Goal: Task Accomplishment & Management: Manage account settings

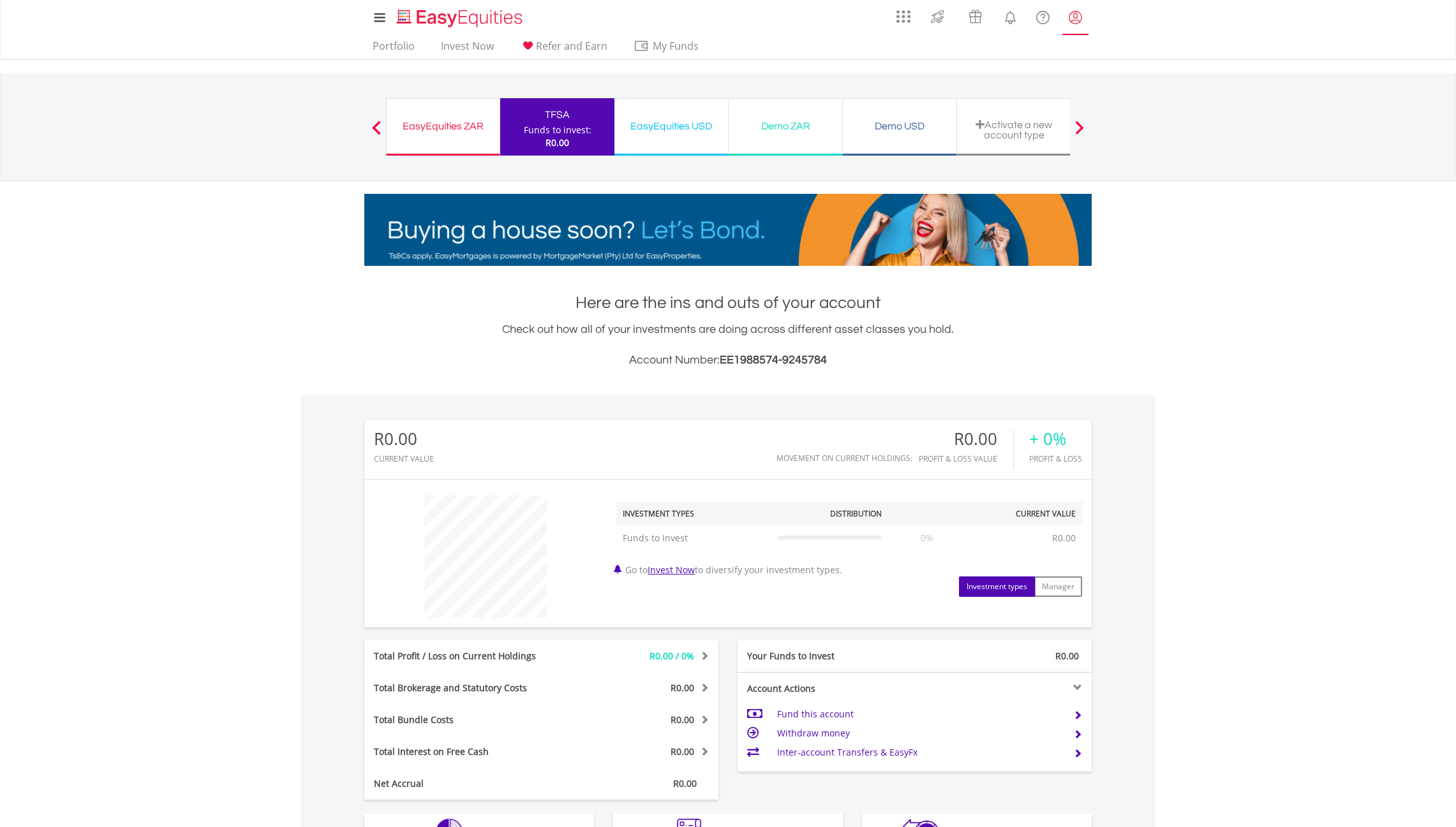
scroll to position [122, 242]
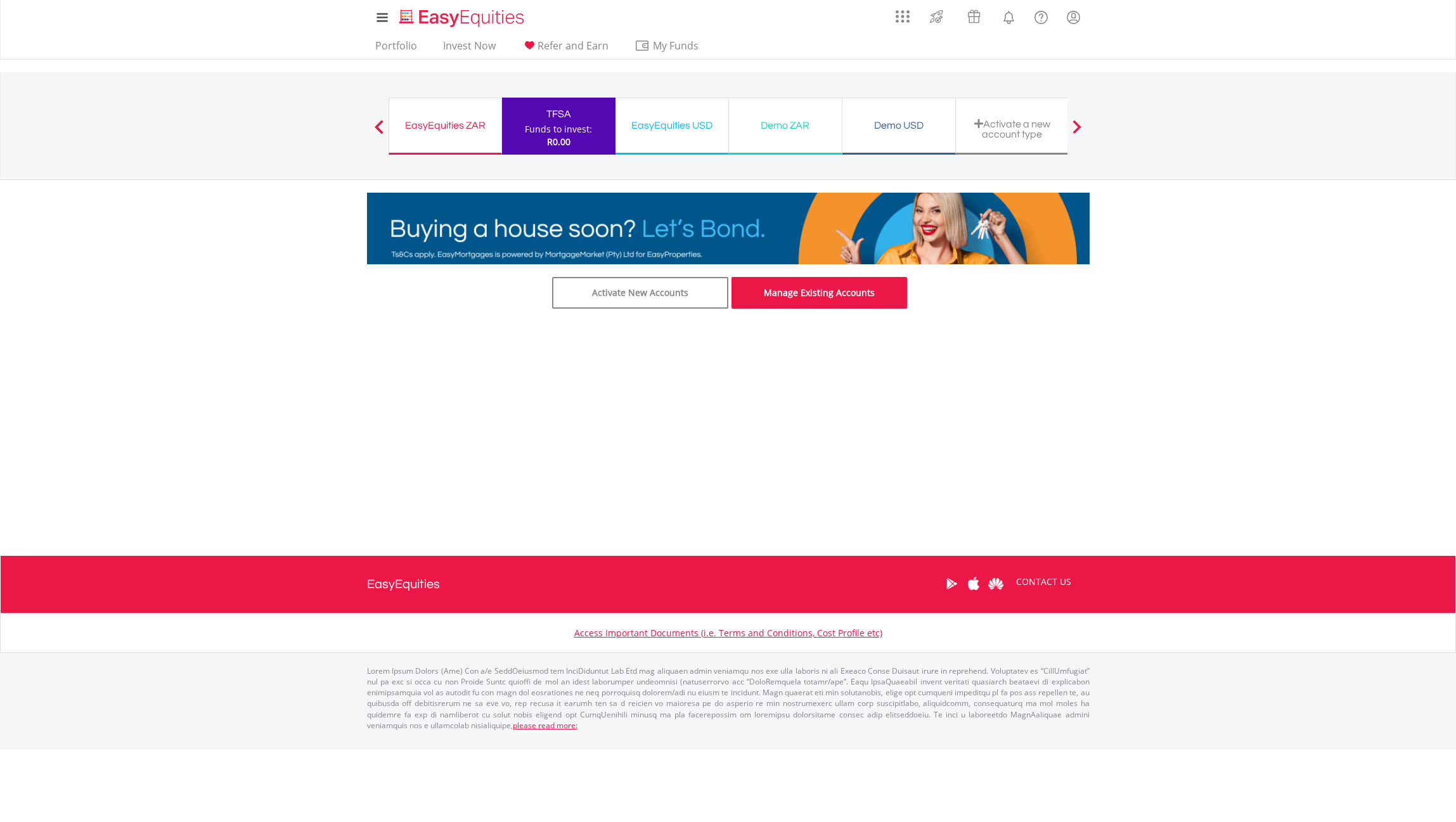
click at [807, 302] on link "Manage Existing Accounts" at bounding box center [819, 292] width 176 height 32
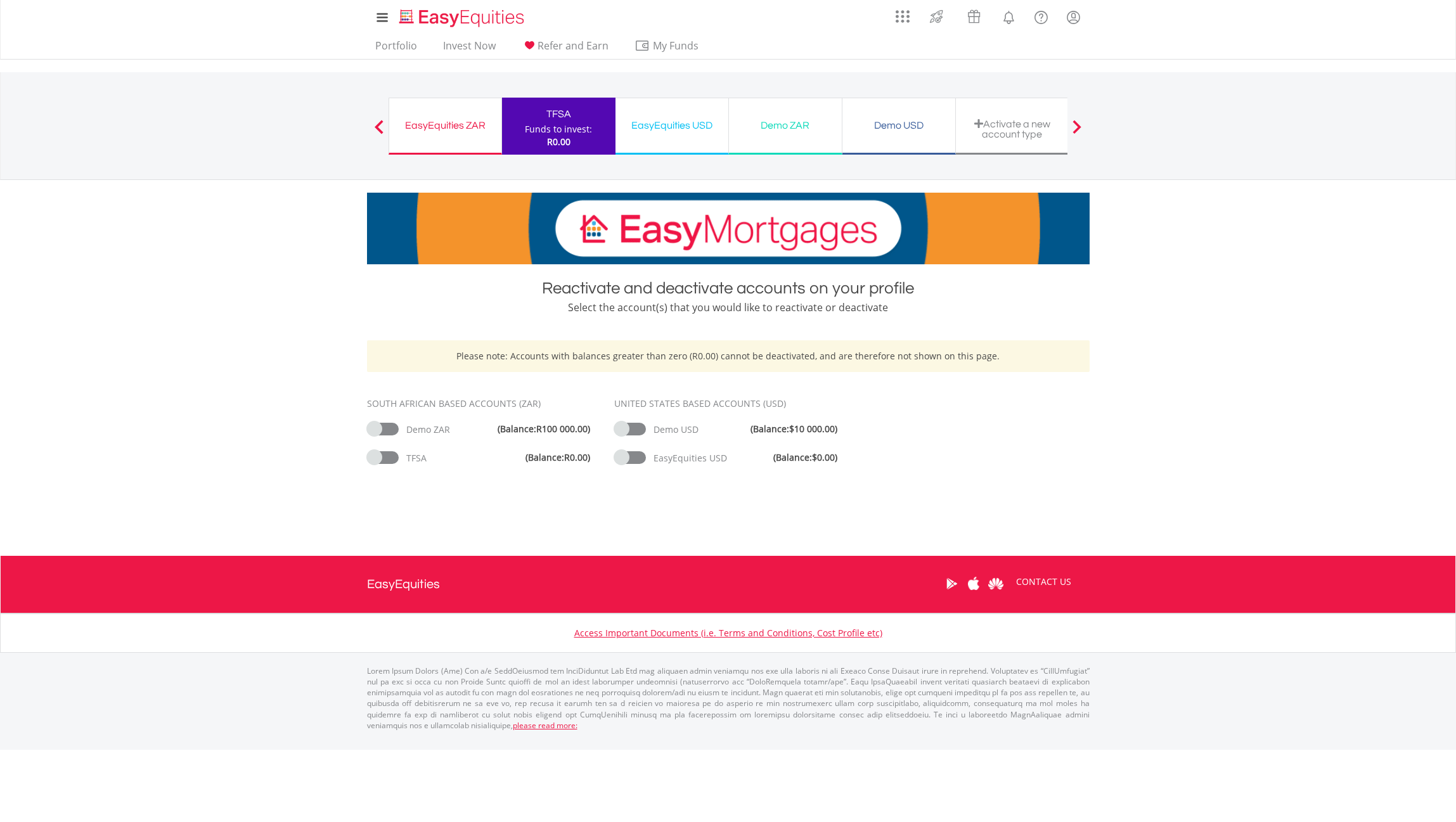
click at [691, 127] on div "EasyEquities USD" at bounding box center [671, 126] width 98 height 18
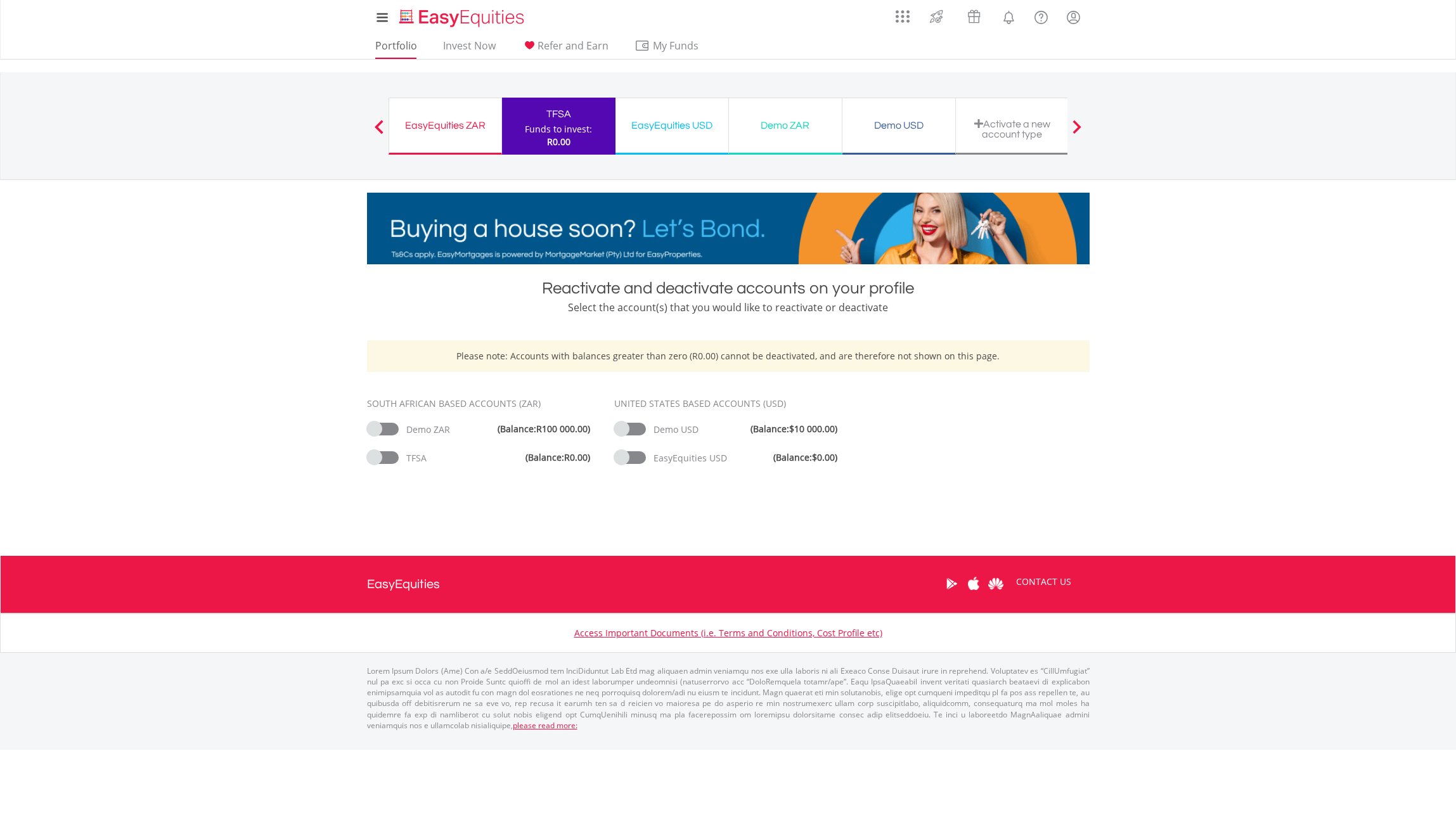
click at [397, 47] on link "Portfolio" at bounding box center [396, 49] width 52 height 20
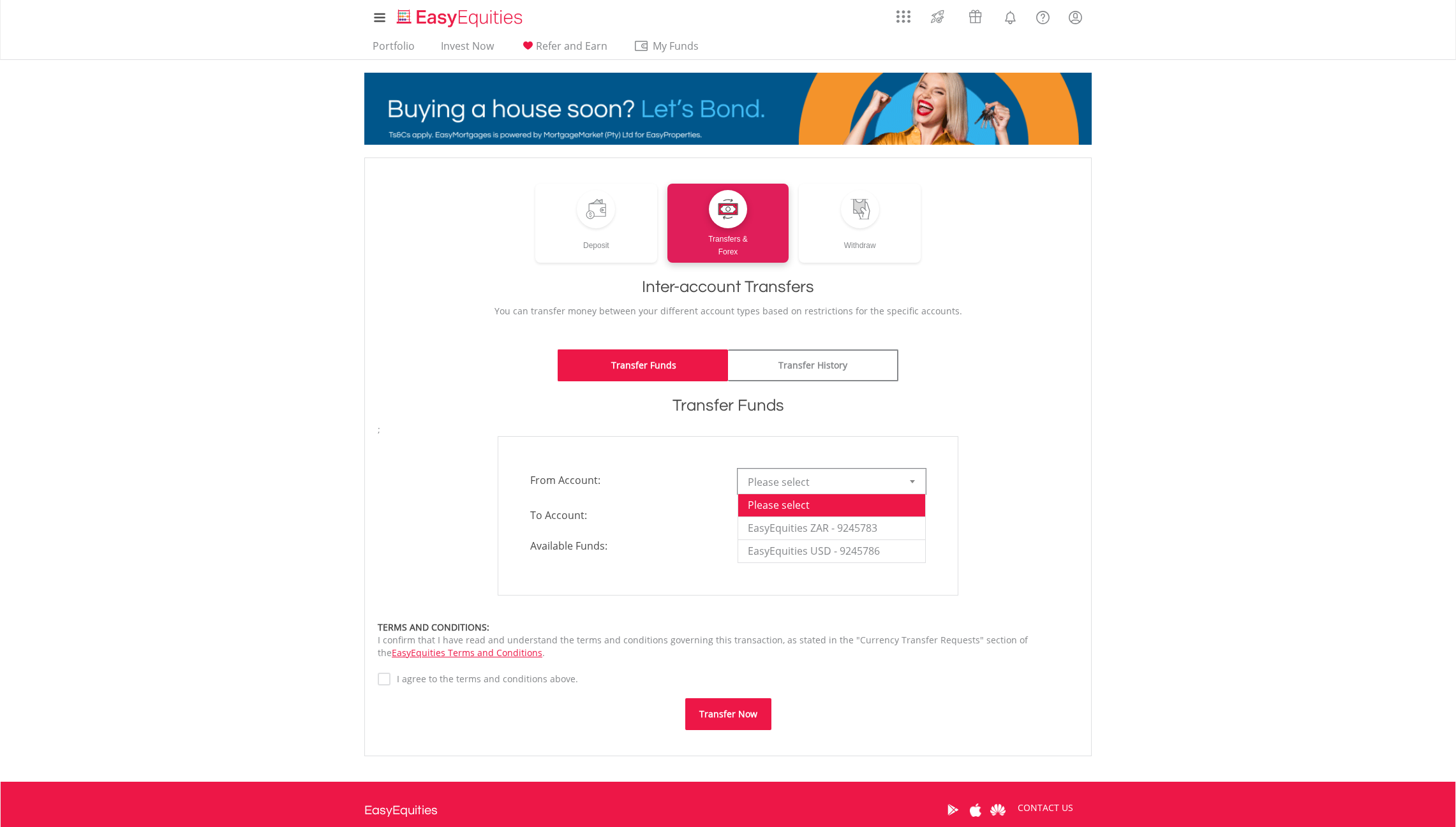
click at [789, 490] on span "Please select" at bounding box center [822, 482] width 148 height 25
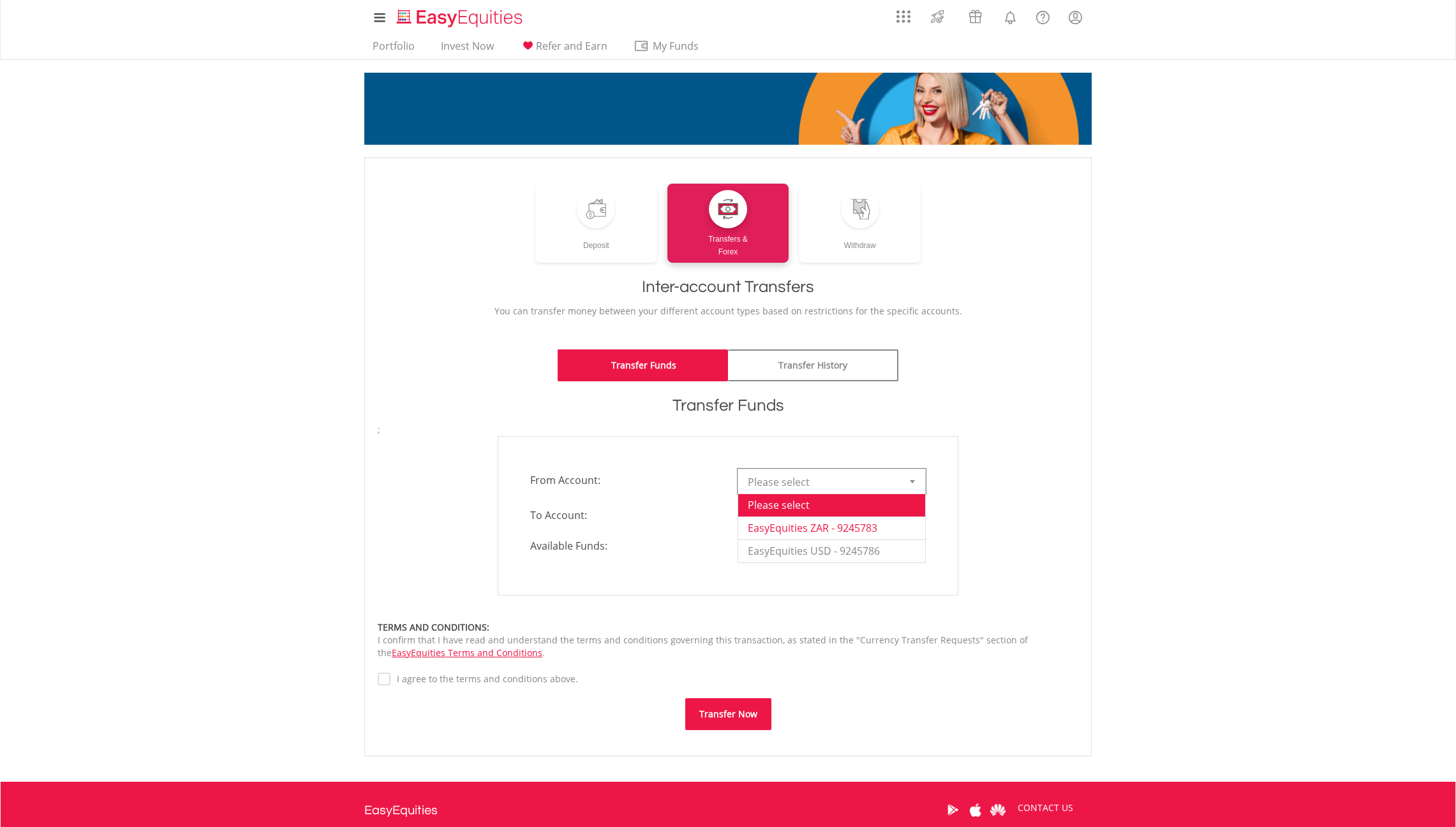
click at [800, 522] on li "EasyEquities ZAR - 9245783" at bounding box center [831, 528] width 187 height 23
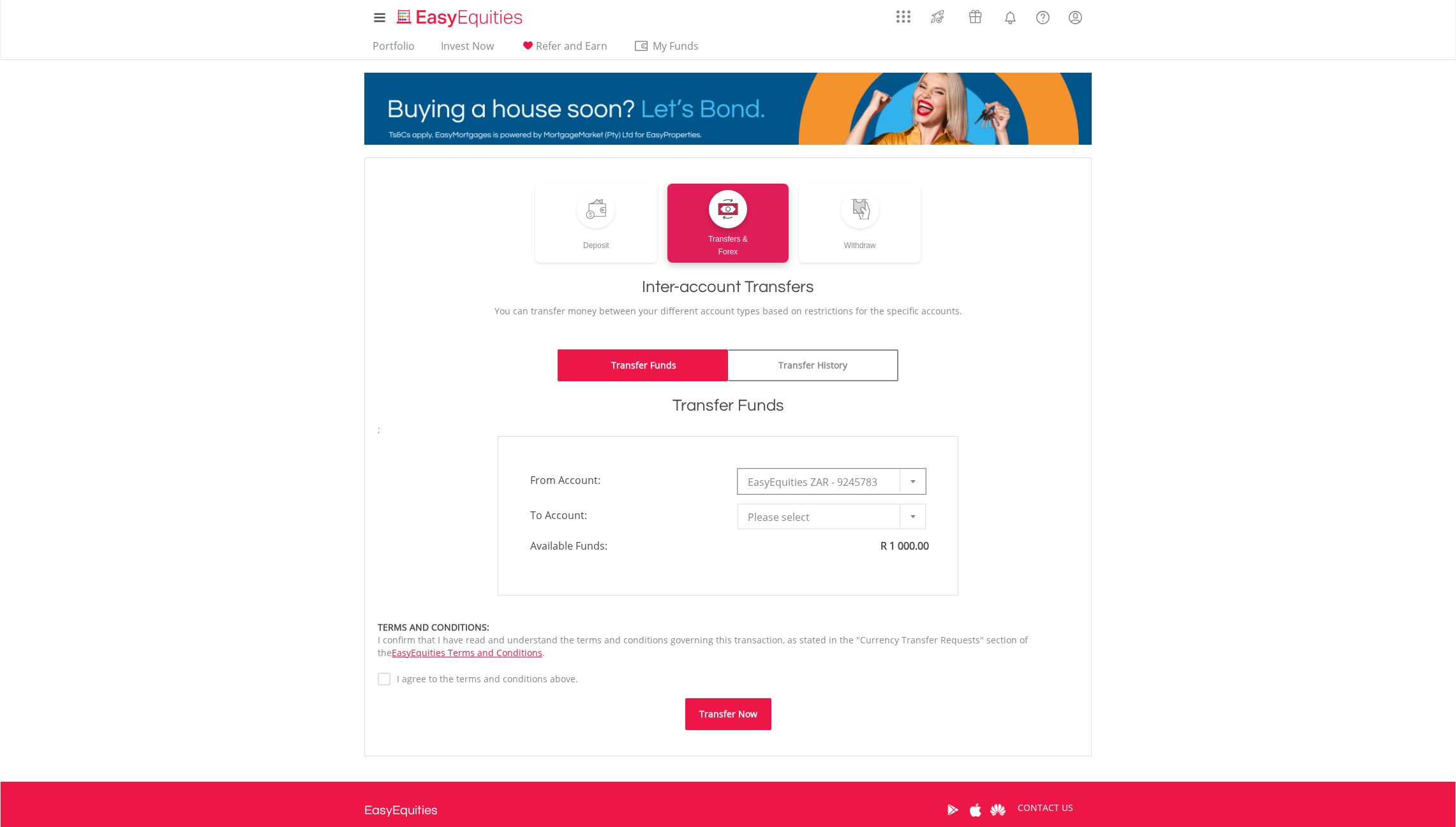
click at [802, 518] on span "Please select" at bounding box center [822, 517] width 148 height 25
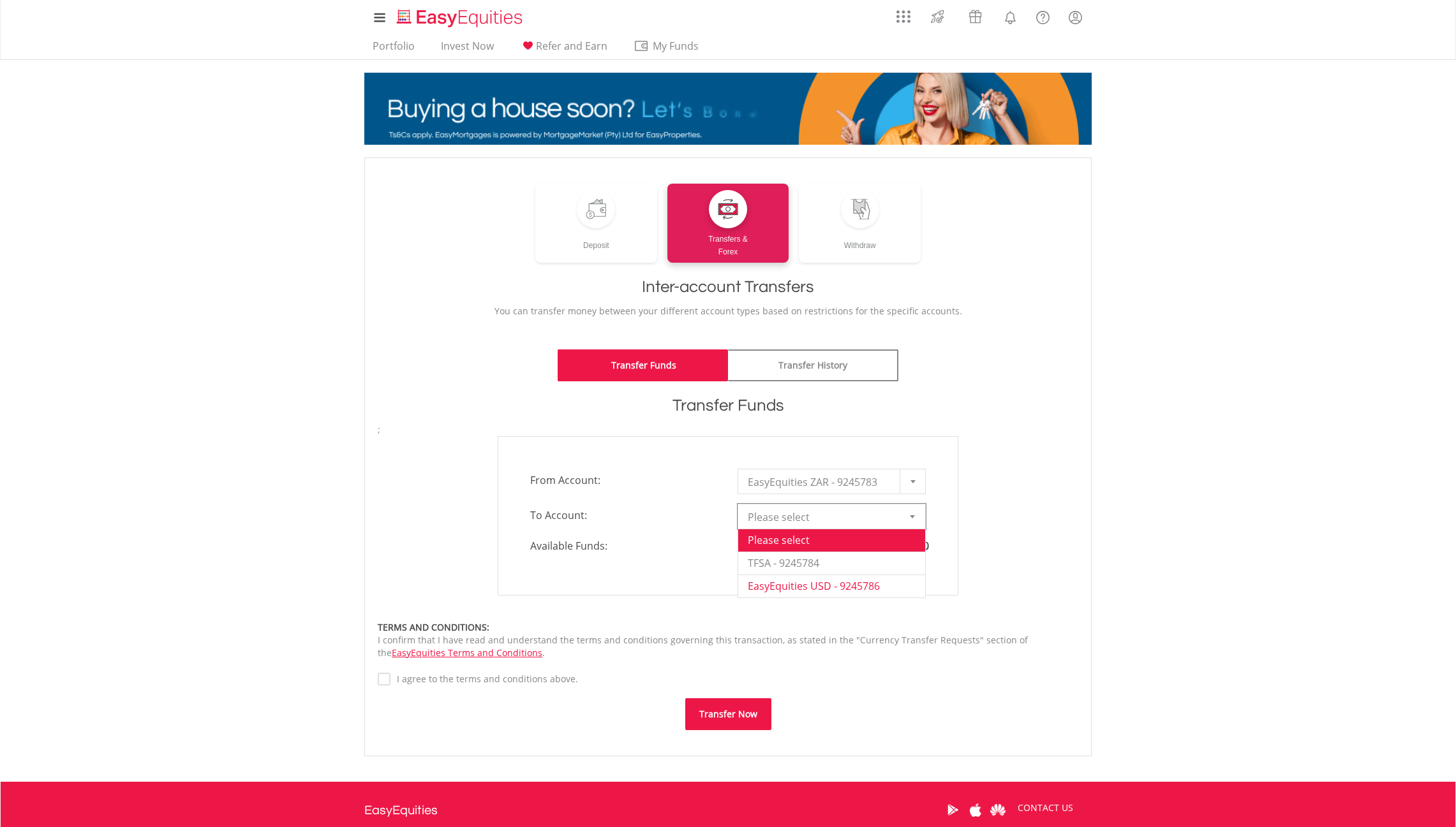
click at [823, 589] on li "EasyEquities USD - 9245786" at bounding box center [831, 586] width 187 height 23
type input "*"
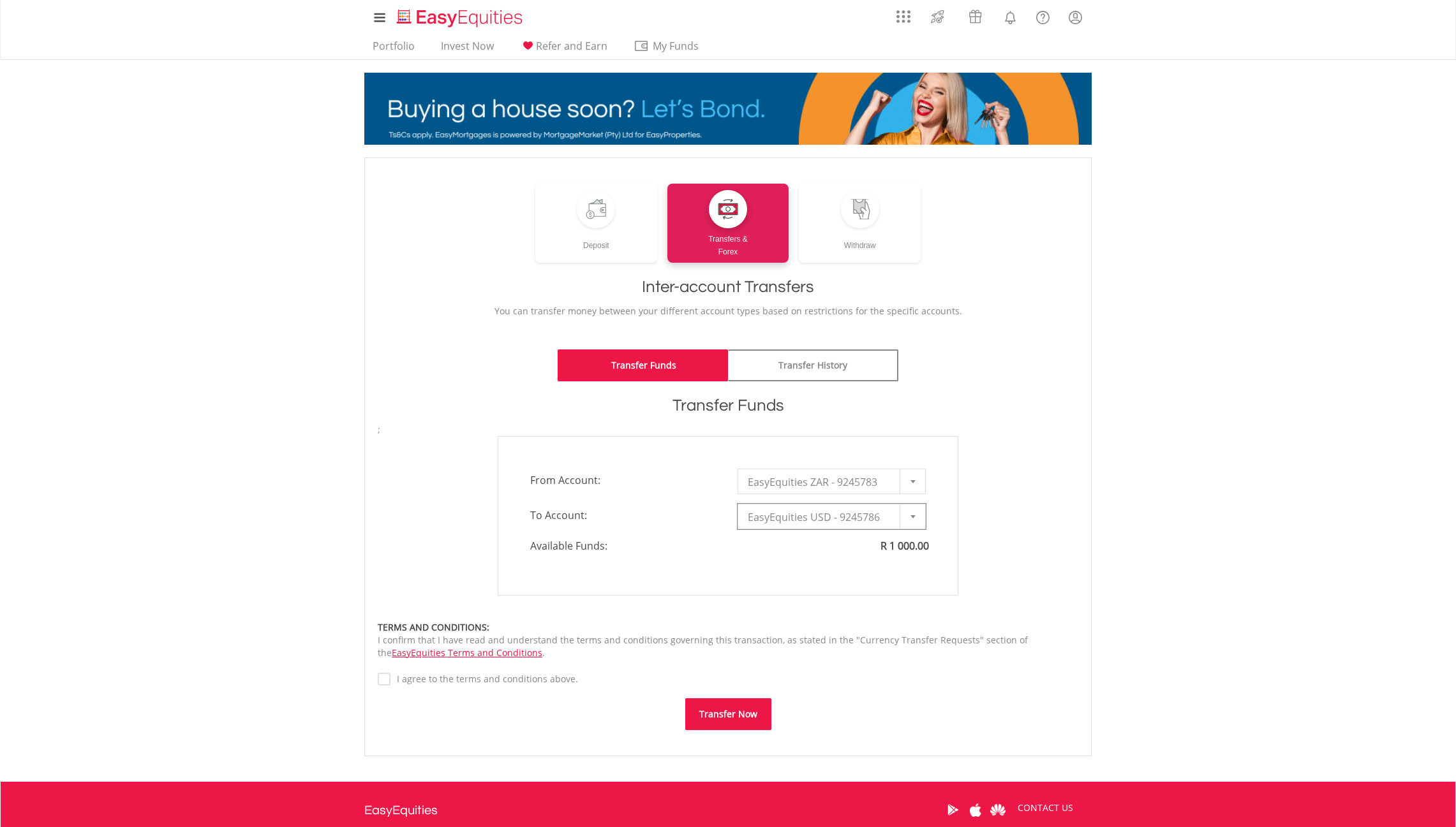
type input "*"
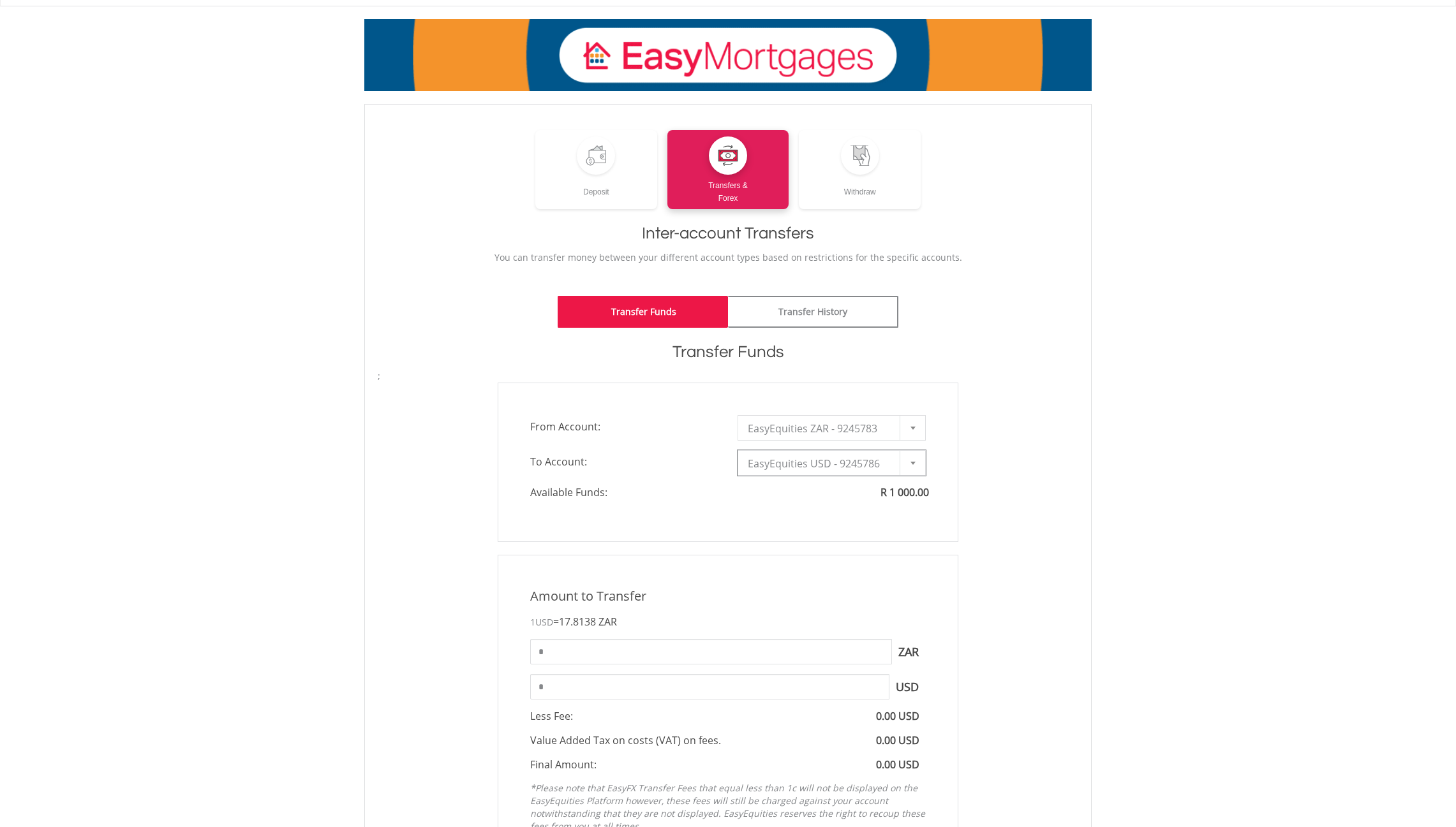
scroll to position [60, 0]
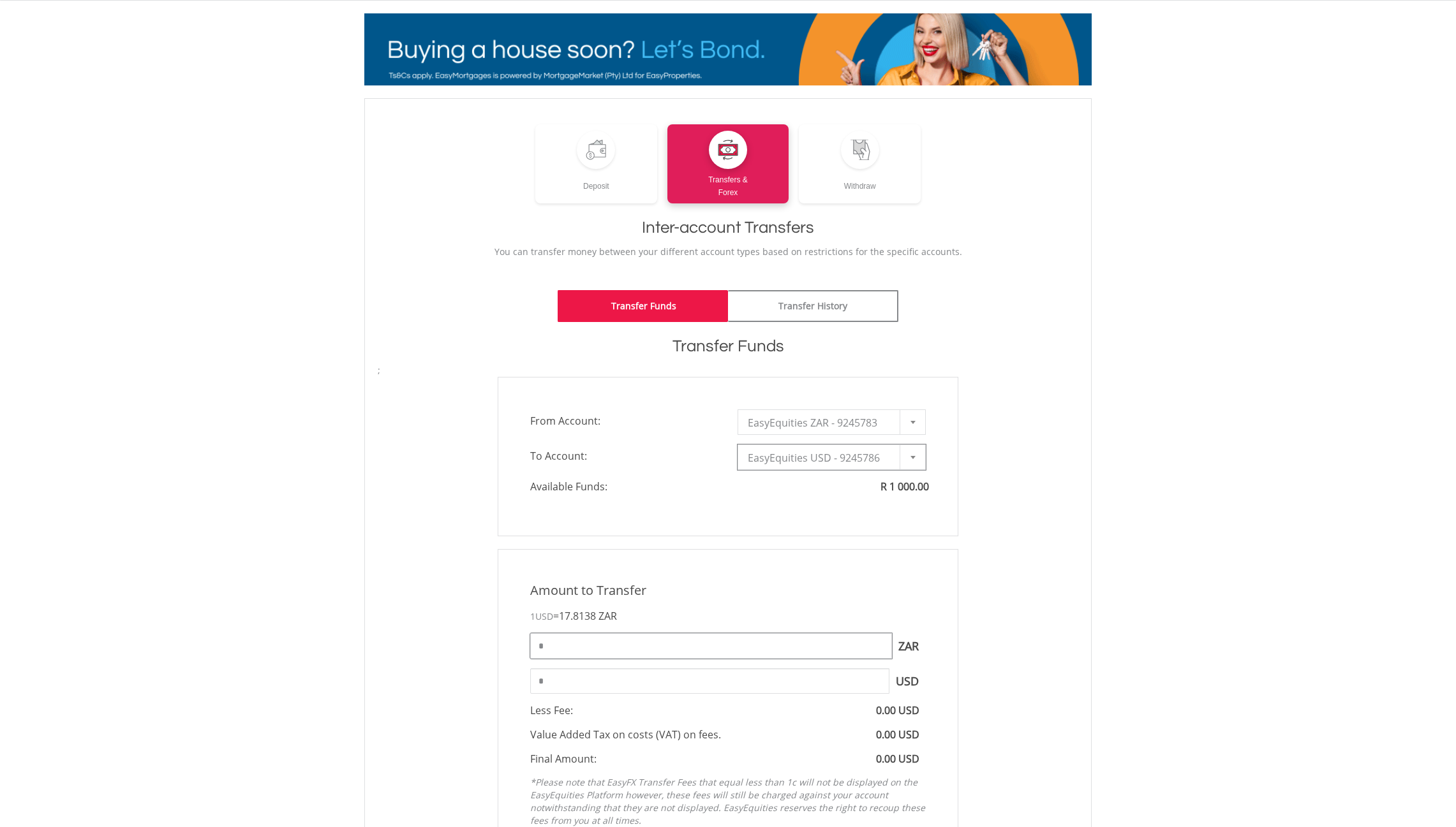
click at [611, 638] on input "*" at bounding box center [711, 646] width 362 height 25
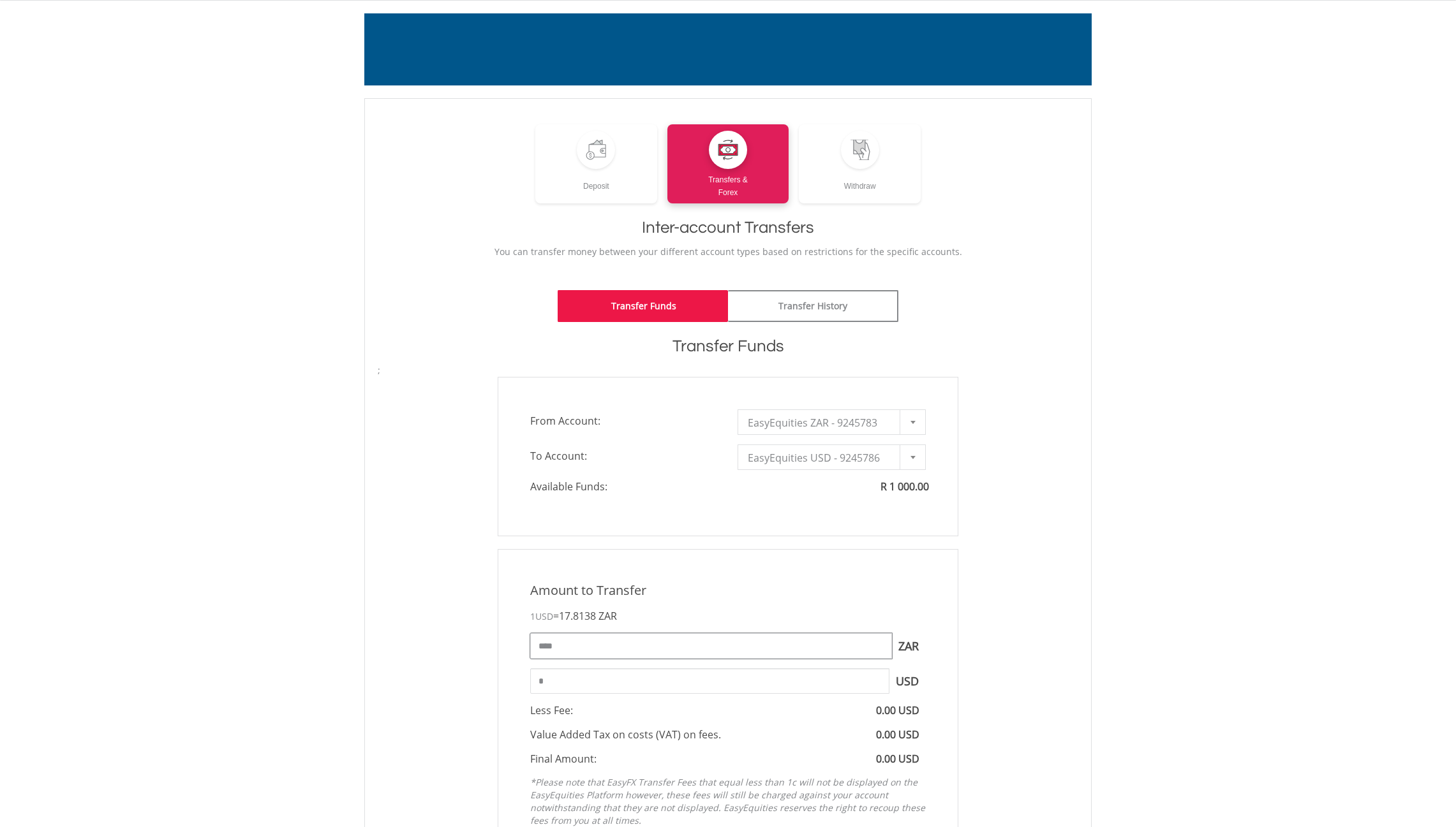
type input "****"
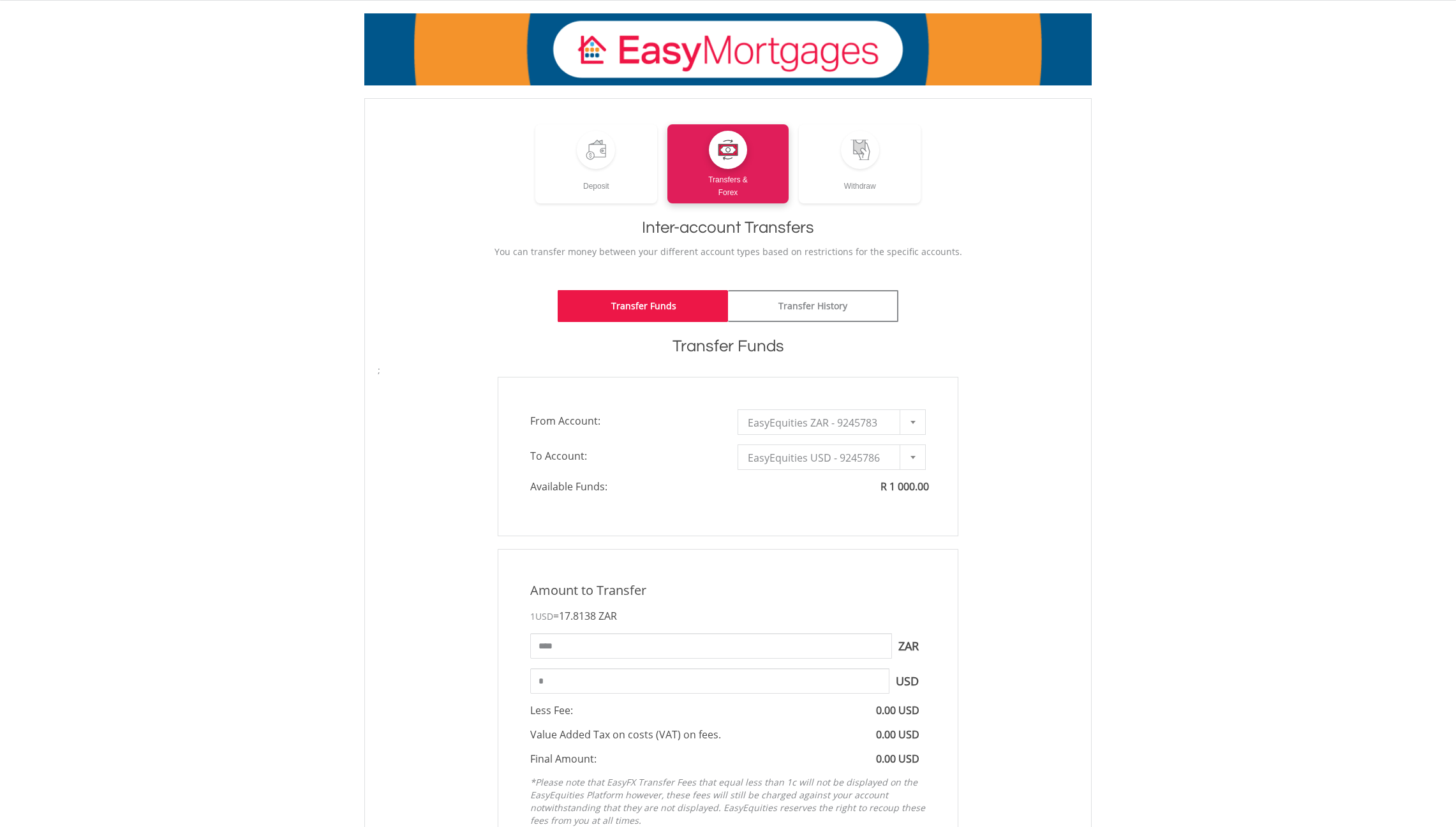
type input "*****"
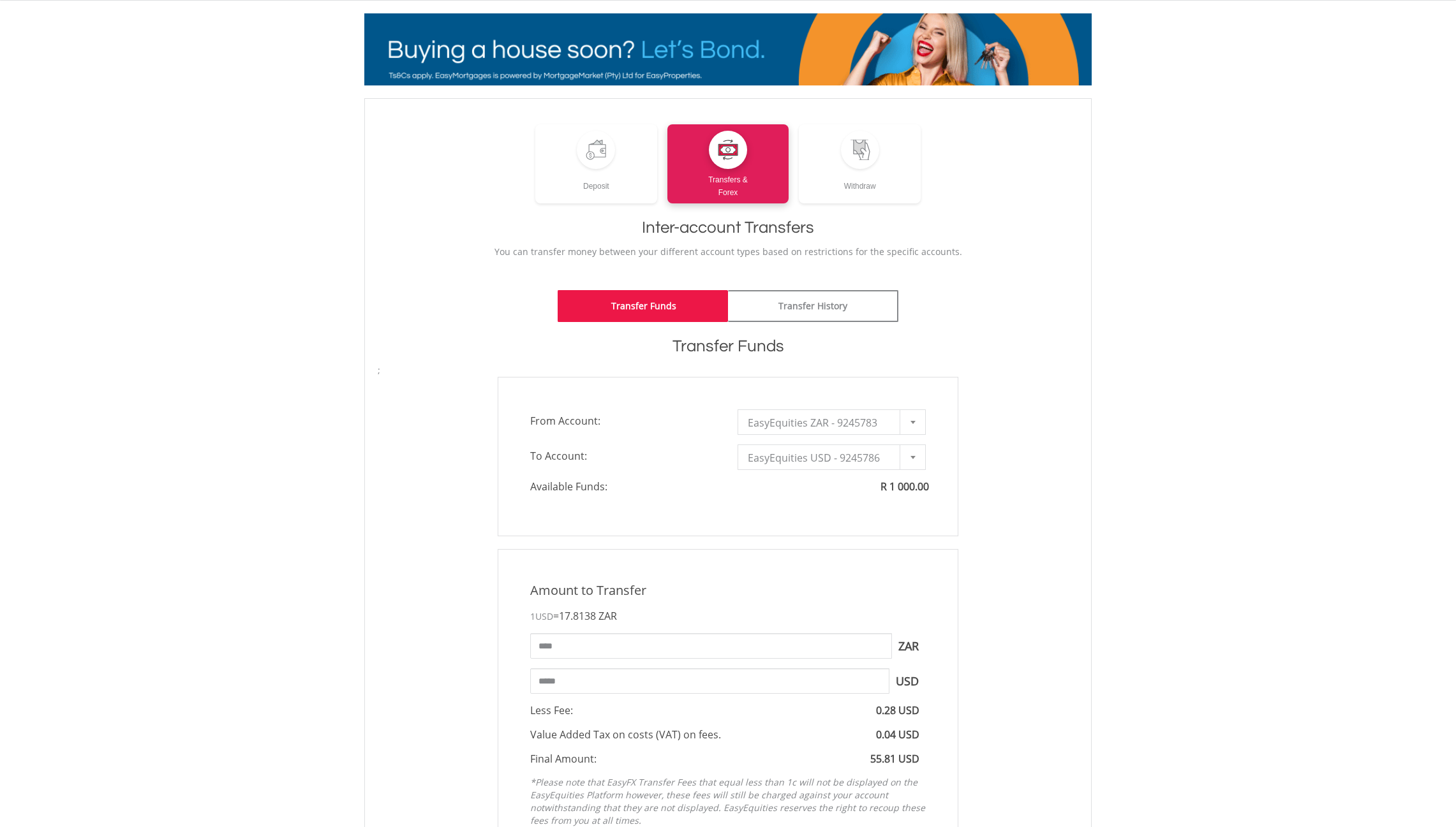
click at [805, 546] on form "**********" at bounding box center [728, 771] width 700 height 814
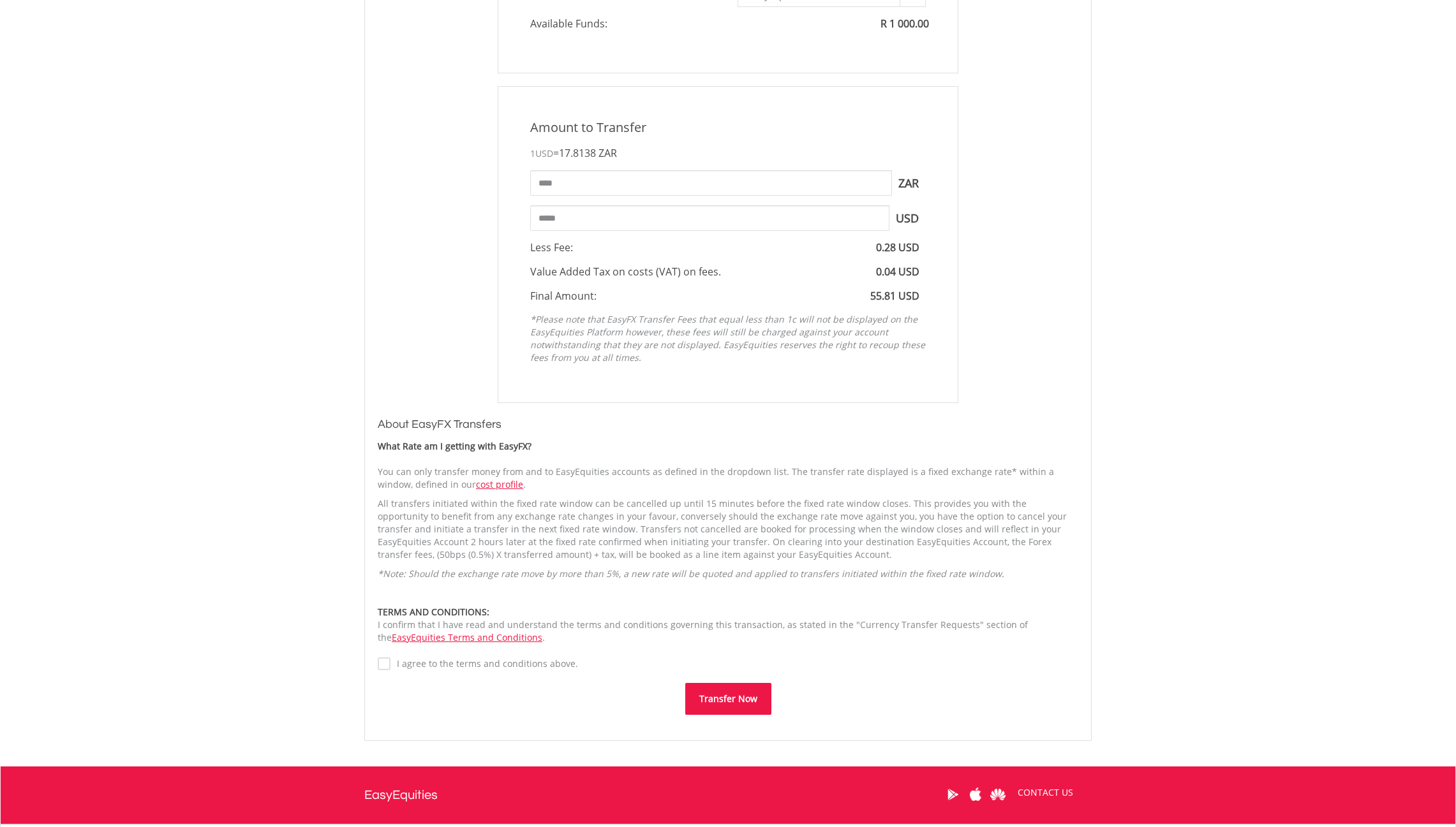
scroll to position [534, 0]
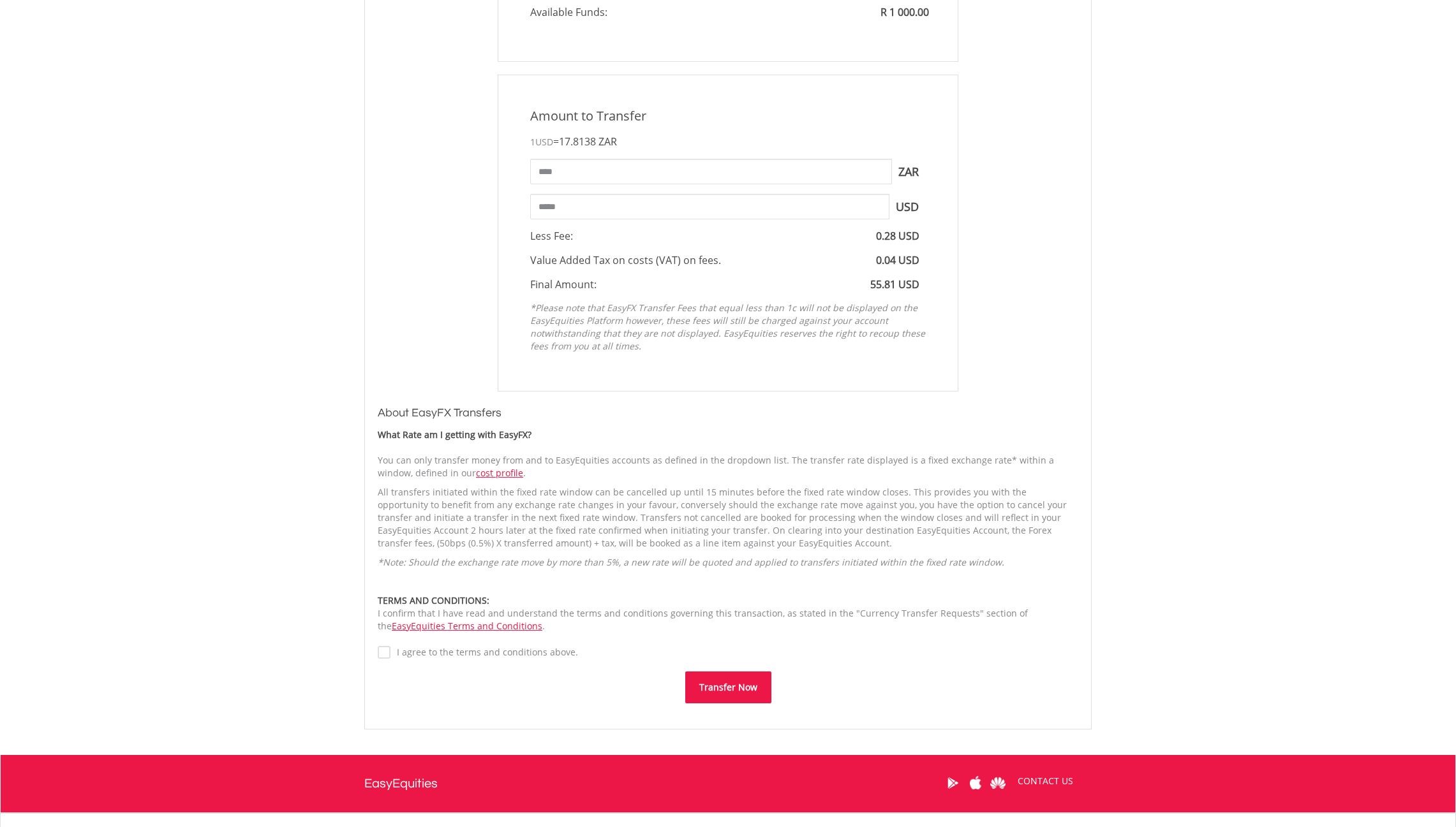
click at [704, 689] on button "Transfer Now" at bounding box center [728, 687] width 86 height 32
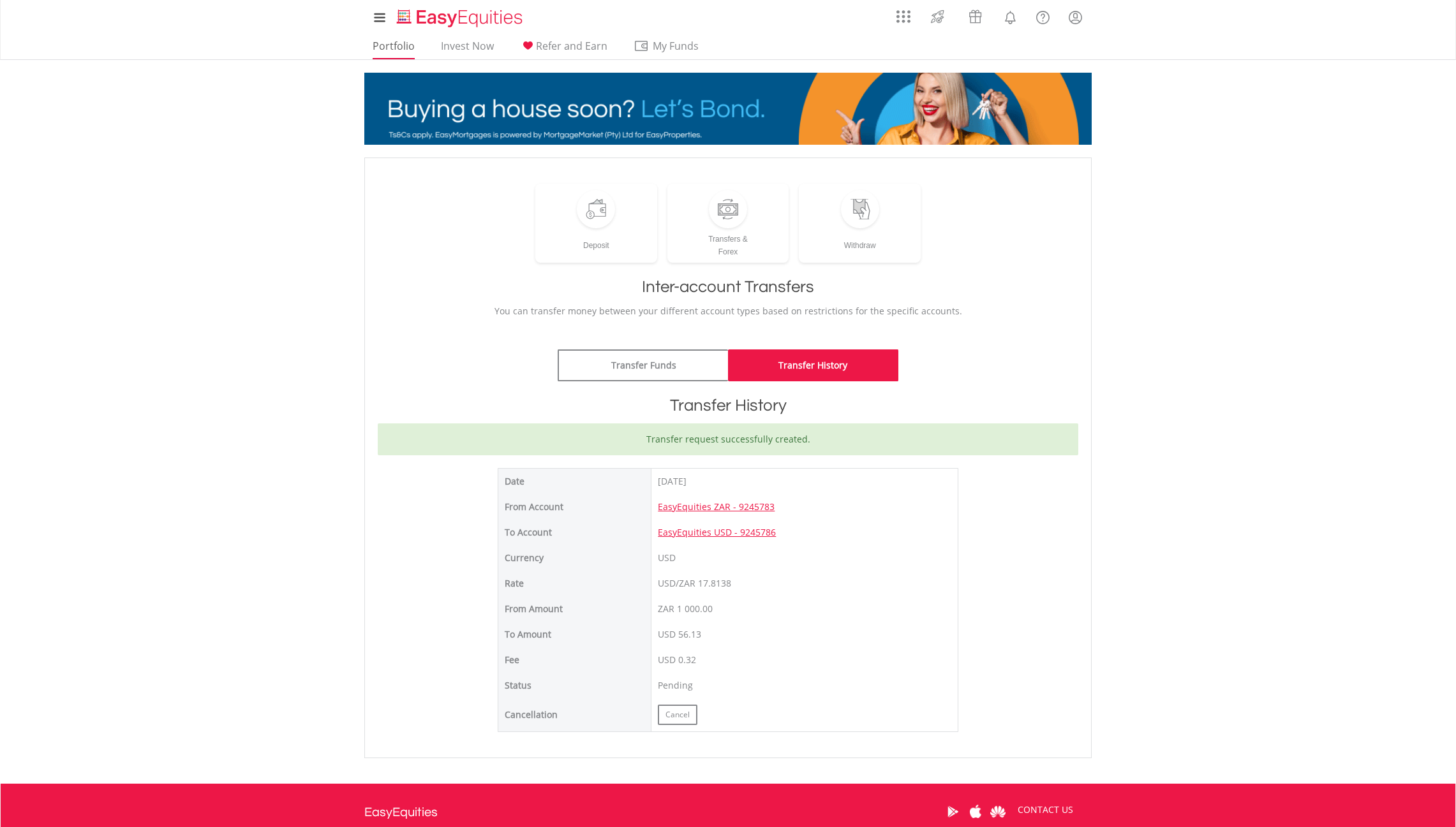
click at [401, 48] on link "Portfolio" at bounding box center [393, 49] width 52 height 20
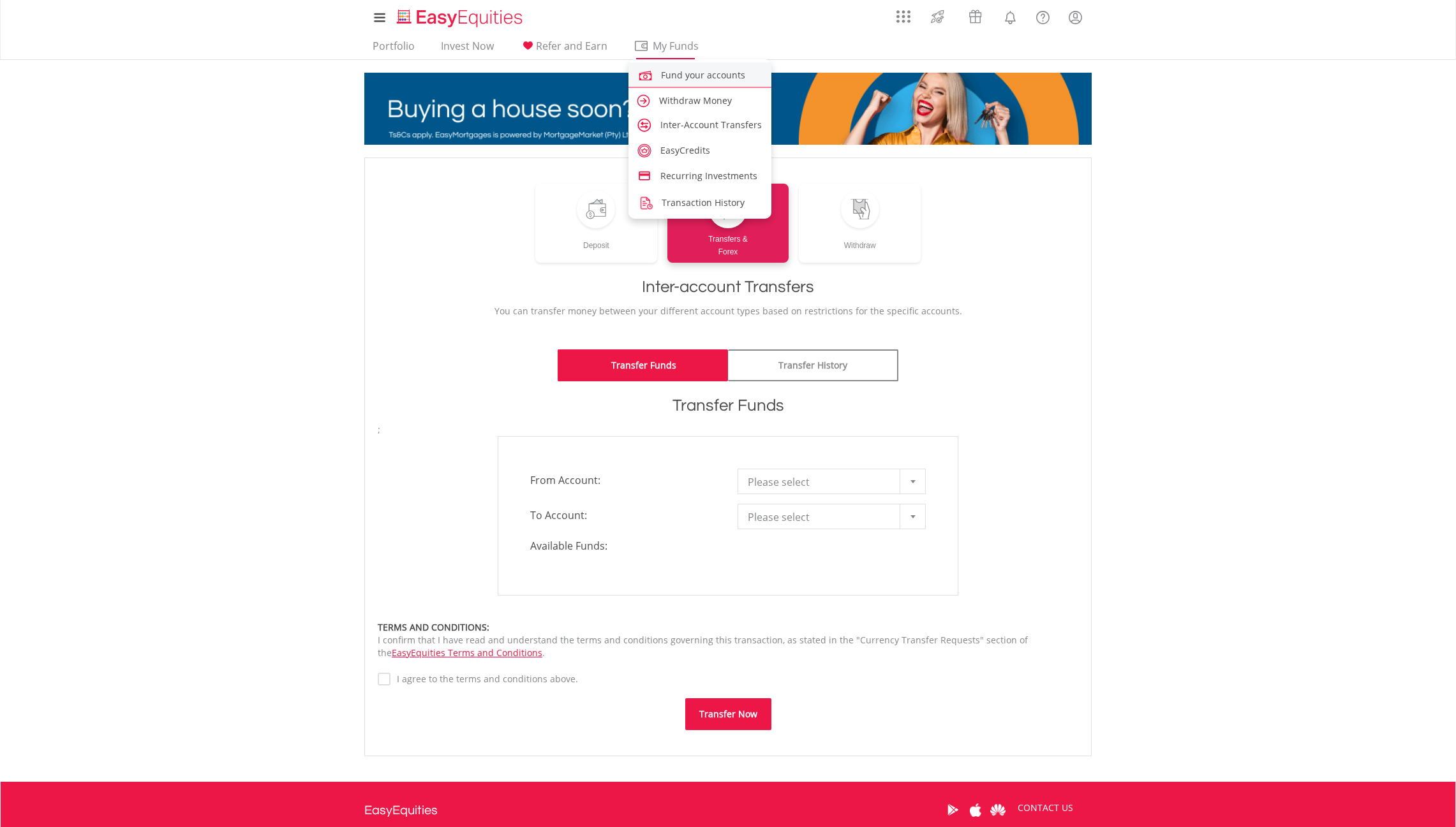
click at [692, 78] on span "Fund your accounts" at bounding box center [702, 74] width 84 height 13
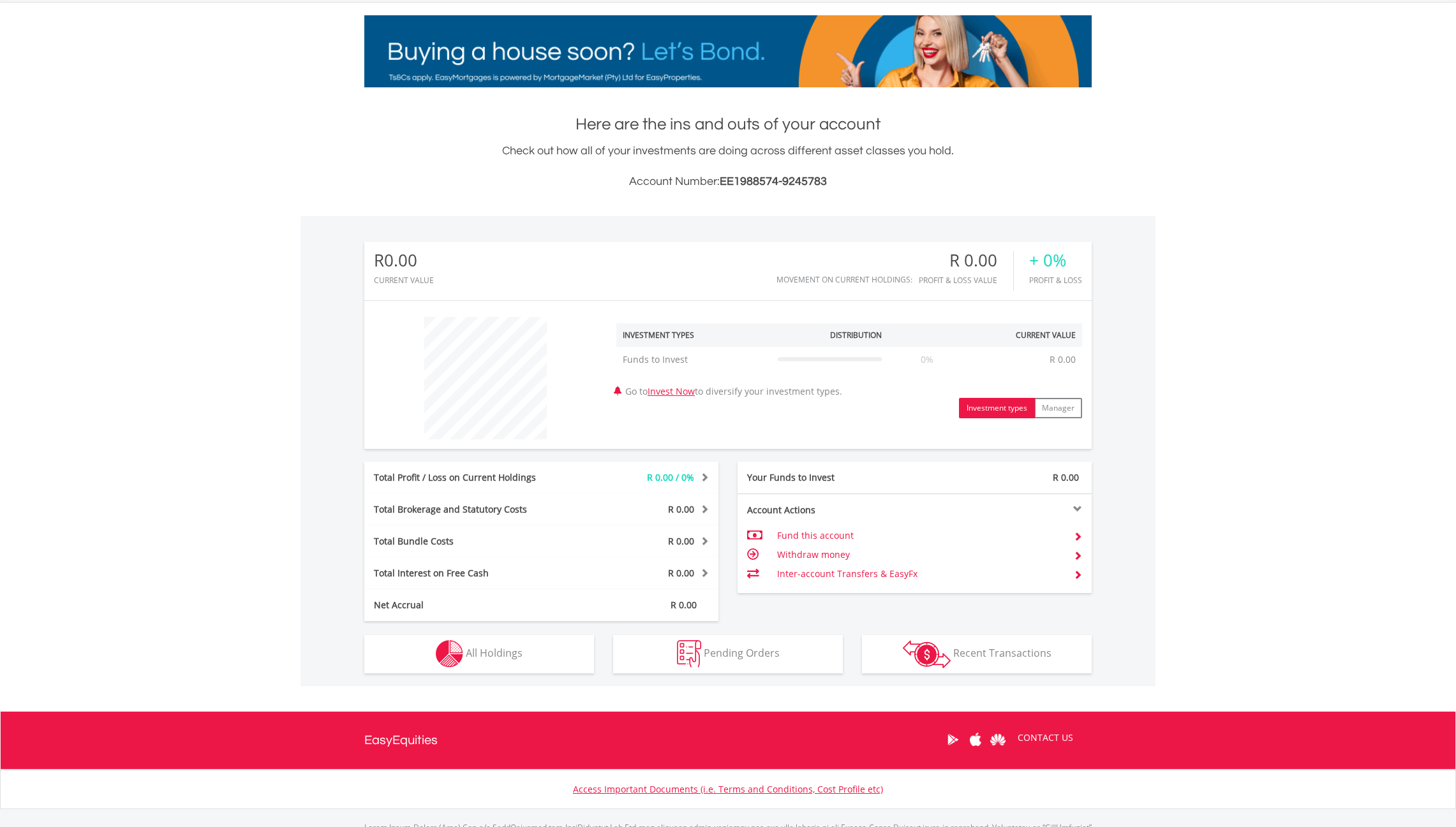
scroll to position [219, 0]
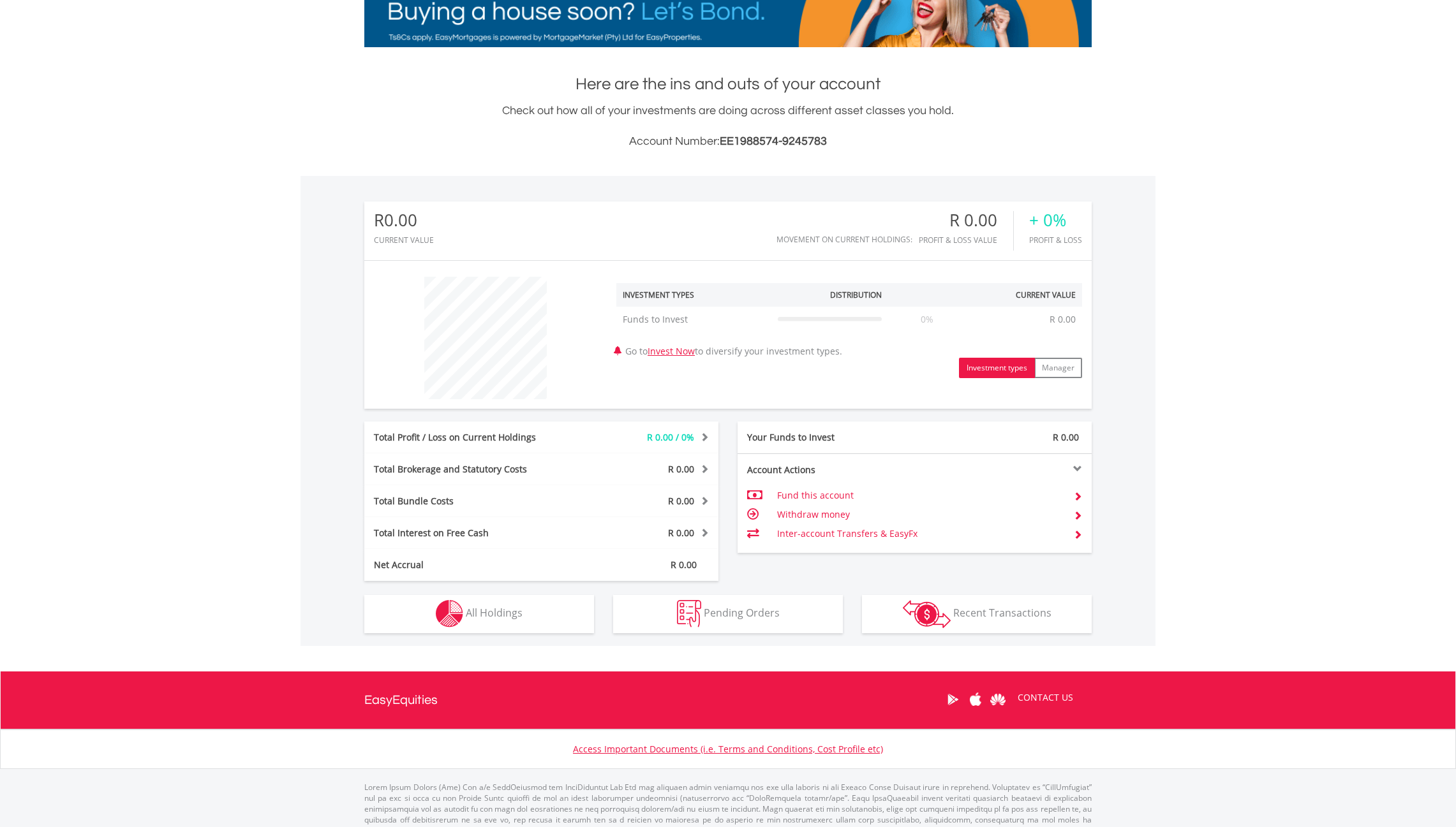
click at [757, 609] on span "Pending Orders" at bounding box center [741, 613] width 76 height 14
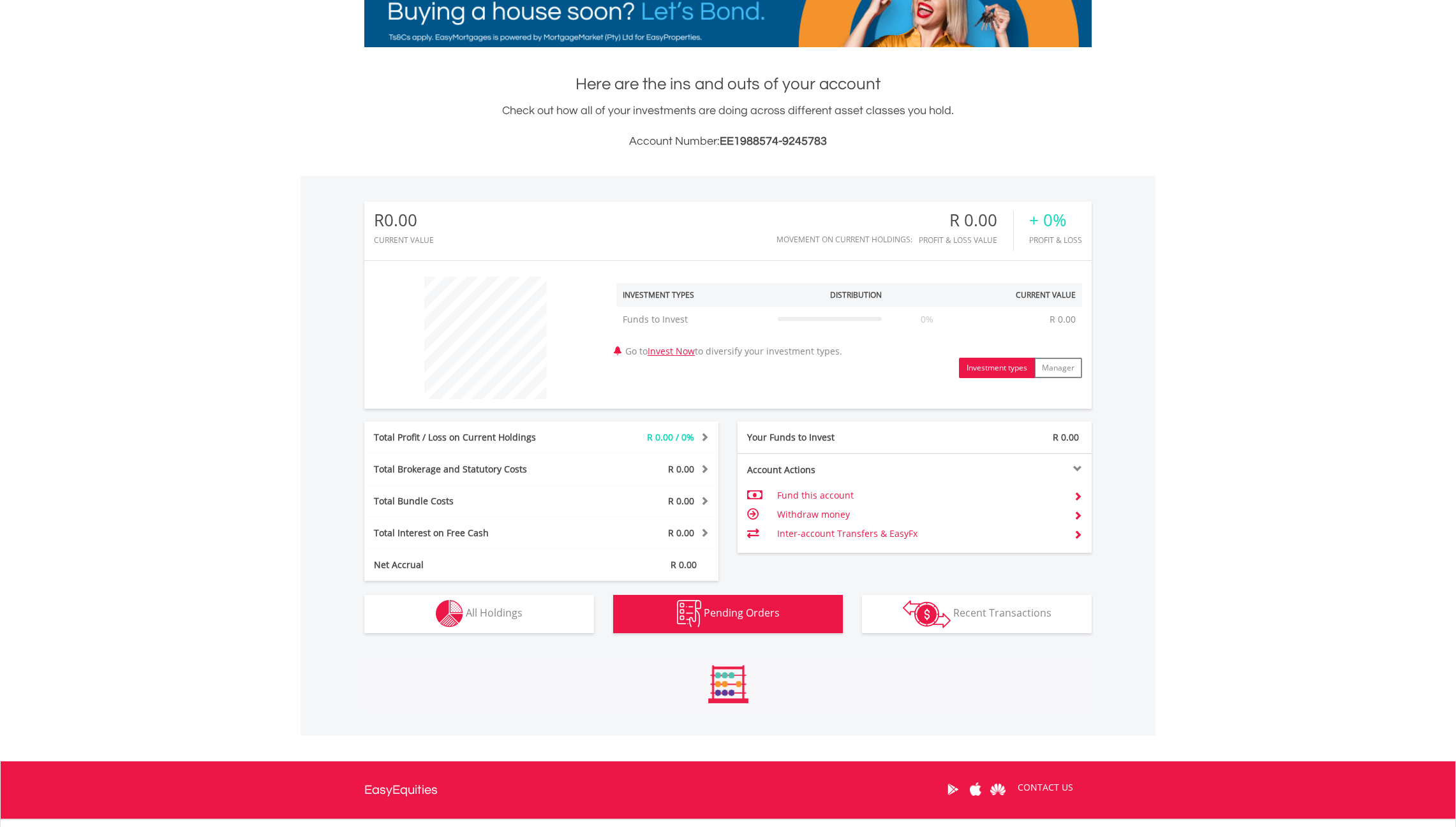
scroll to position [317, 0]
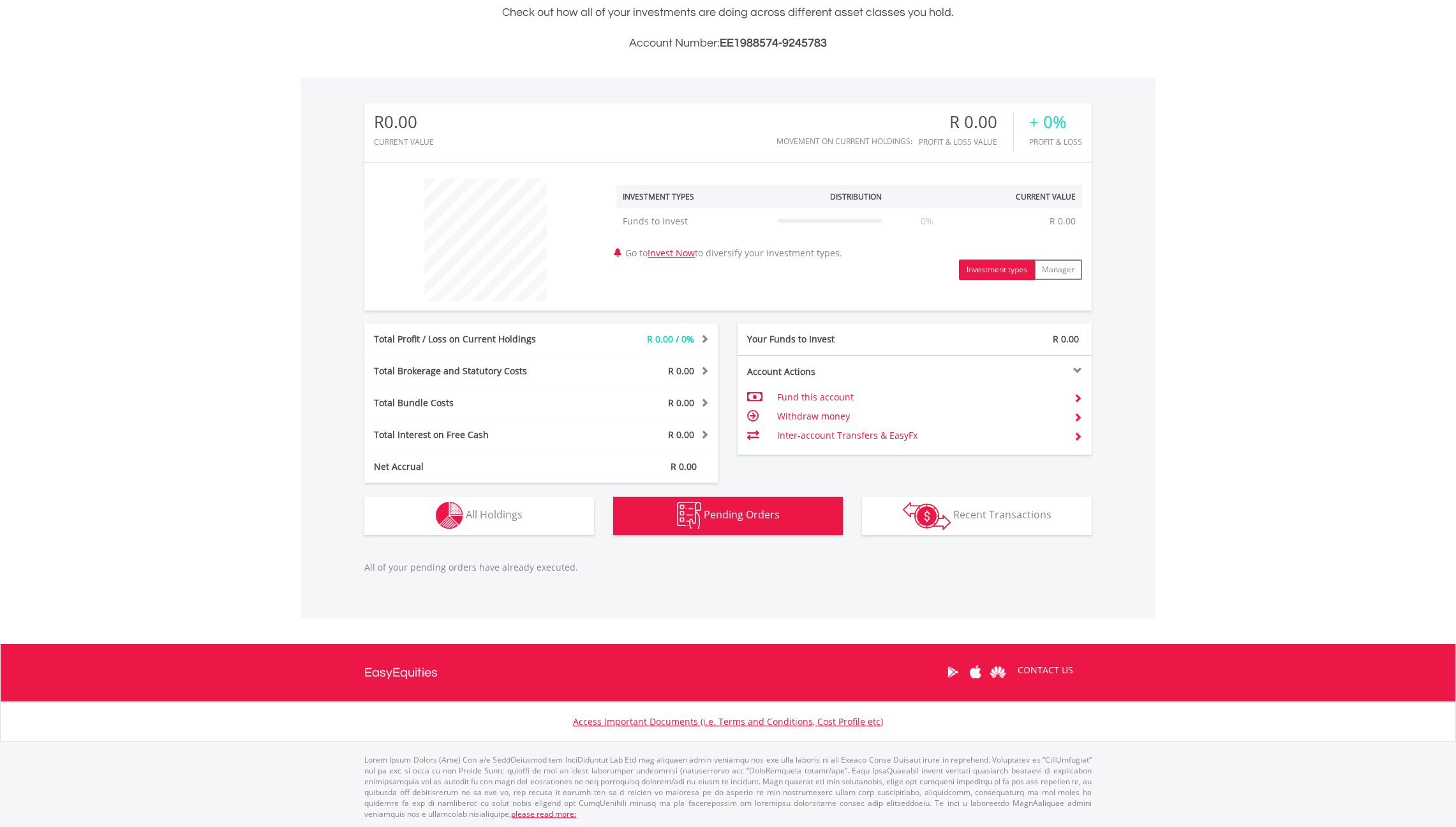
click at [525, 523] on button "Holdings All Holdings" at bounding box center [479, 516] width 229 height 39
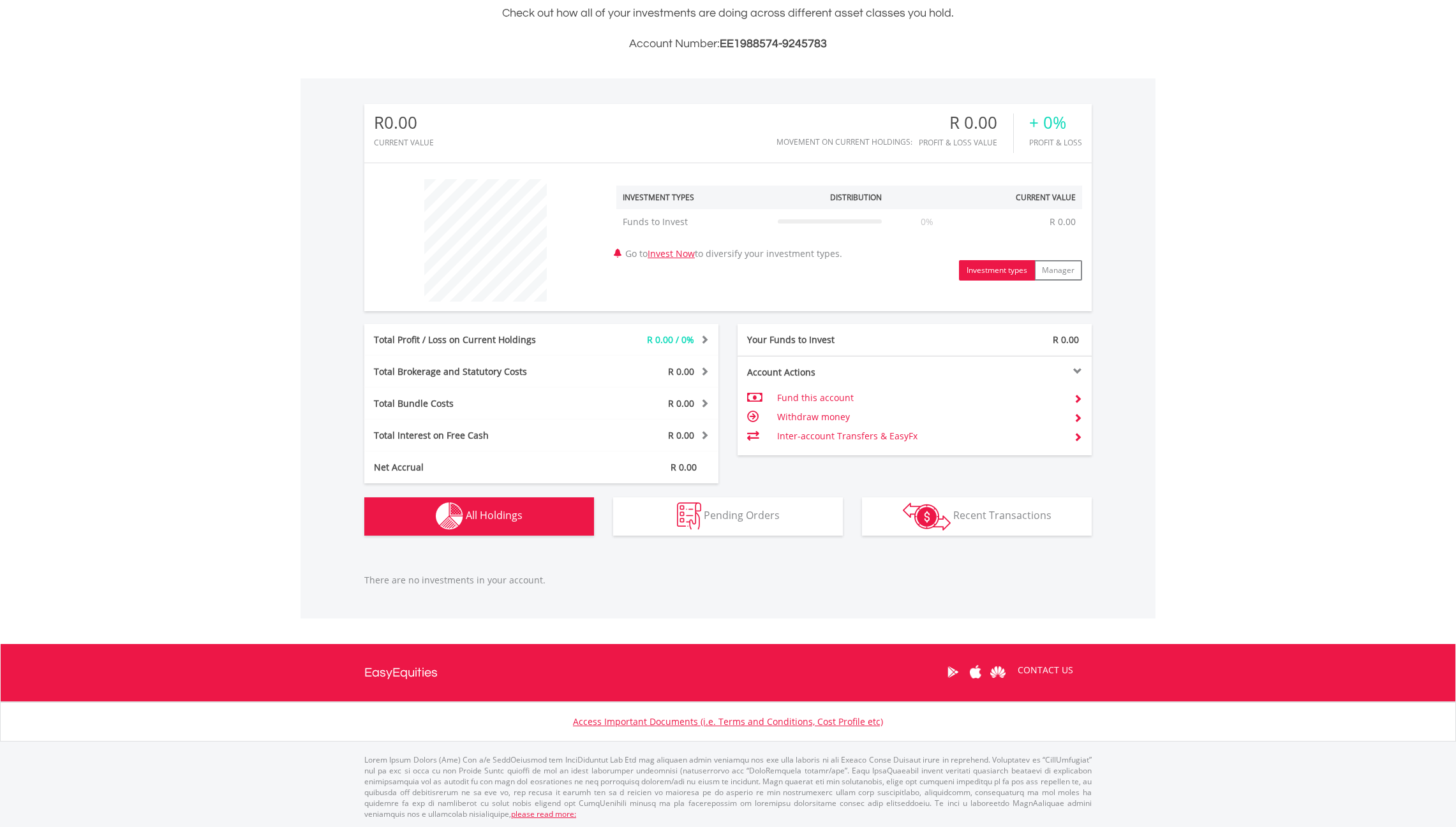
click at [1005, 505] on button "Transactions Recent Transactions" at bounding box center [977, 517] width 229 height 39
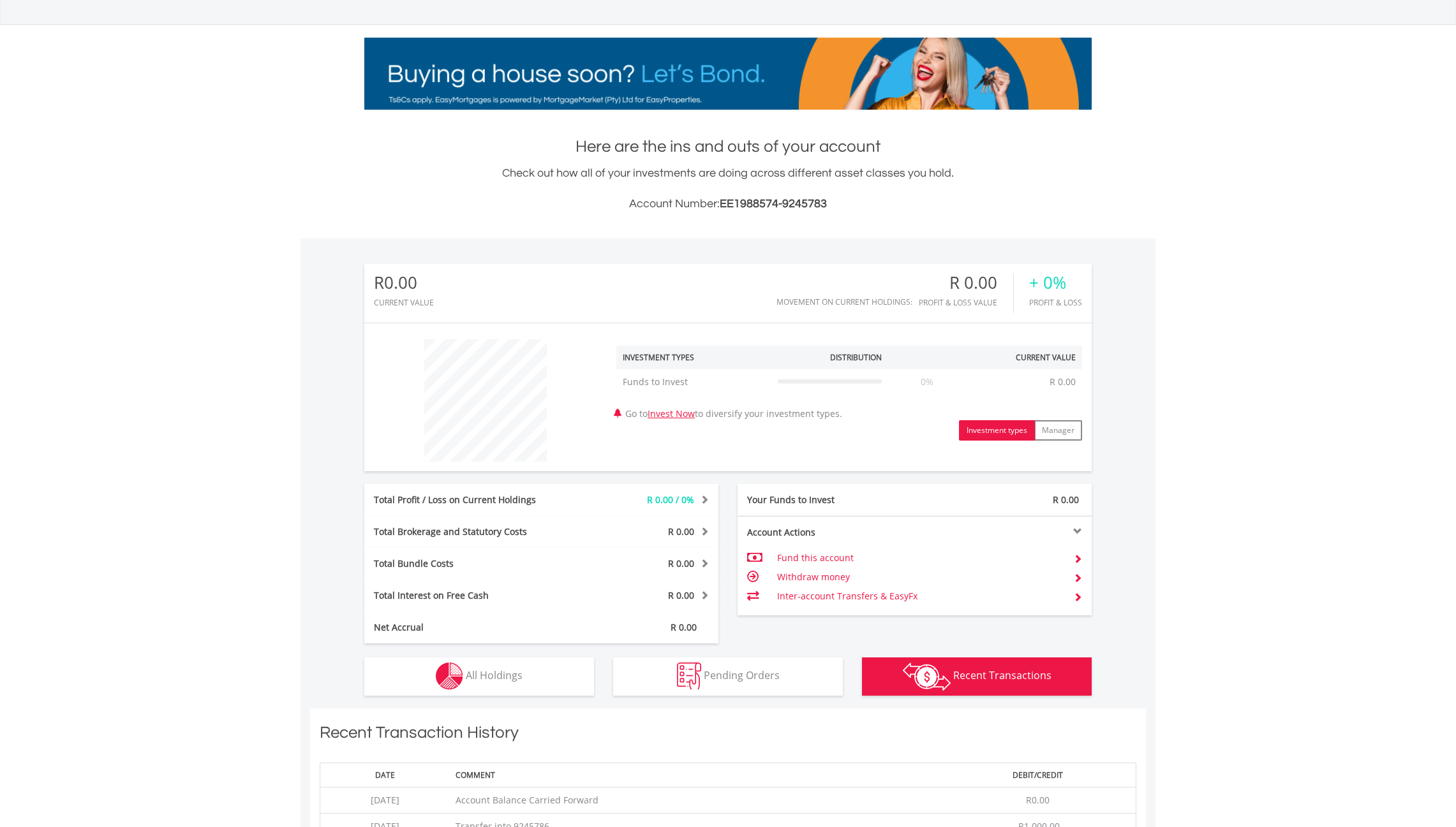
scroll to position [0, 0]
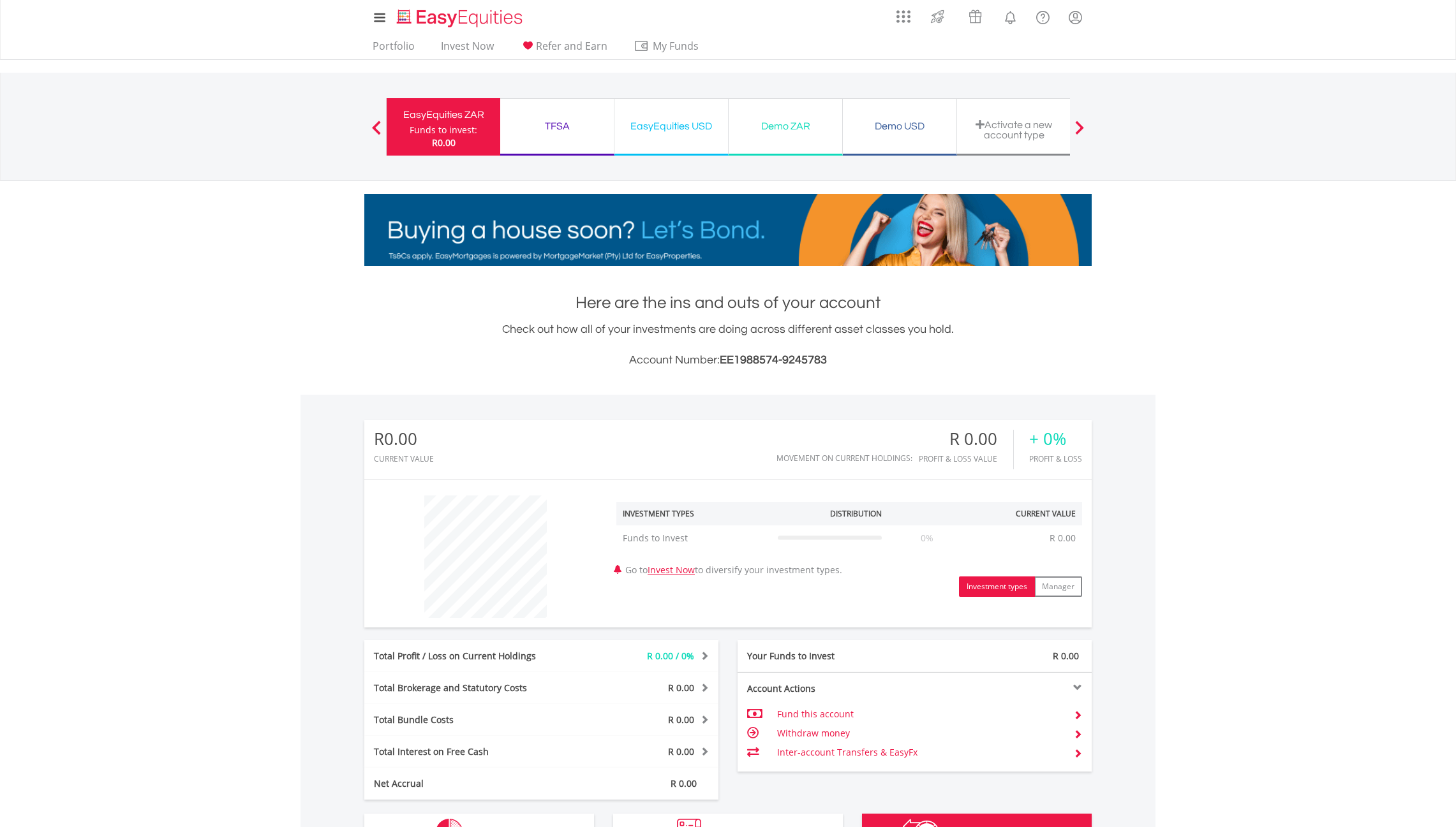
click at [655, 133] on div "EasyEquities USD" at bounding box center [671, 126] width 98 height 18
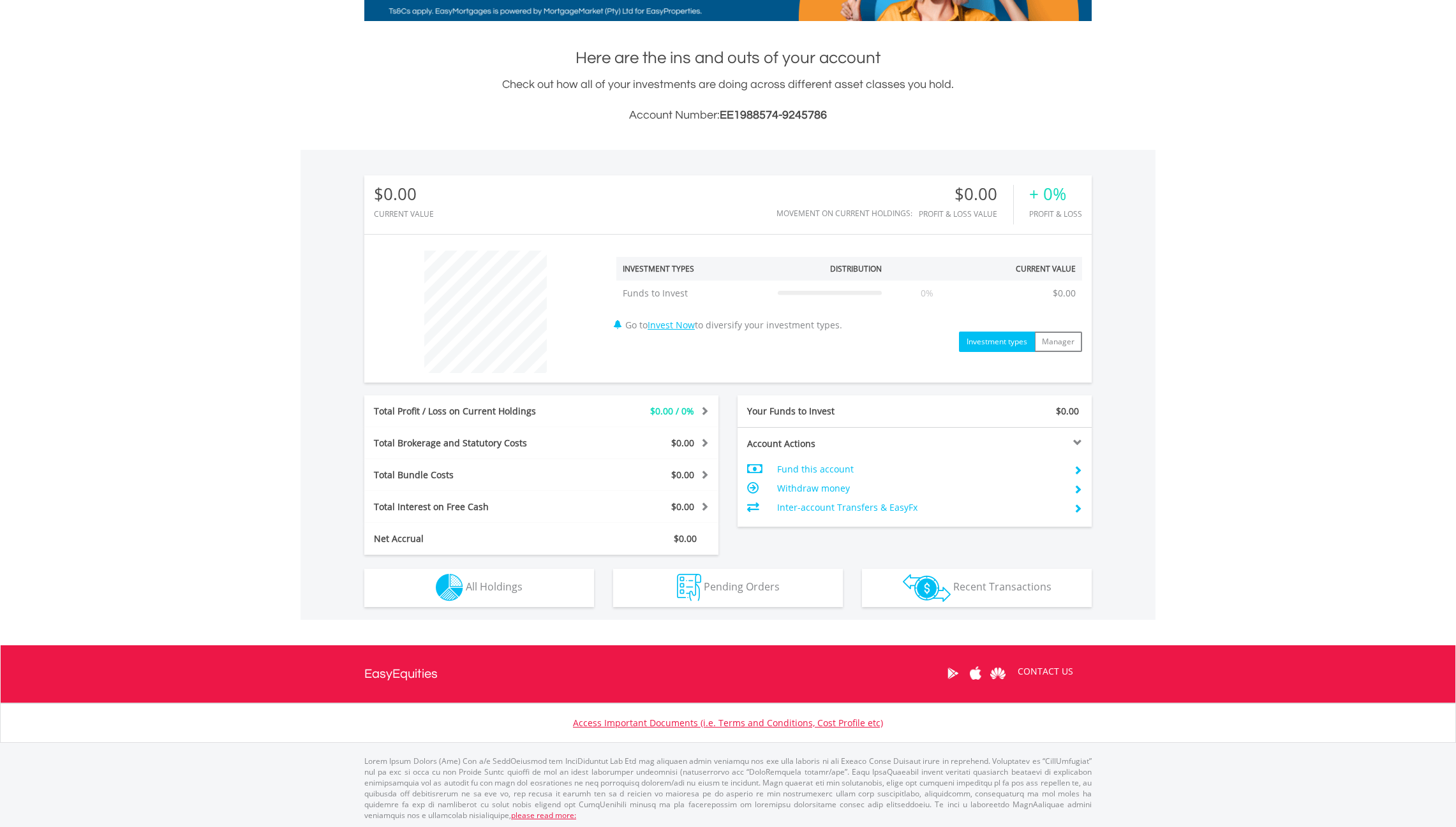
scroll to position [122, 242]
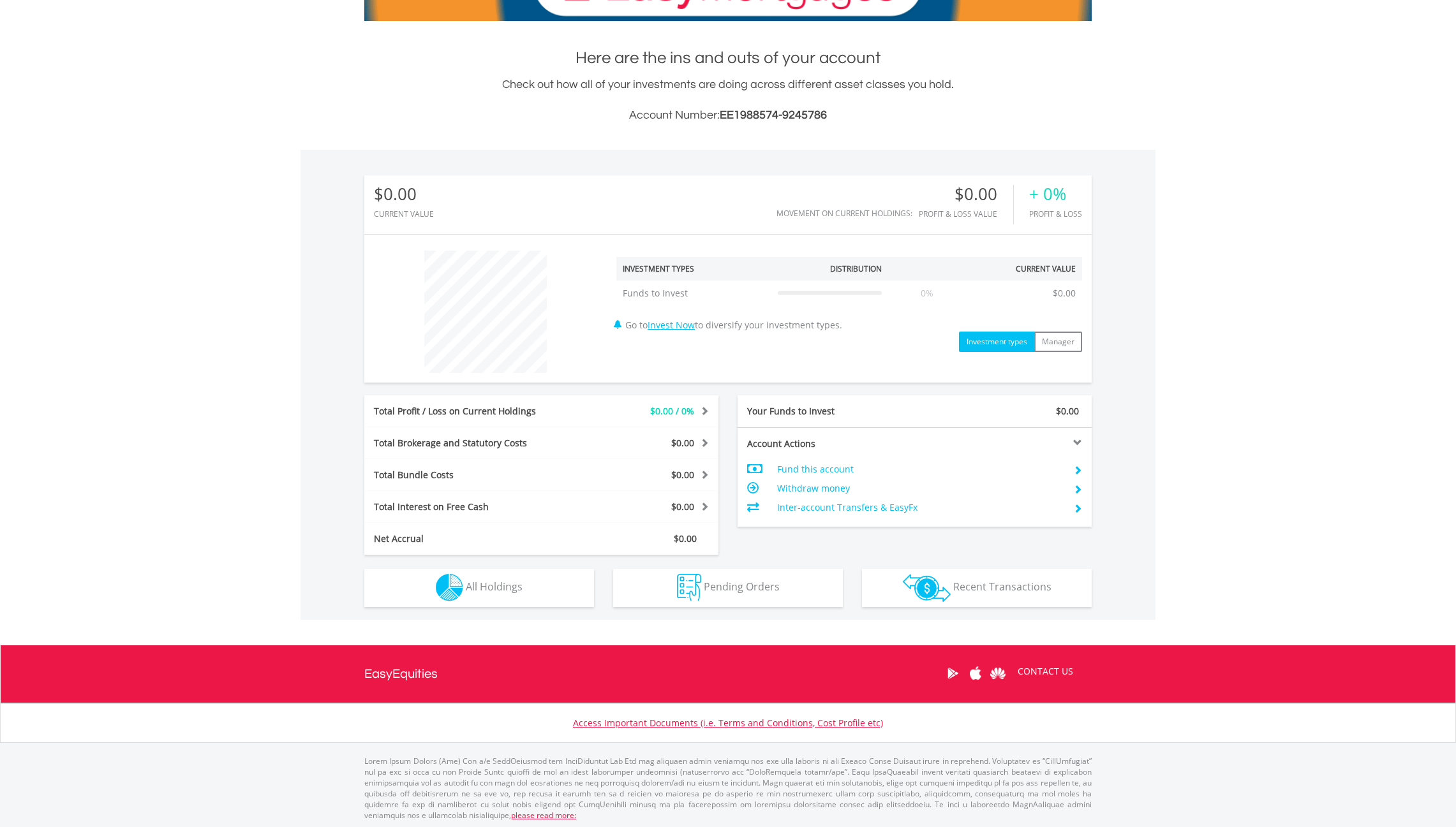
click at [915, 580] on img "button" at bounding box center [927, 587] width 48 height 28
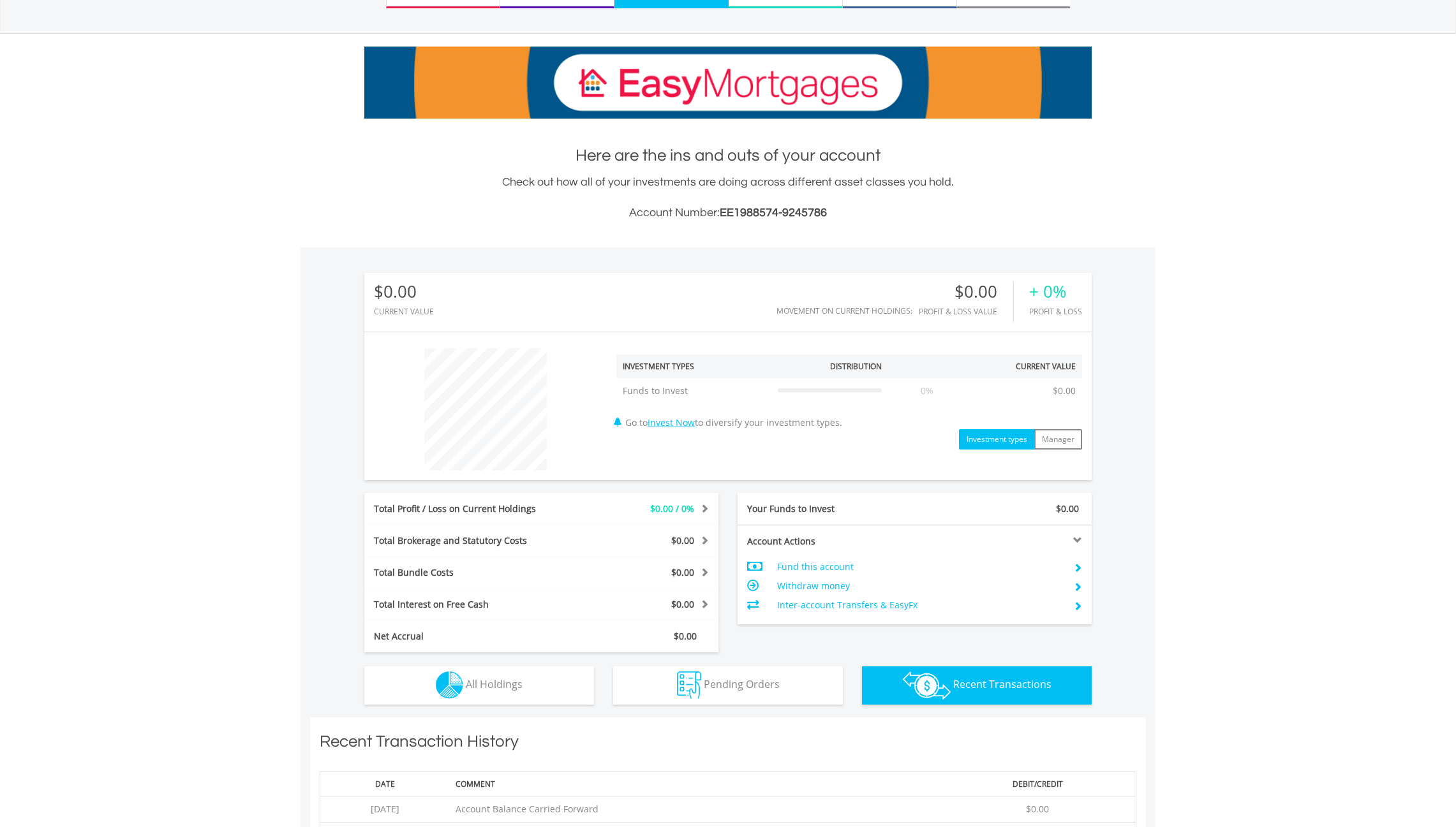
scroll to position [130, 0]
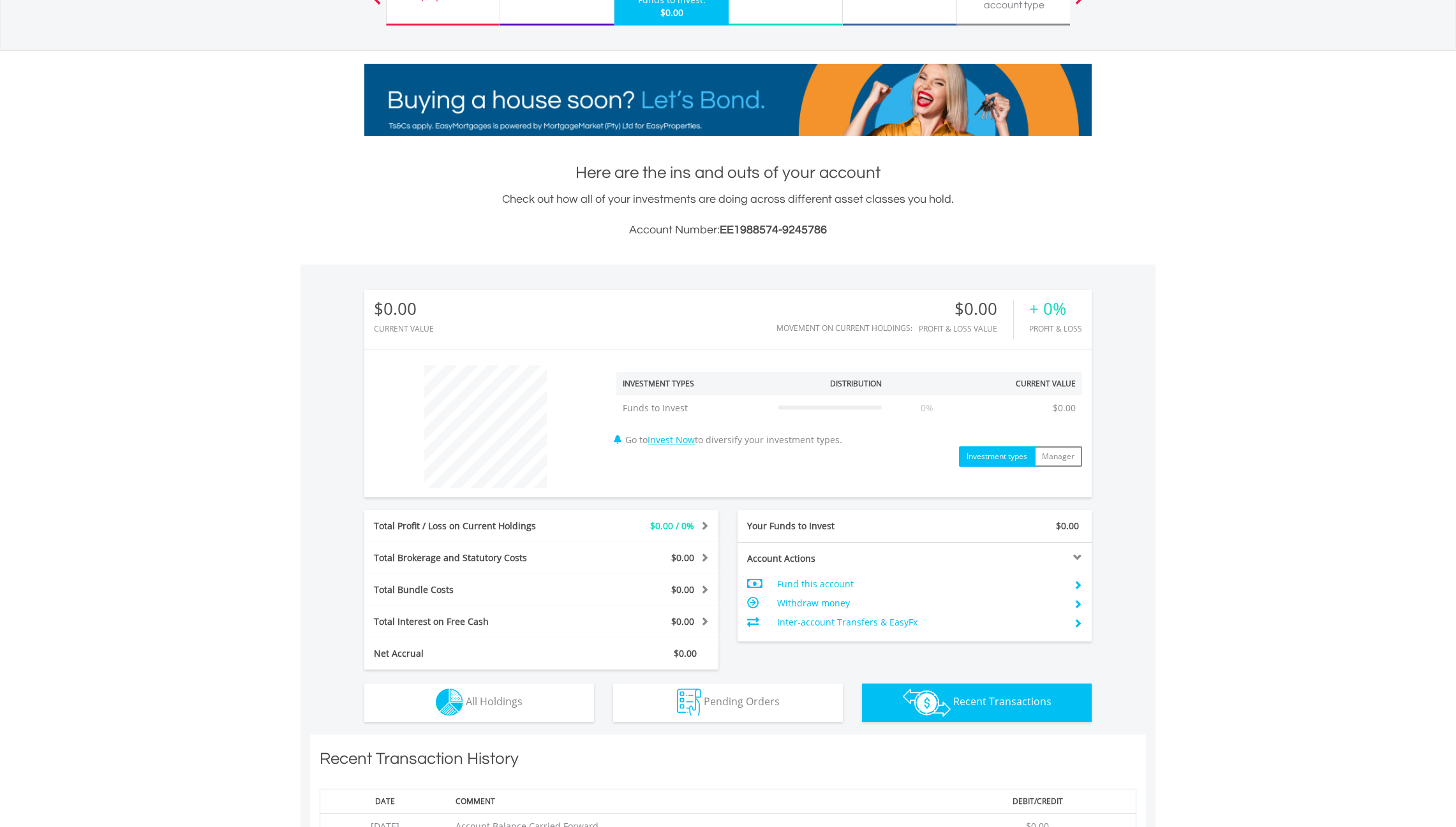
click at [721, 705] on span "Pending Orders" at bounding box center [741, 701] width 76 height 14
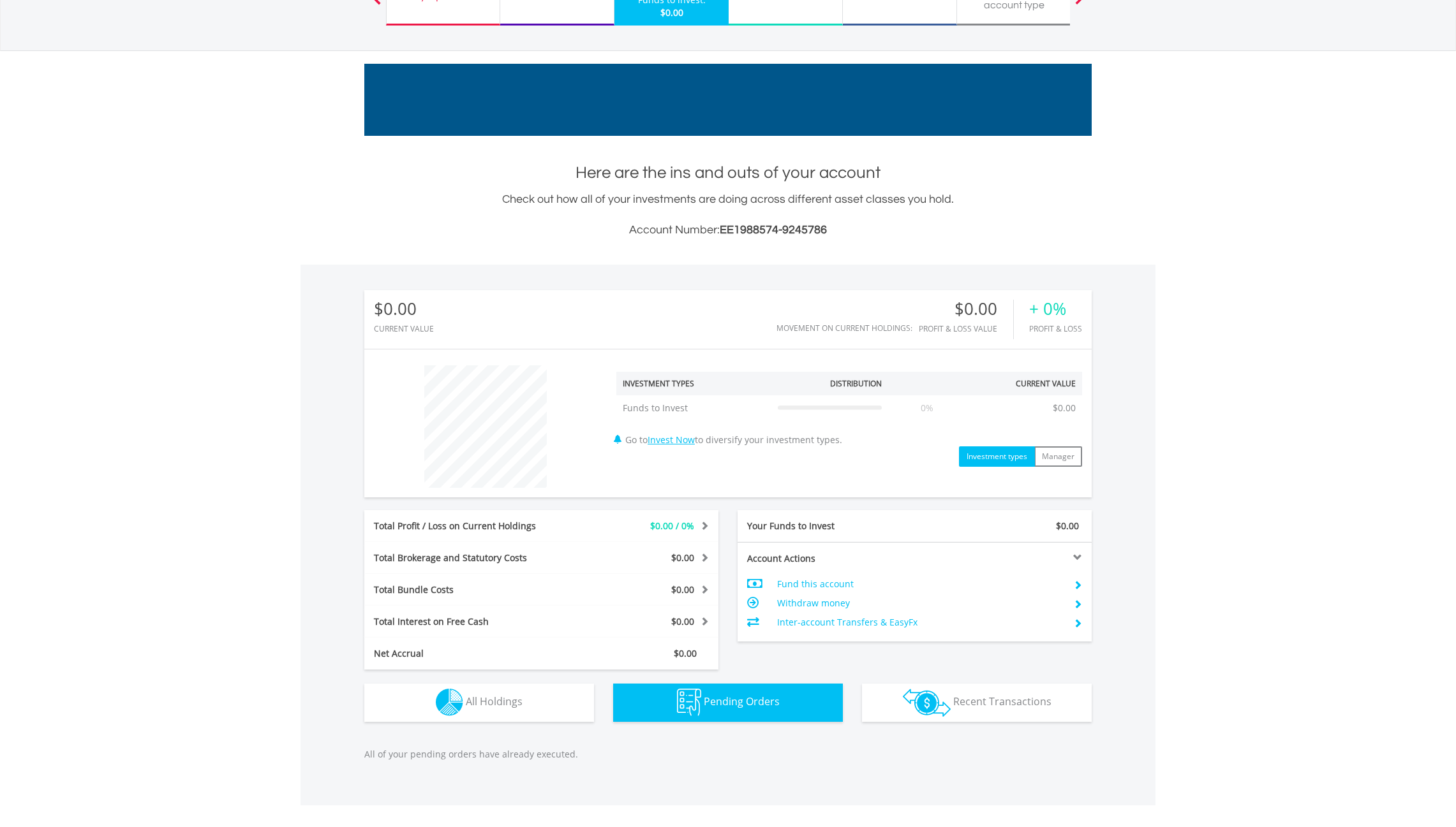
scroll to position [317, 0]
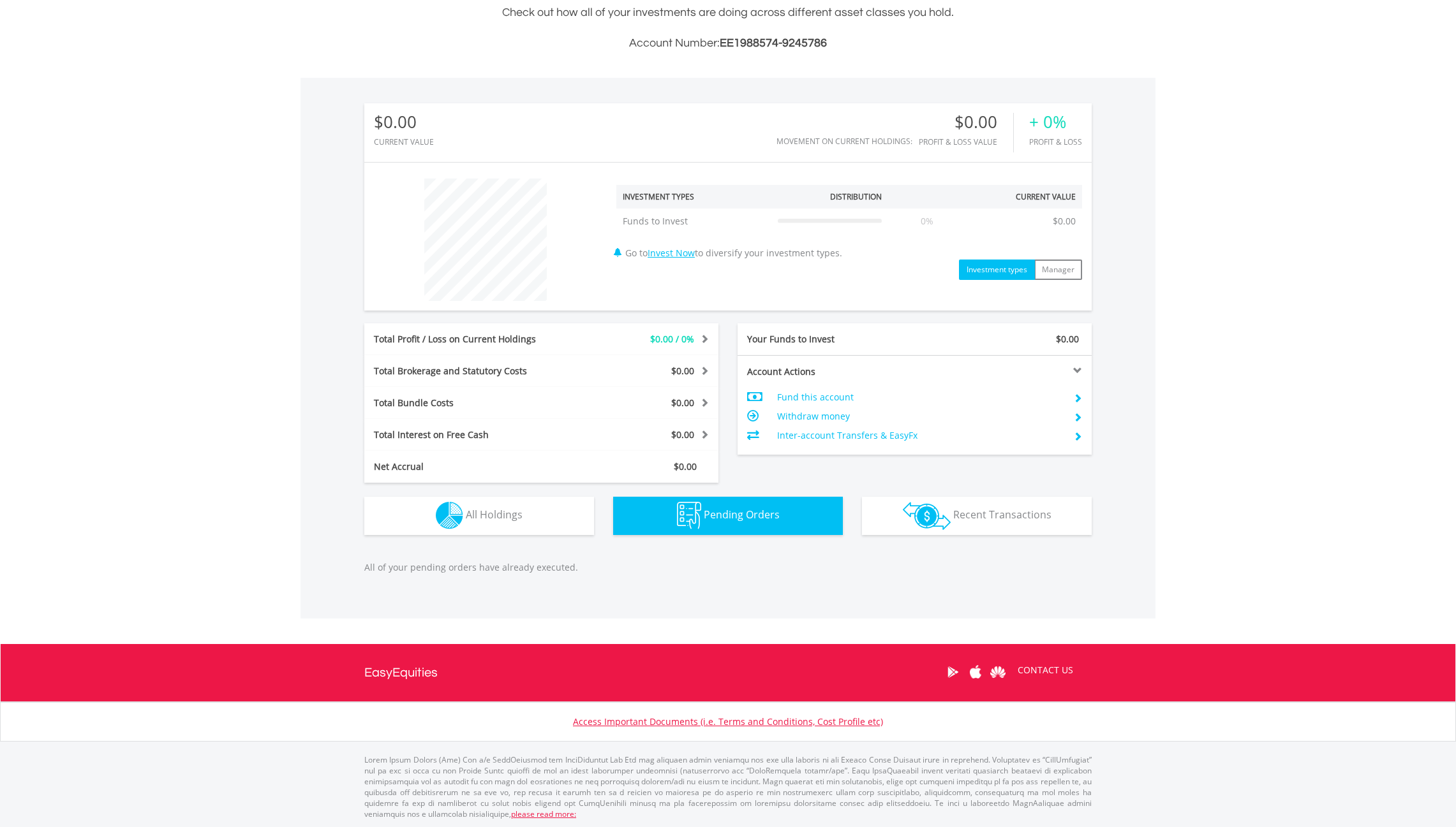
click at [541, 526] on button "Holdings All Holdings" at bounding box center [479, 516] width 229 height 39
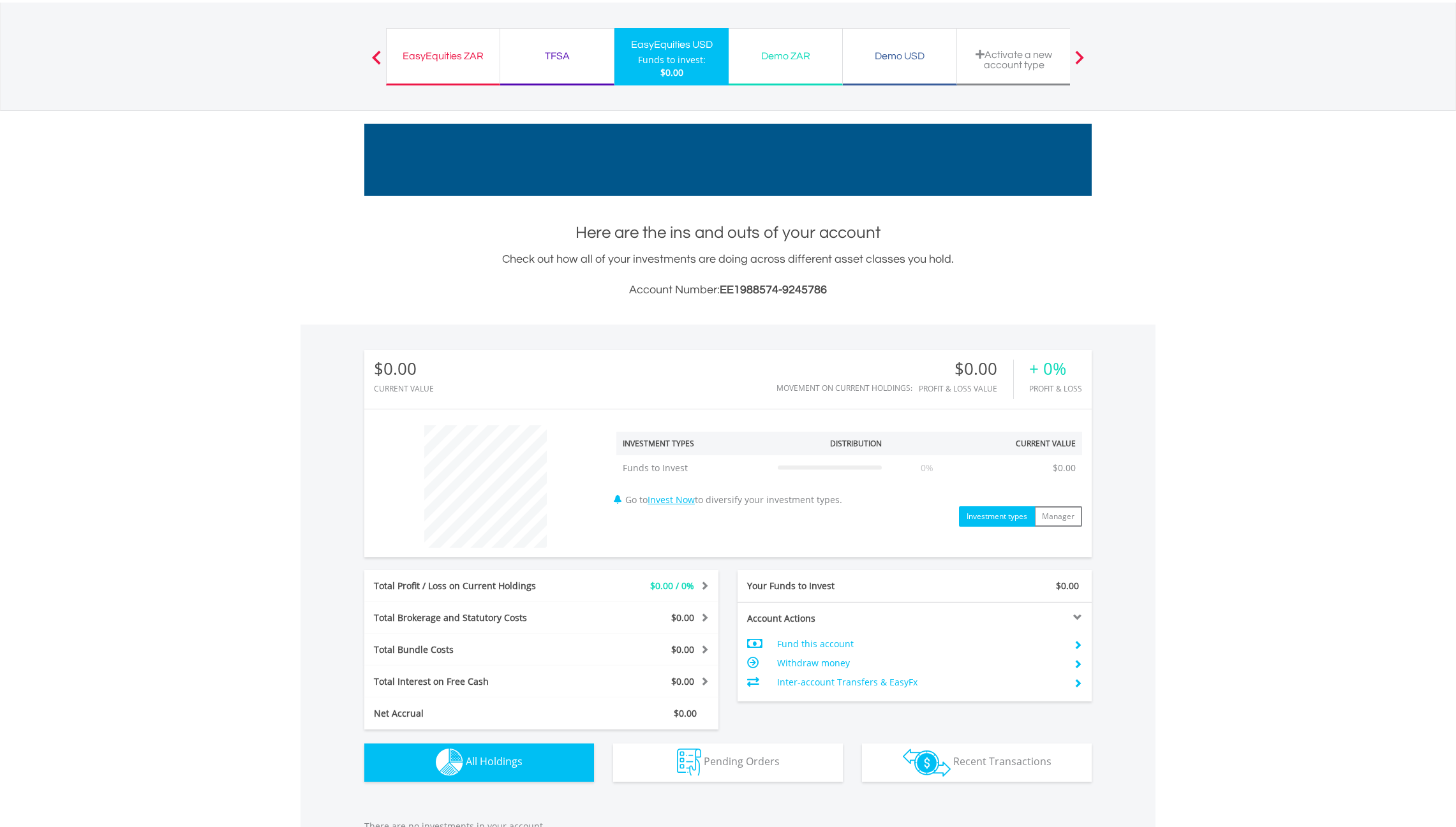
scroll to position [59, 0]
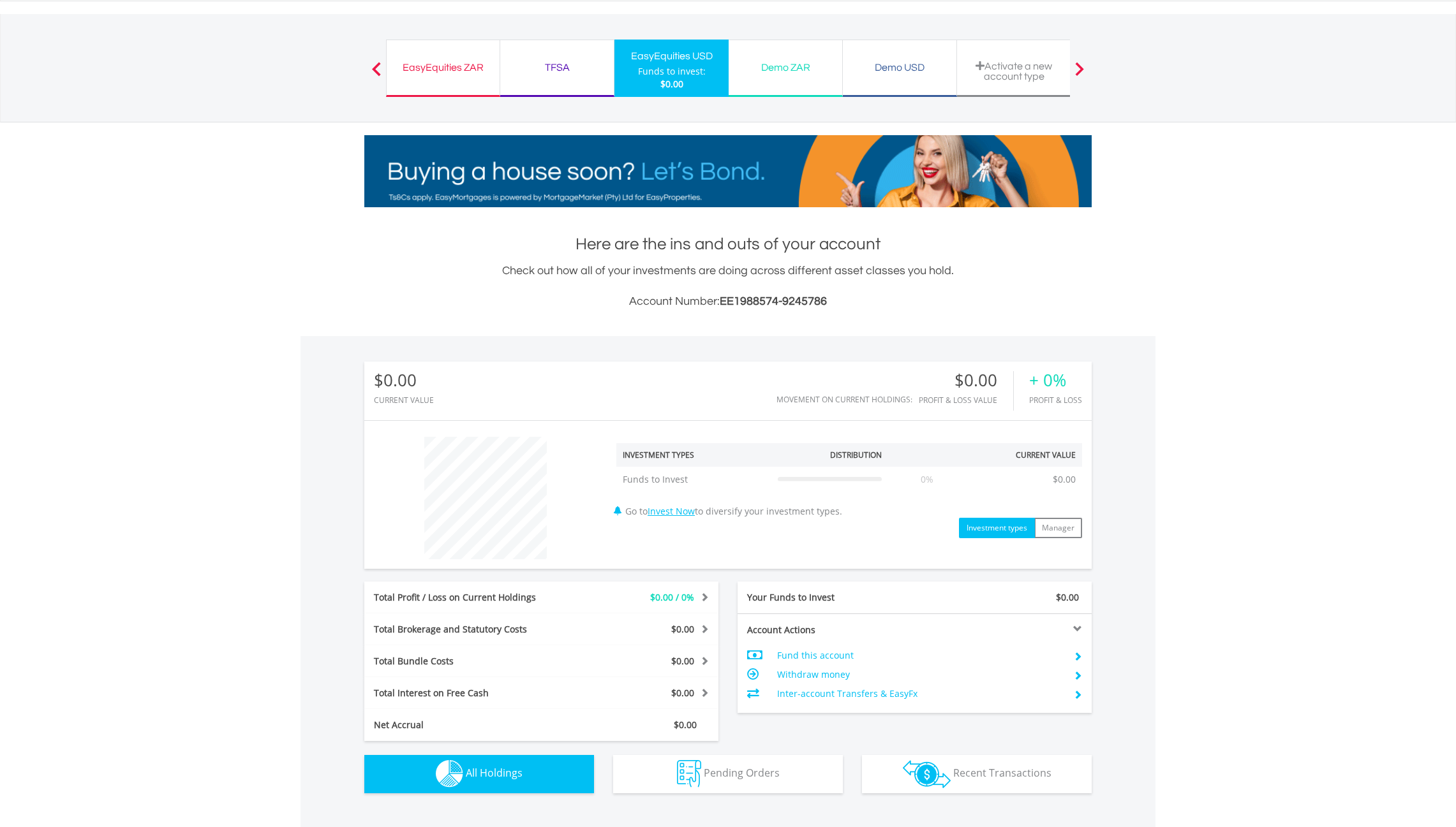
click at [822, 299] on span "EE1988574-9245786" at bounding box center [772, 301] width 107 height 13
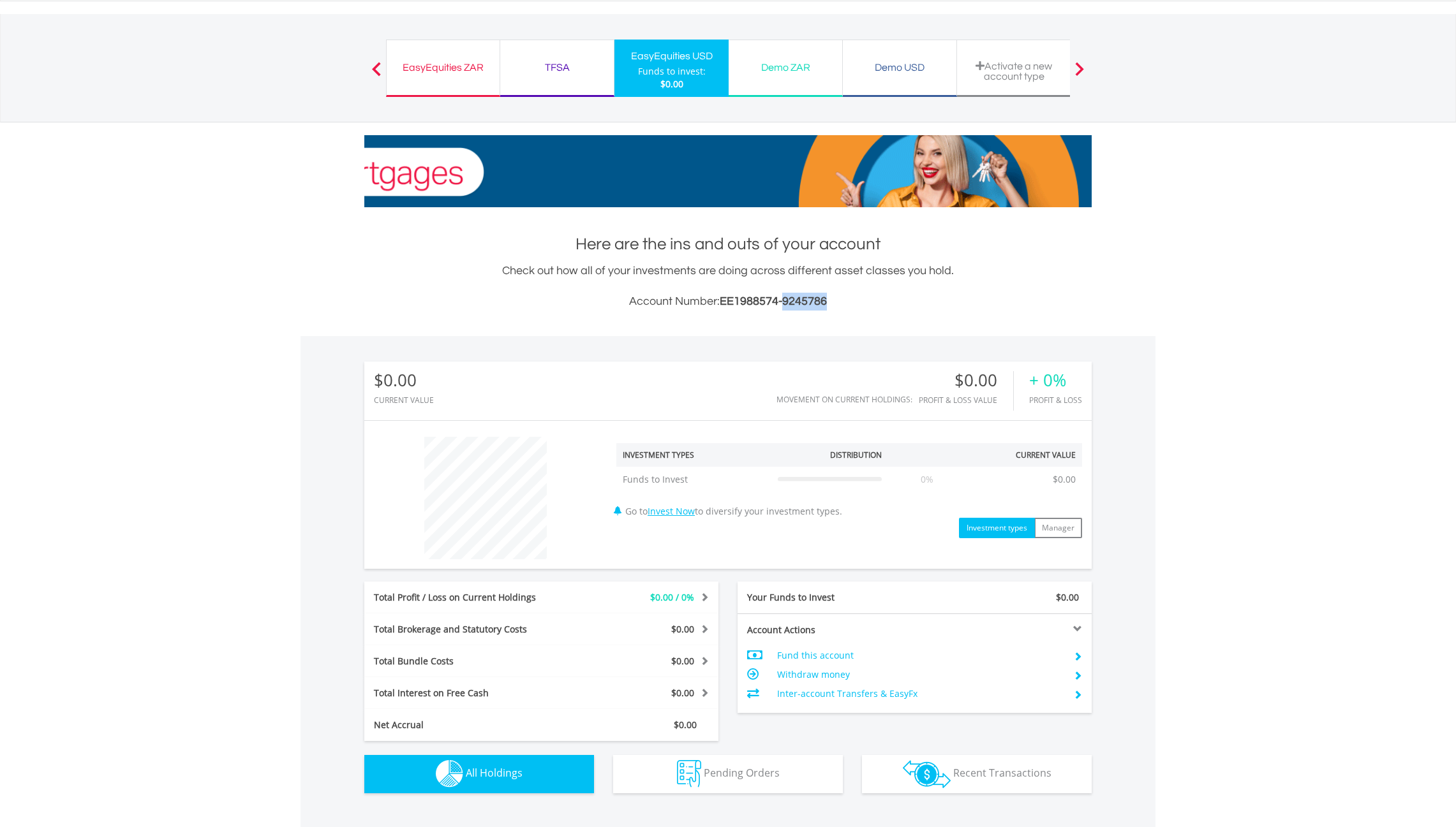
click at [822, 299] on span "EE1988574-9245786" at bounding box center [772, 301] width 107 height 13
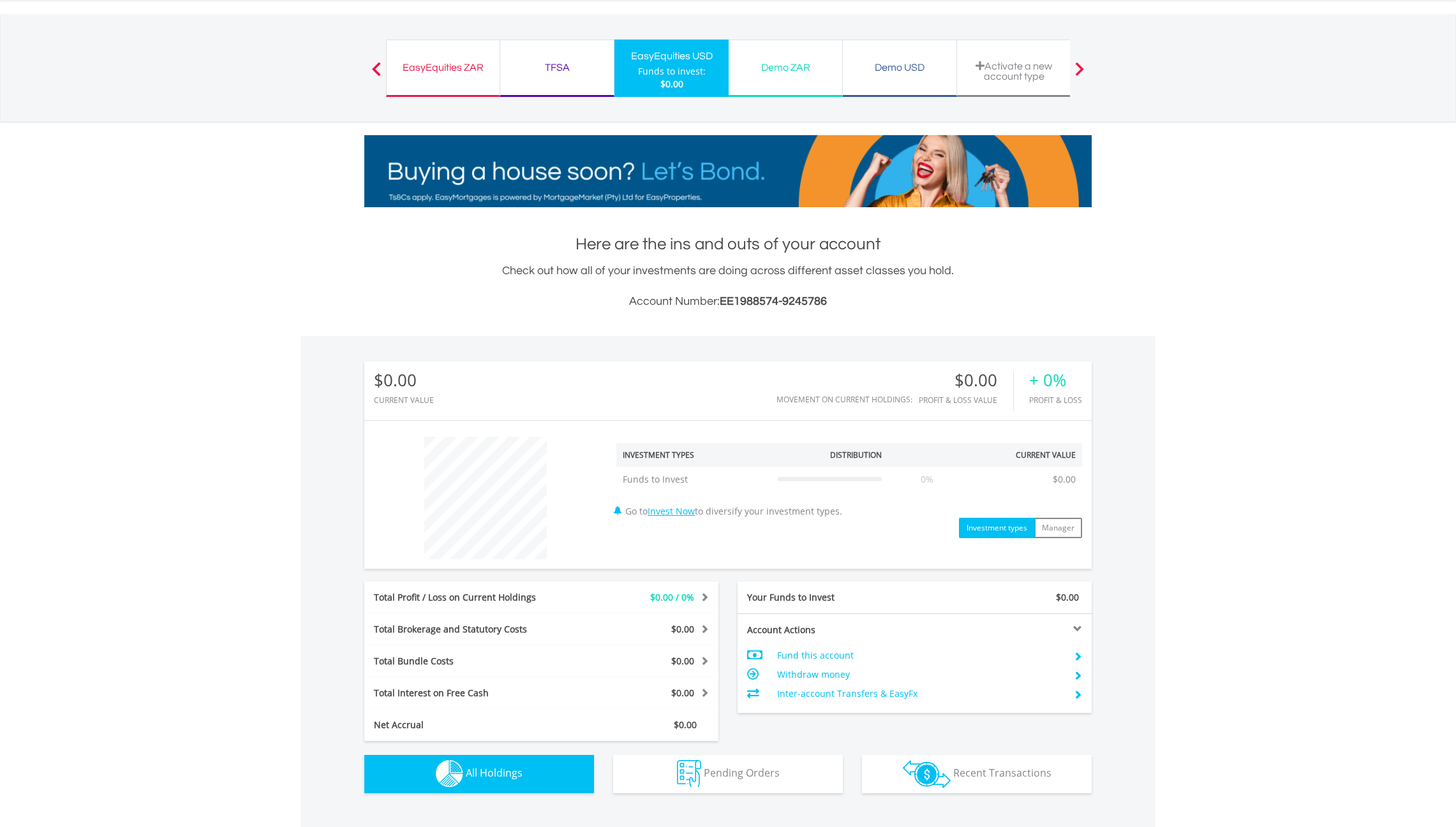
click at [557, 84] on div "TFSA Funds to invest: $0.00" at bounding box center [557, 68] width 114 height 58
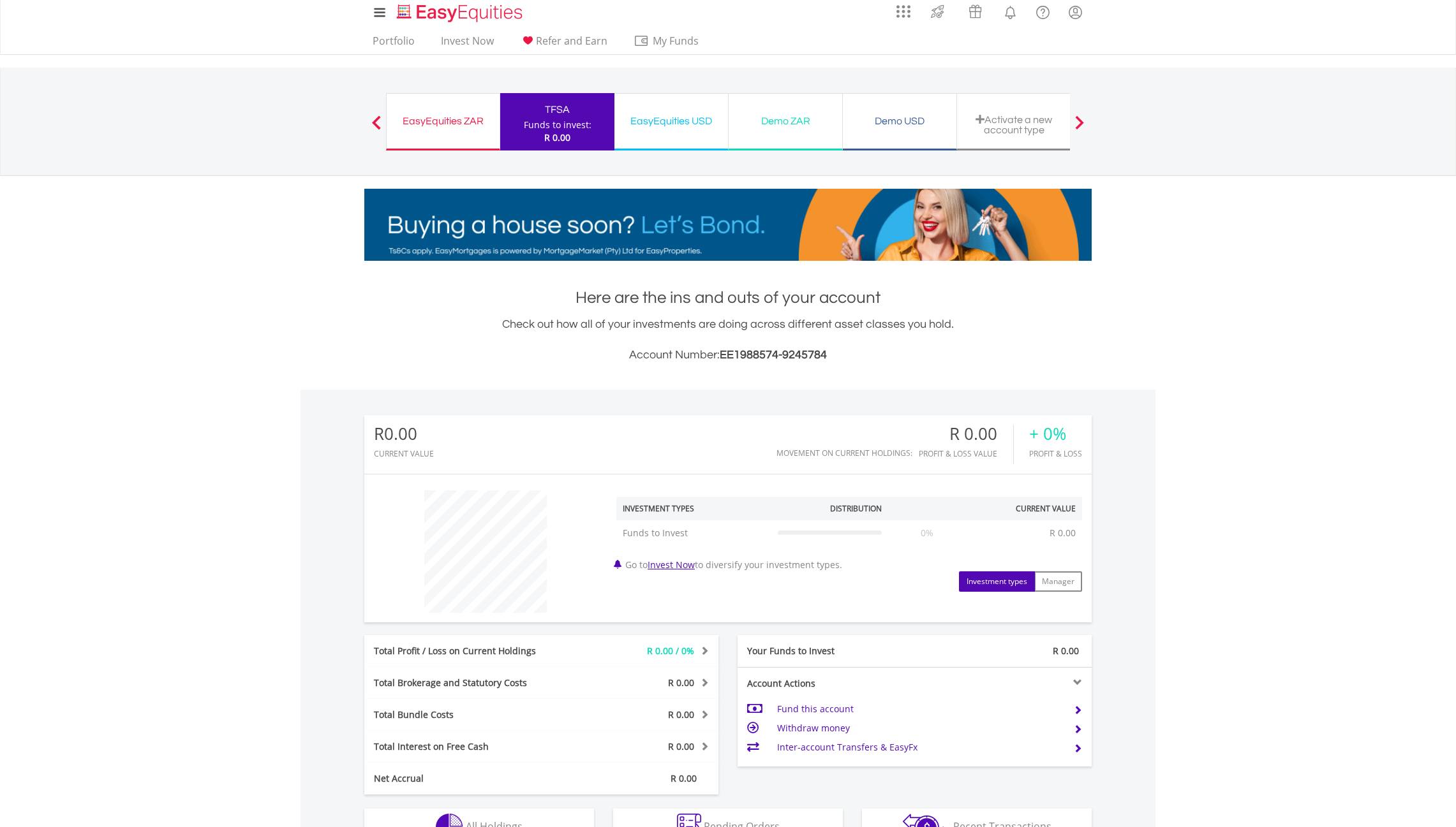
scroll to position [246, 0]
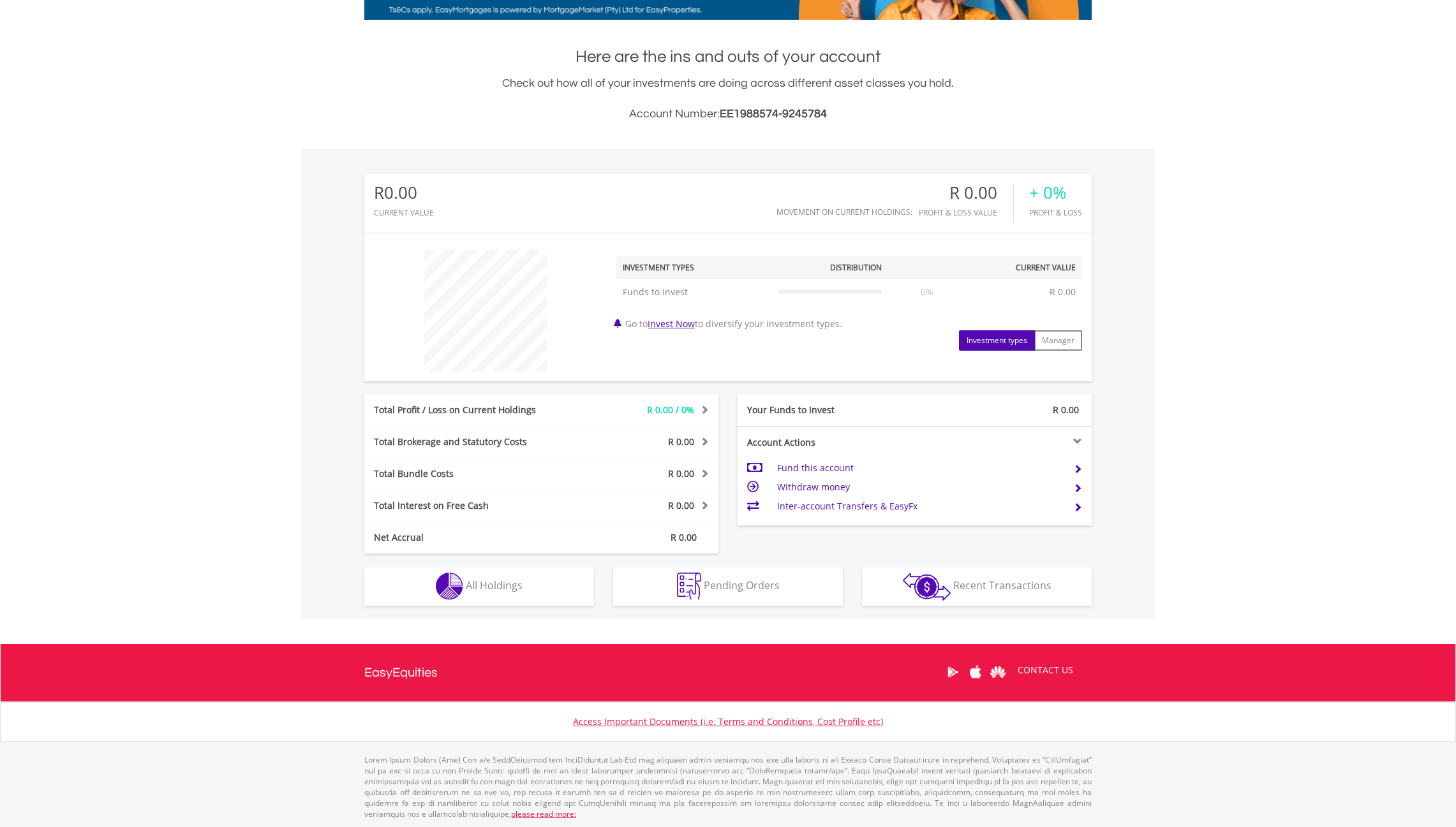
click at [932, 579] on img "button" at bounding box center [927, 586] width 48 height 28
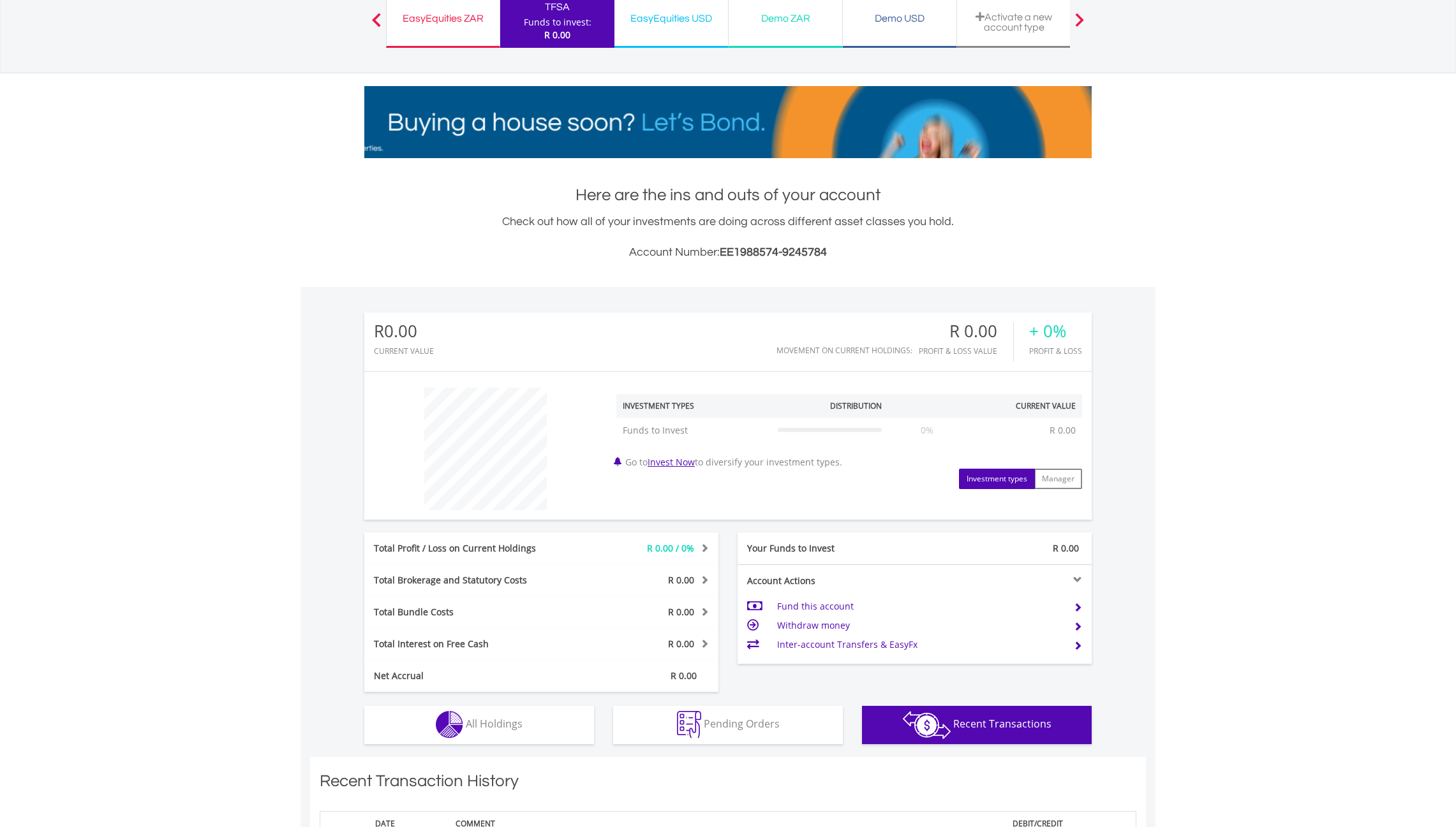
scroll to position [110, 0]
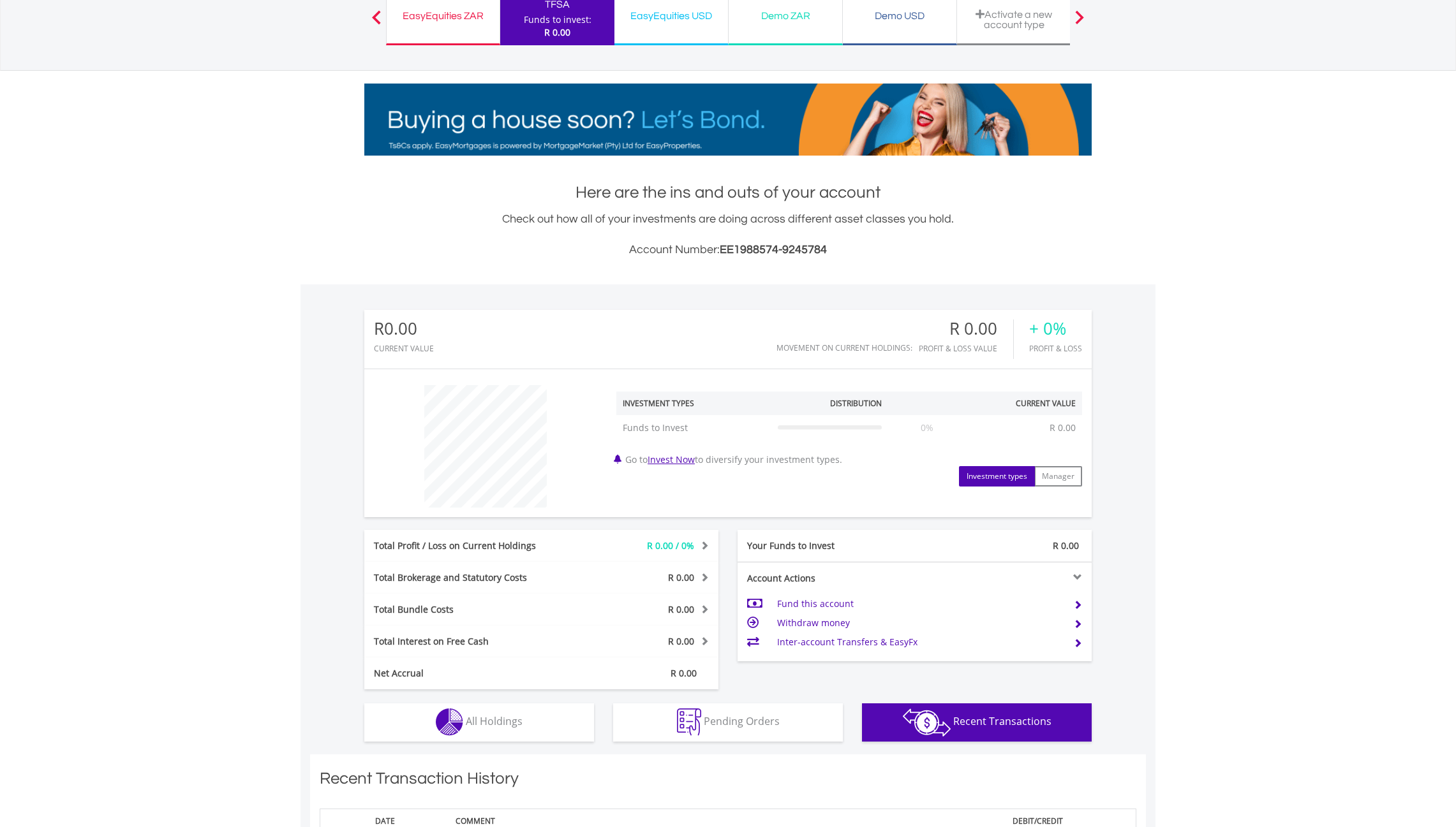
click at [459, 25] on div "EasyEquities ZAR Funds to invest: R 0.00" at bounding box center [443, 16] width 114 height 58
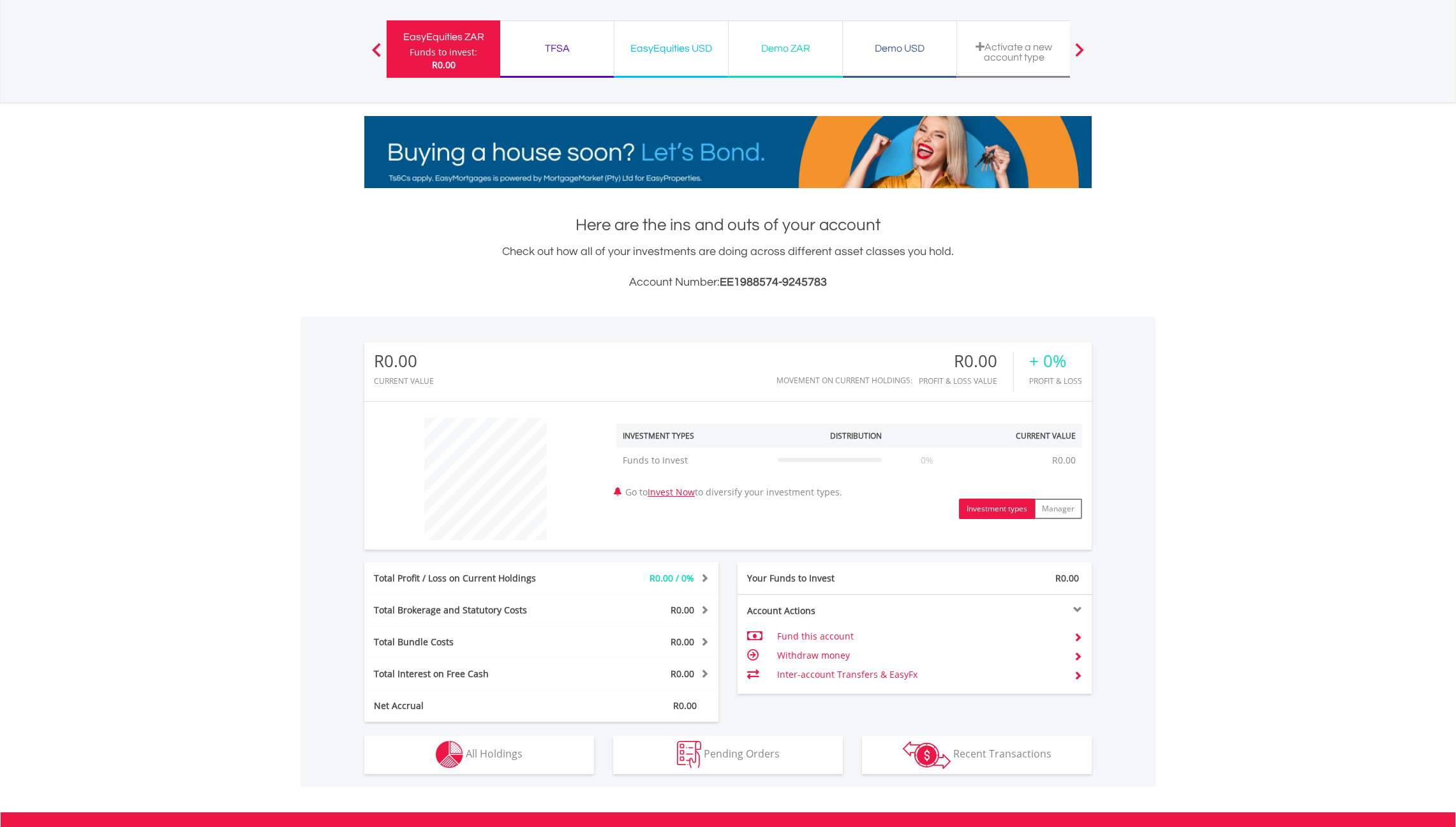
scroll to position [122, 242]
click at [996, 751] on span "Recent Transactions" at bounding box center [1002, 754] width 98 height 14
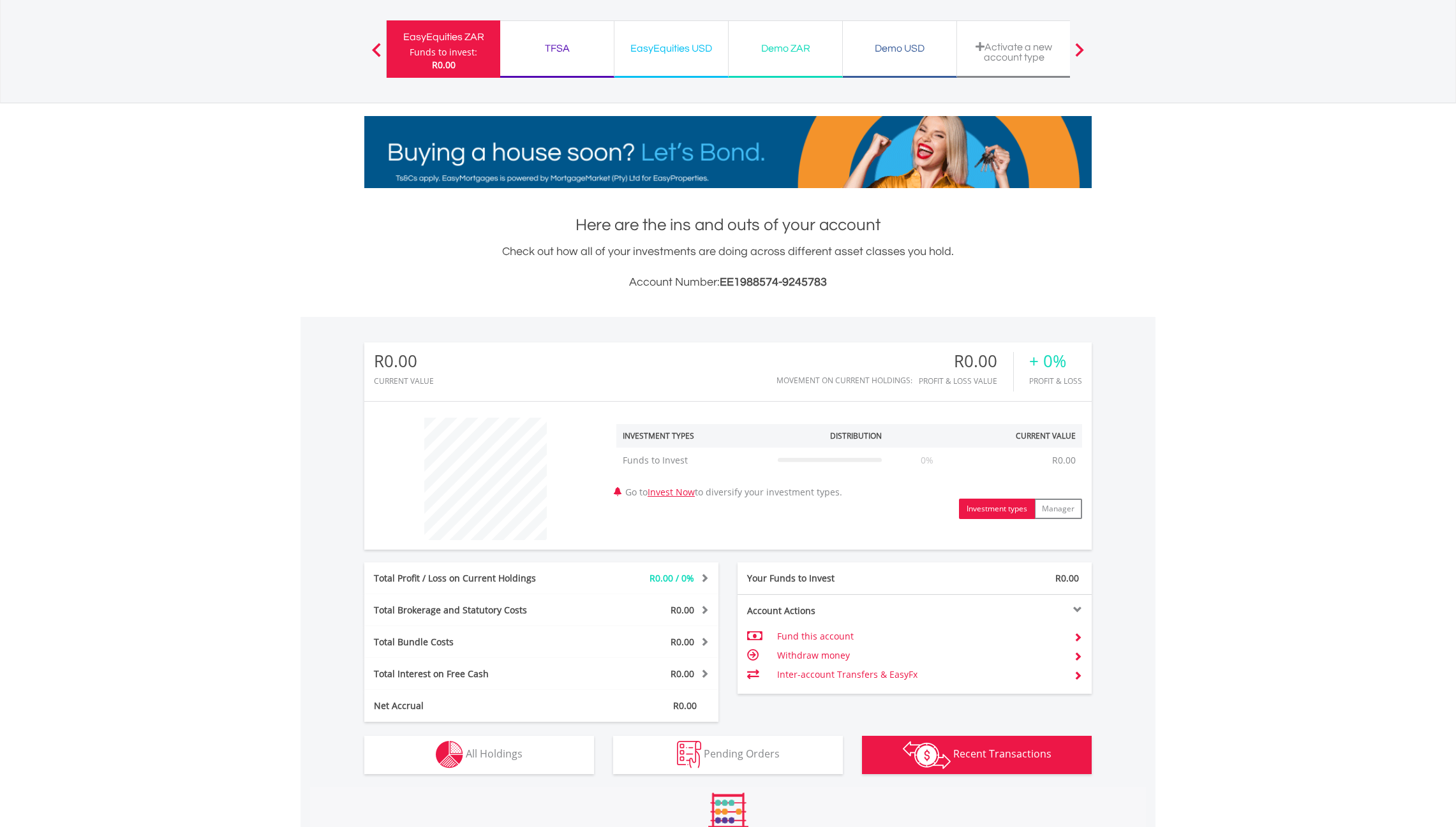
scroll to position [481, 0]
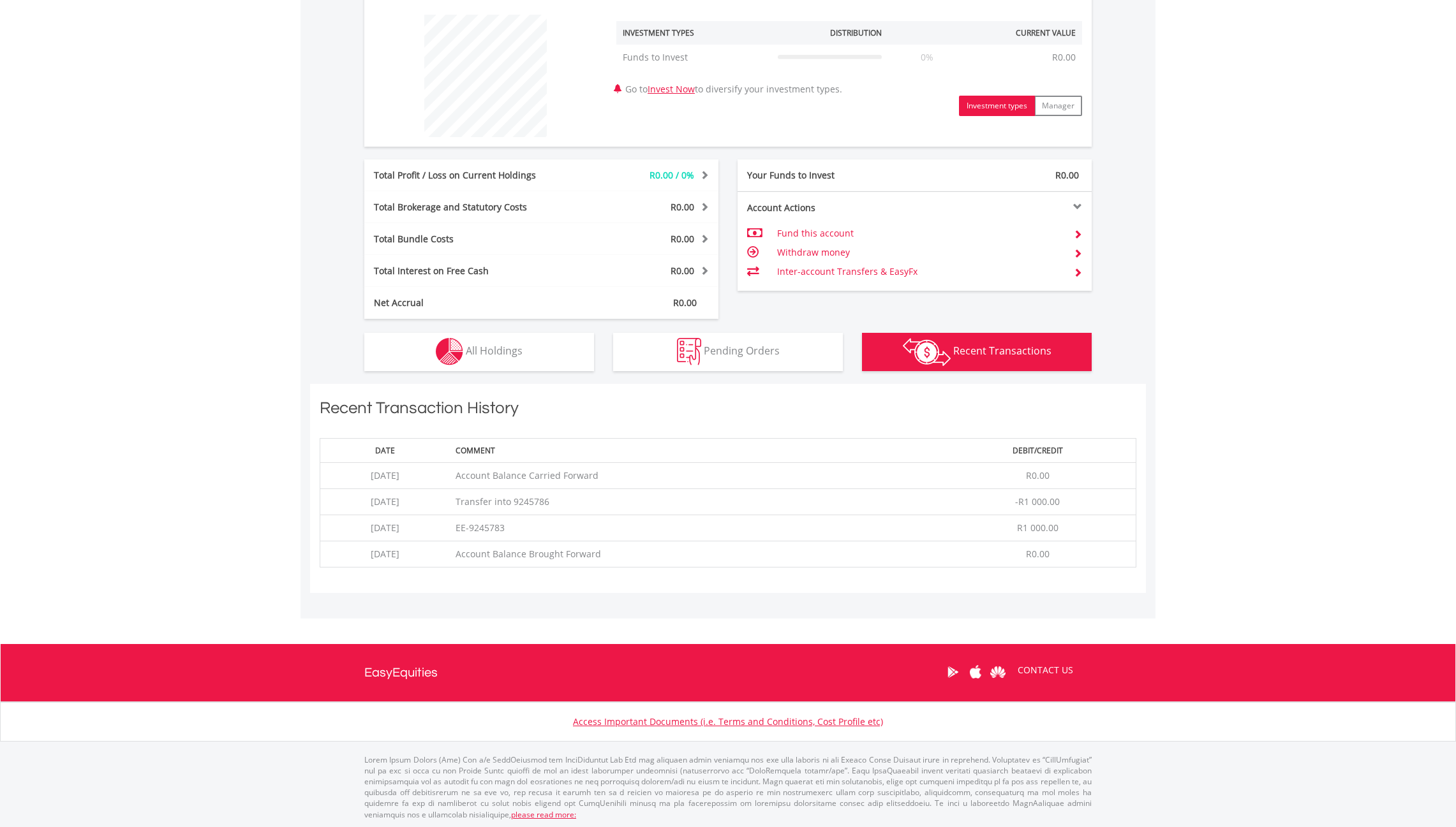
click at [564, 502] on td "Transfer into 9245786" at bounding box center [694, 501] width 490 height 26
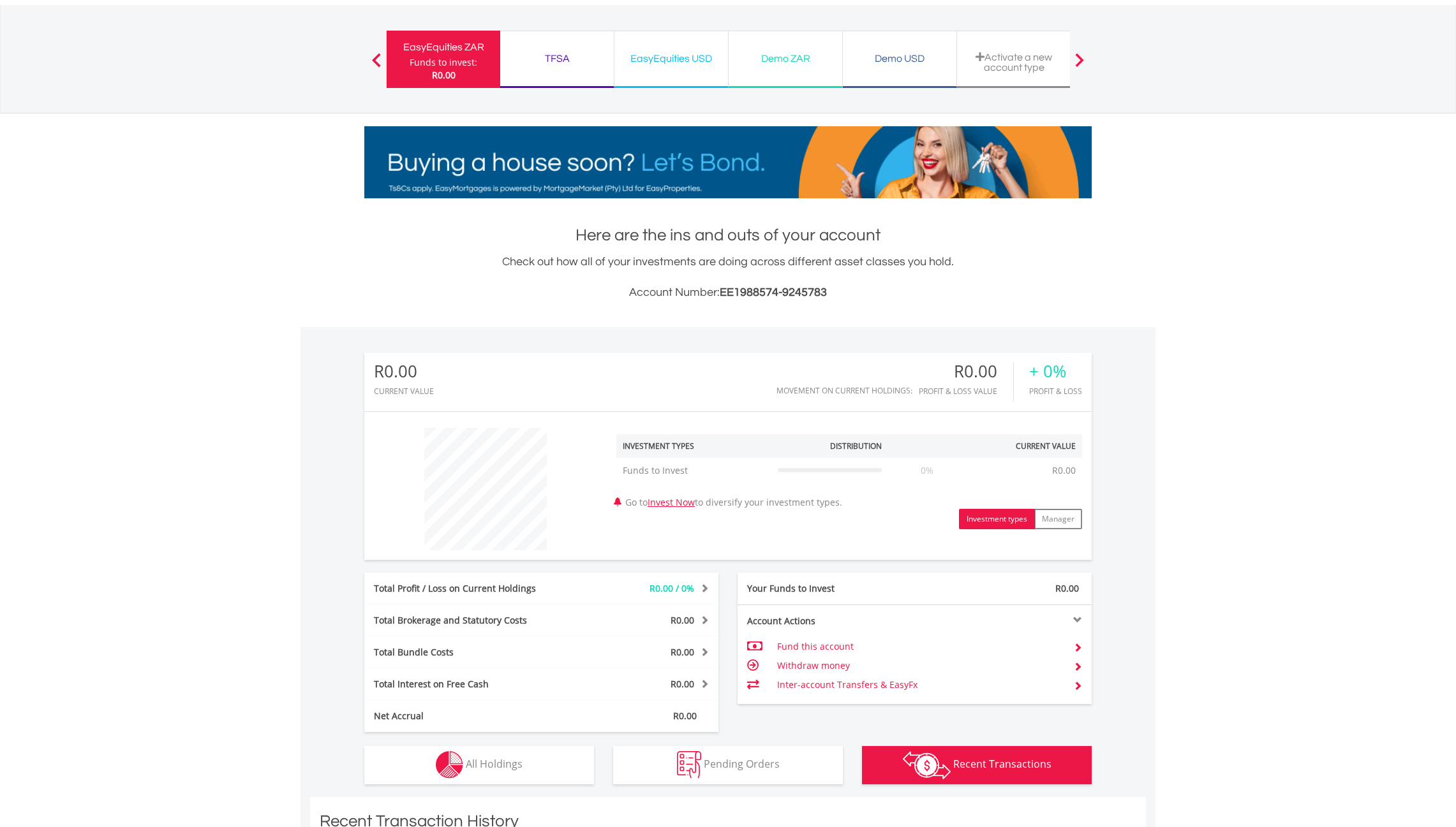
scroll to position [0, 0]
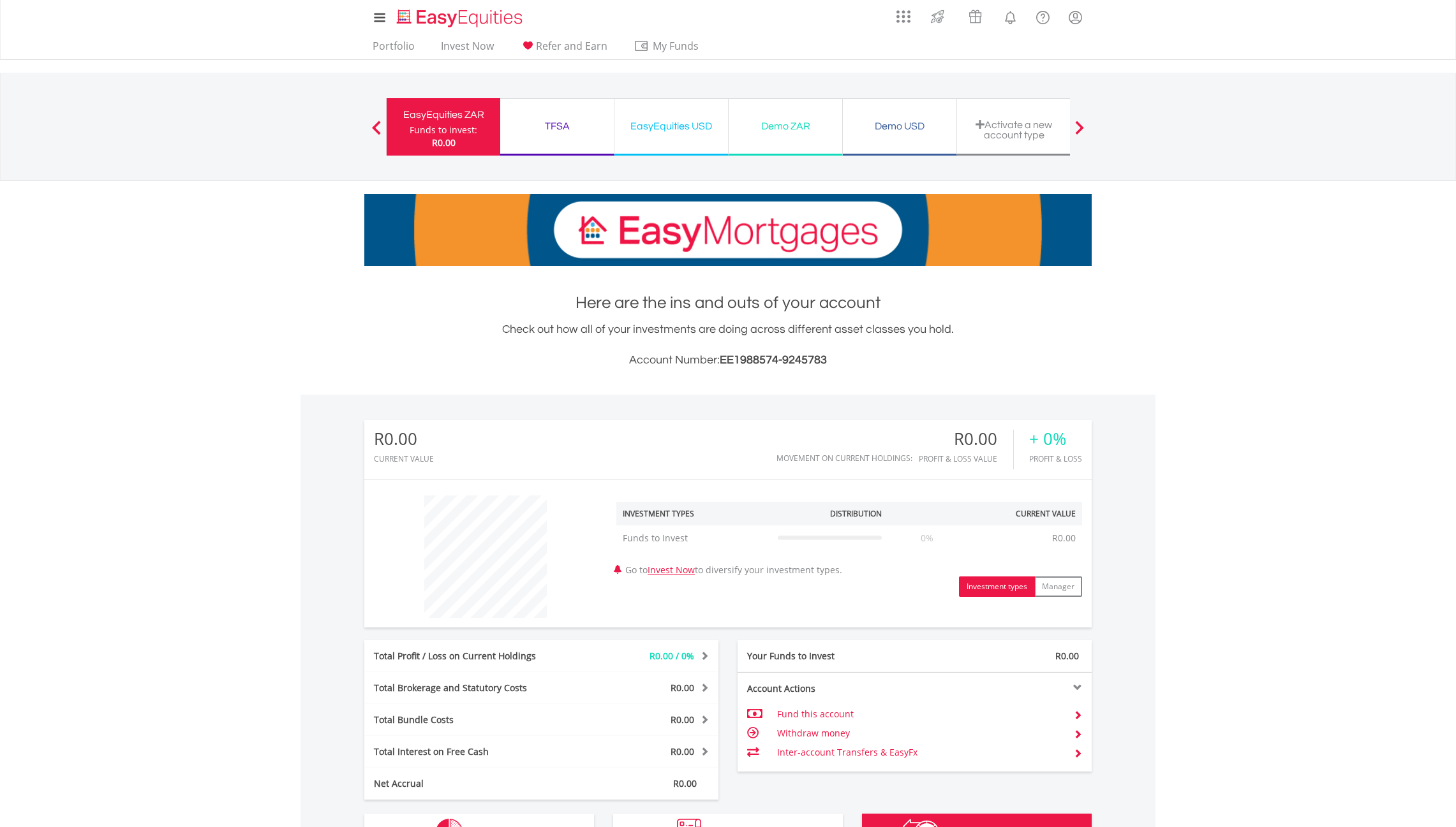
click at [667, 122] on div "EasyEquities USD" at bounding box center [671, 126] width 98 height 18
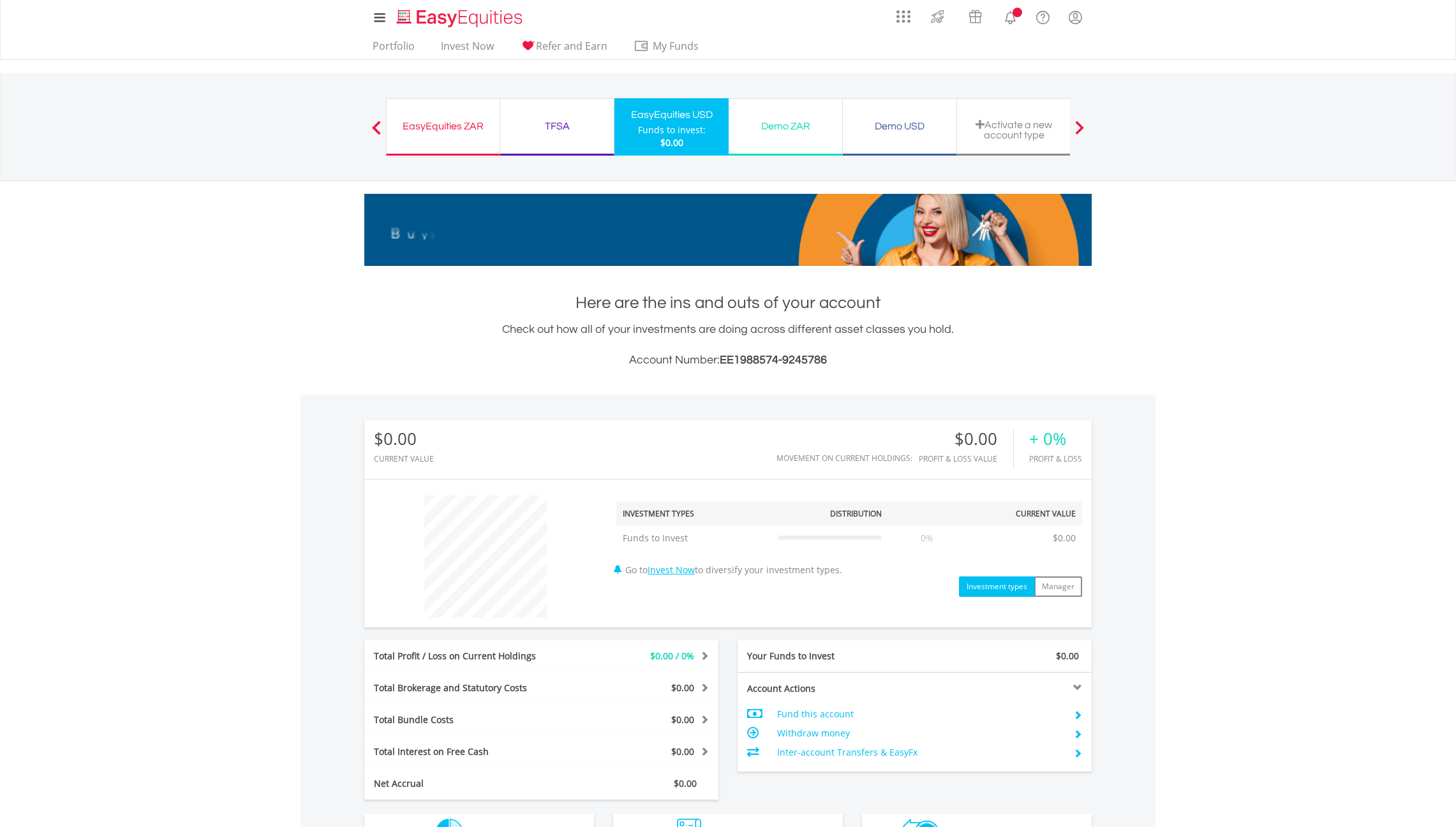
scroll to position [246, 0]
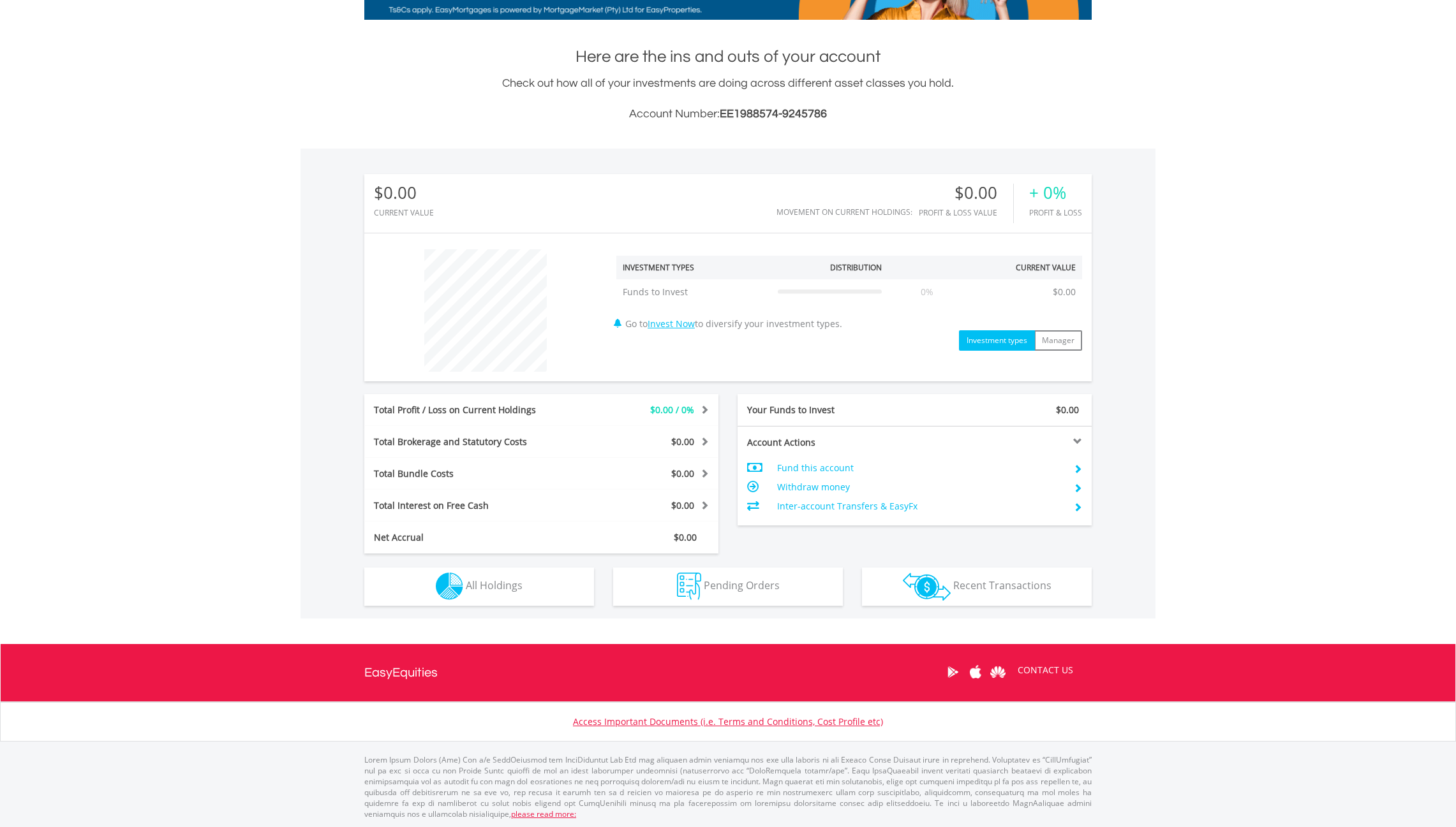
click at [966, 591] on span "Recent Transactions" at bounding box center [1002, 585] width 98 height 14
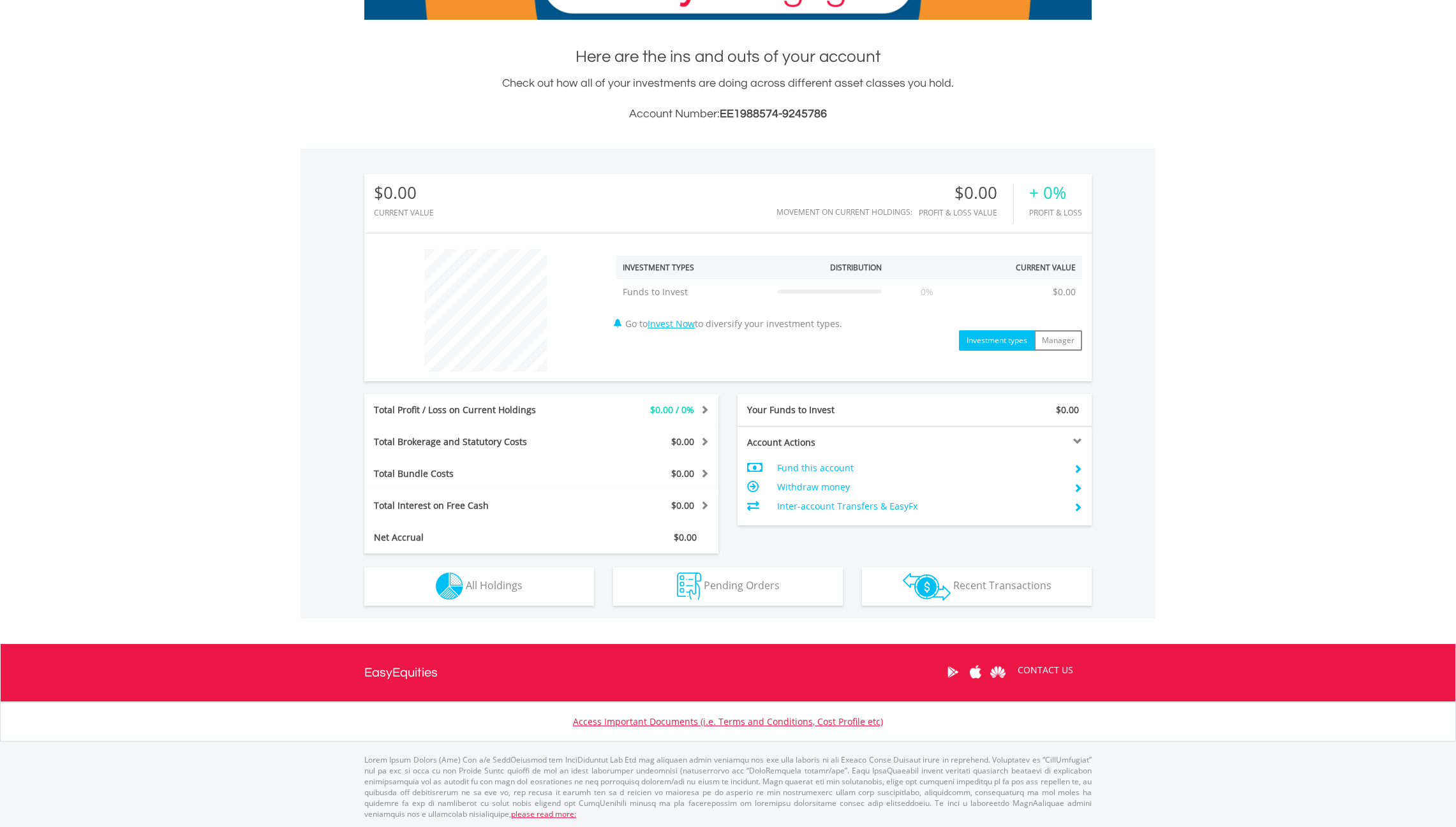
scroll to position [429, 0]
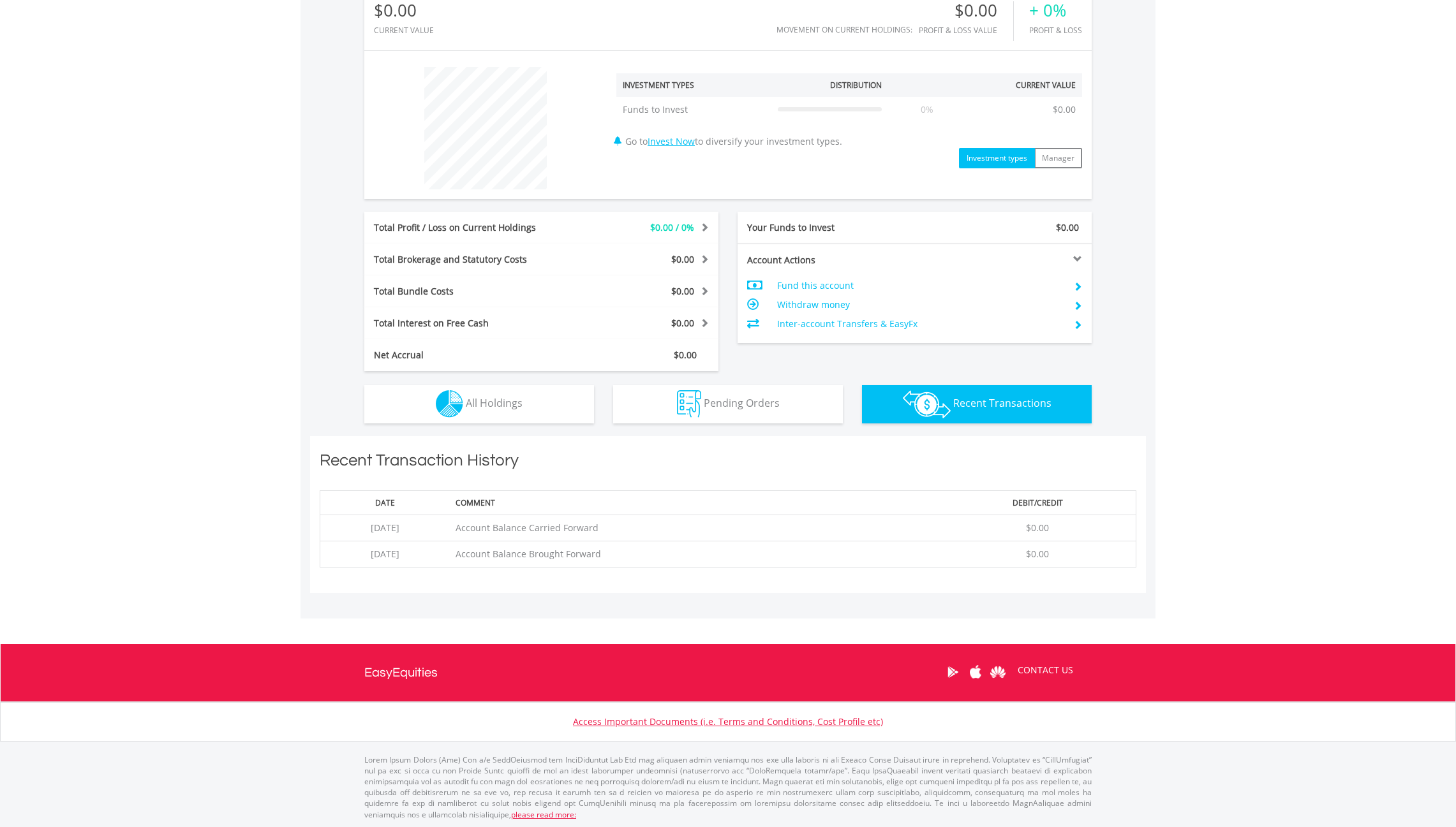
click at [734, 407] on span "Pending Orders" at bounding box center [741, 403] width 76 height 14
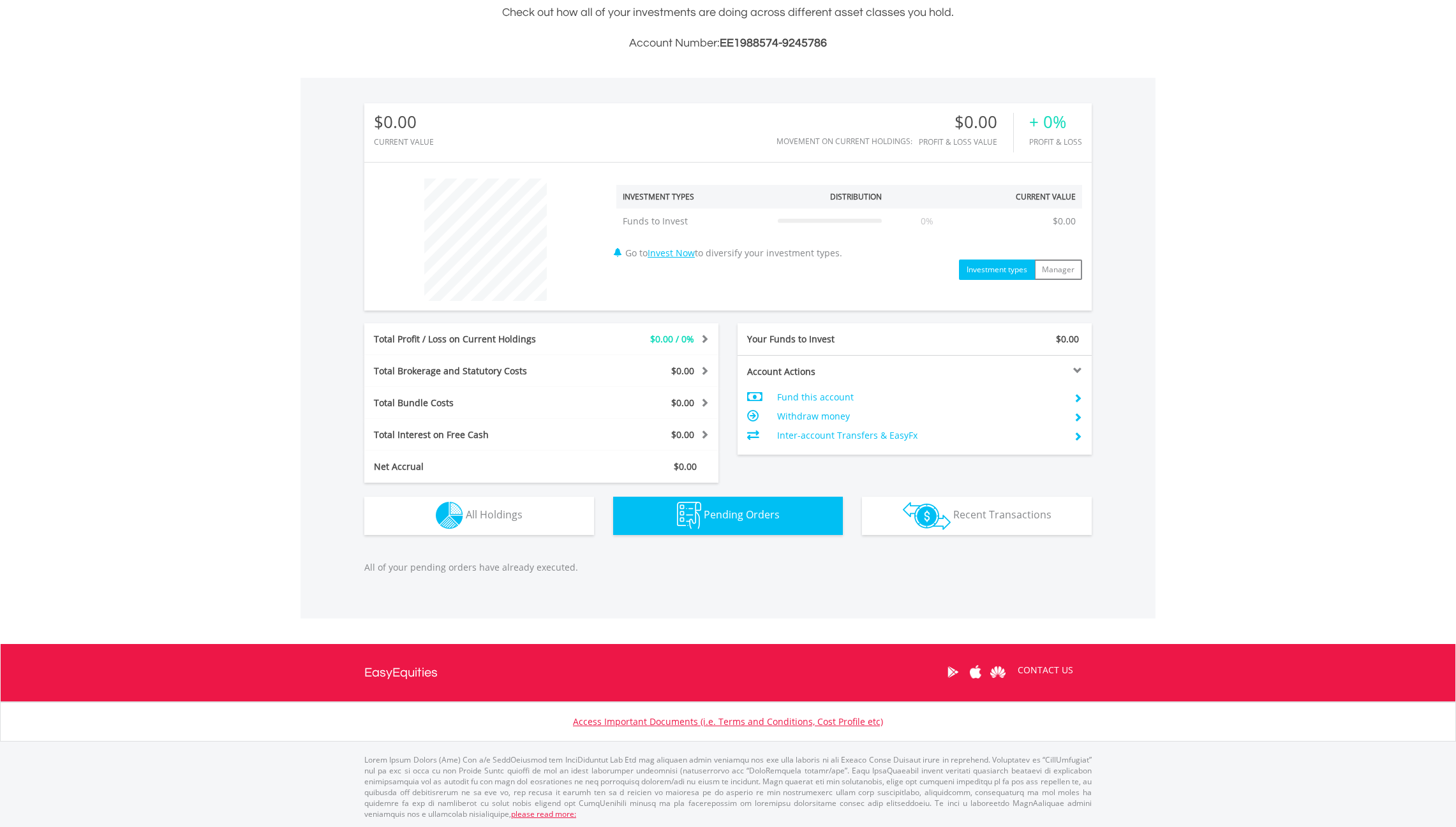
click at [552, 528] on button "Holdings All Holdings" at bounding box center [479, 516] width 229 height 39
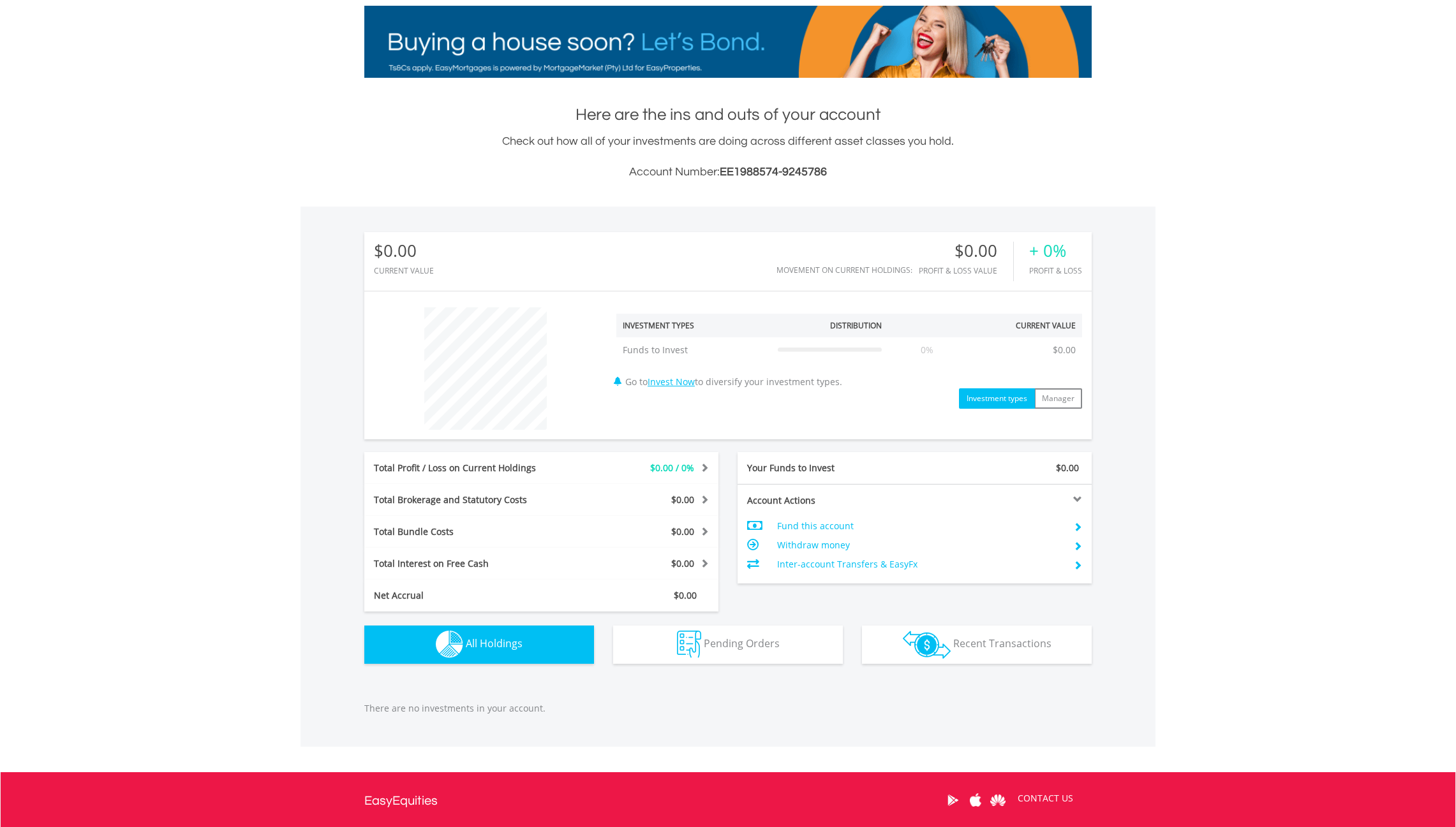
scroll to position [137, 0]
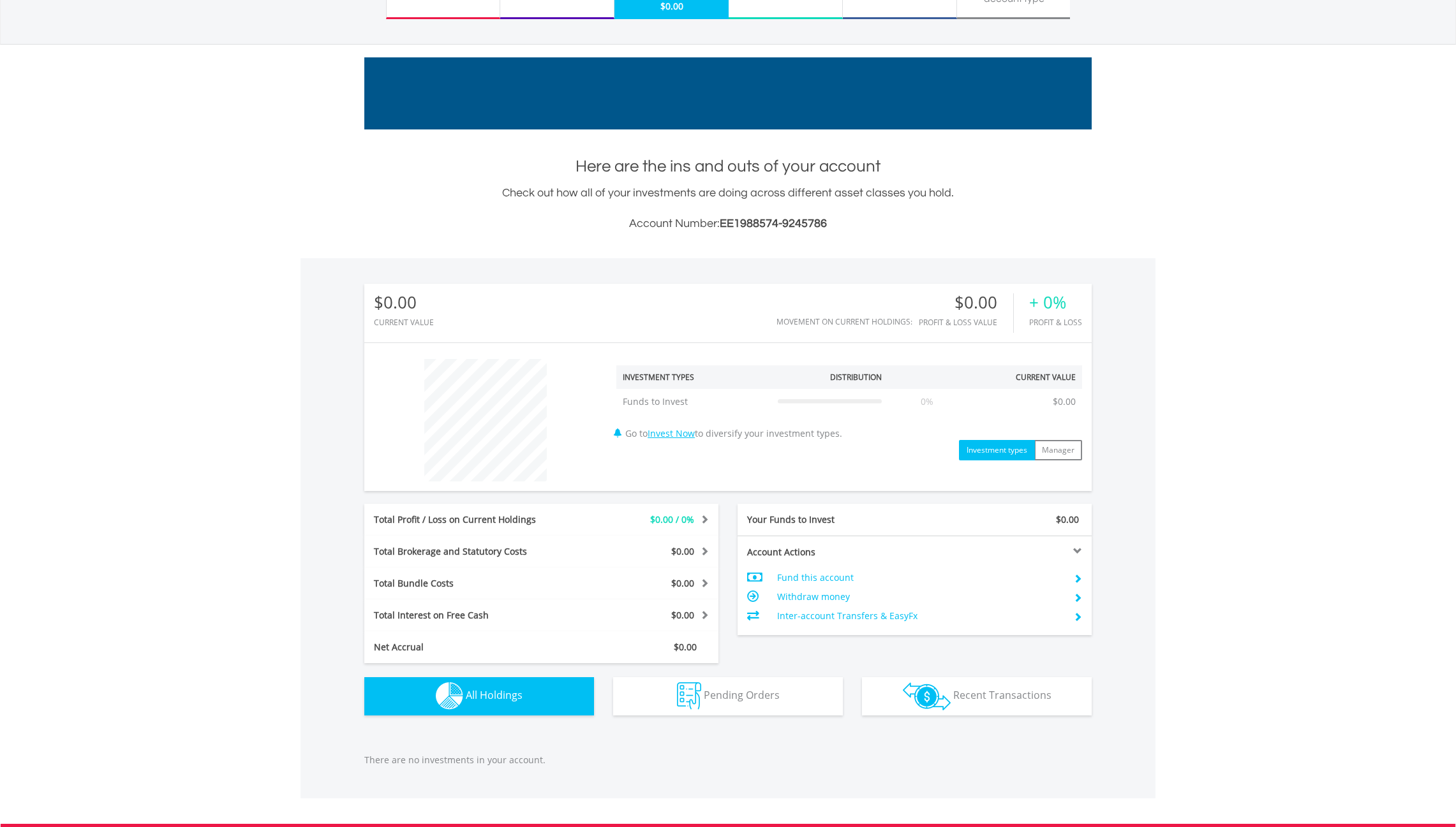
click at [824, 223] on span "EE1988574-9245786" at bounding box center [772, 224] width 107 height 13
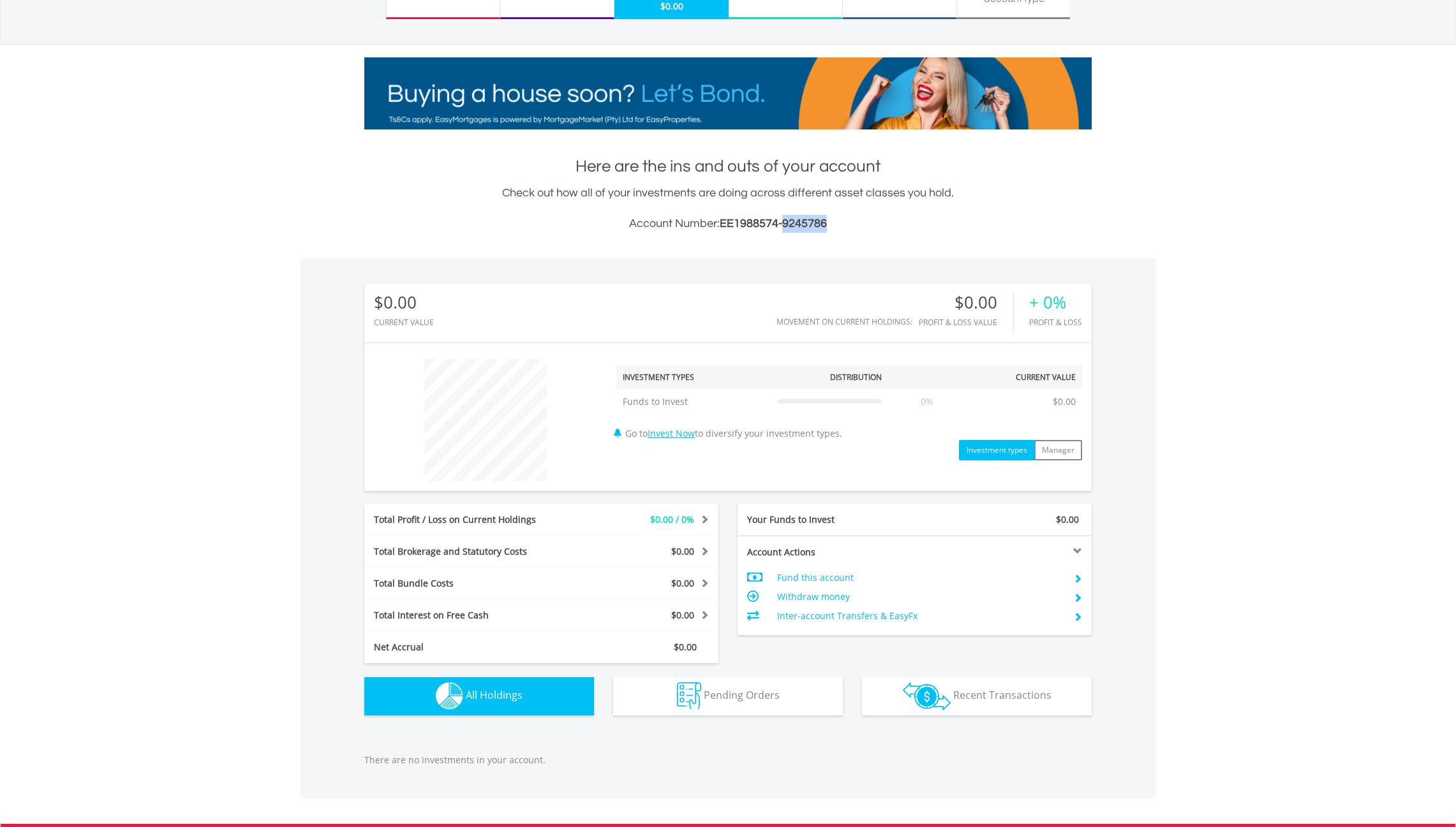
click at [824, 223] on span "EE1988574-9245786" at bounding box center [772, 224] width 107 height 13
click at [925, 254] on div "Here are the ins and outs of your account Check out how all of your investments…" at bounding box center [728, 477] width 727 height 644
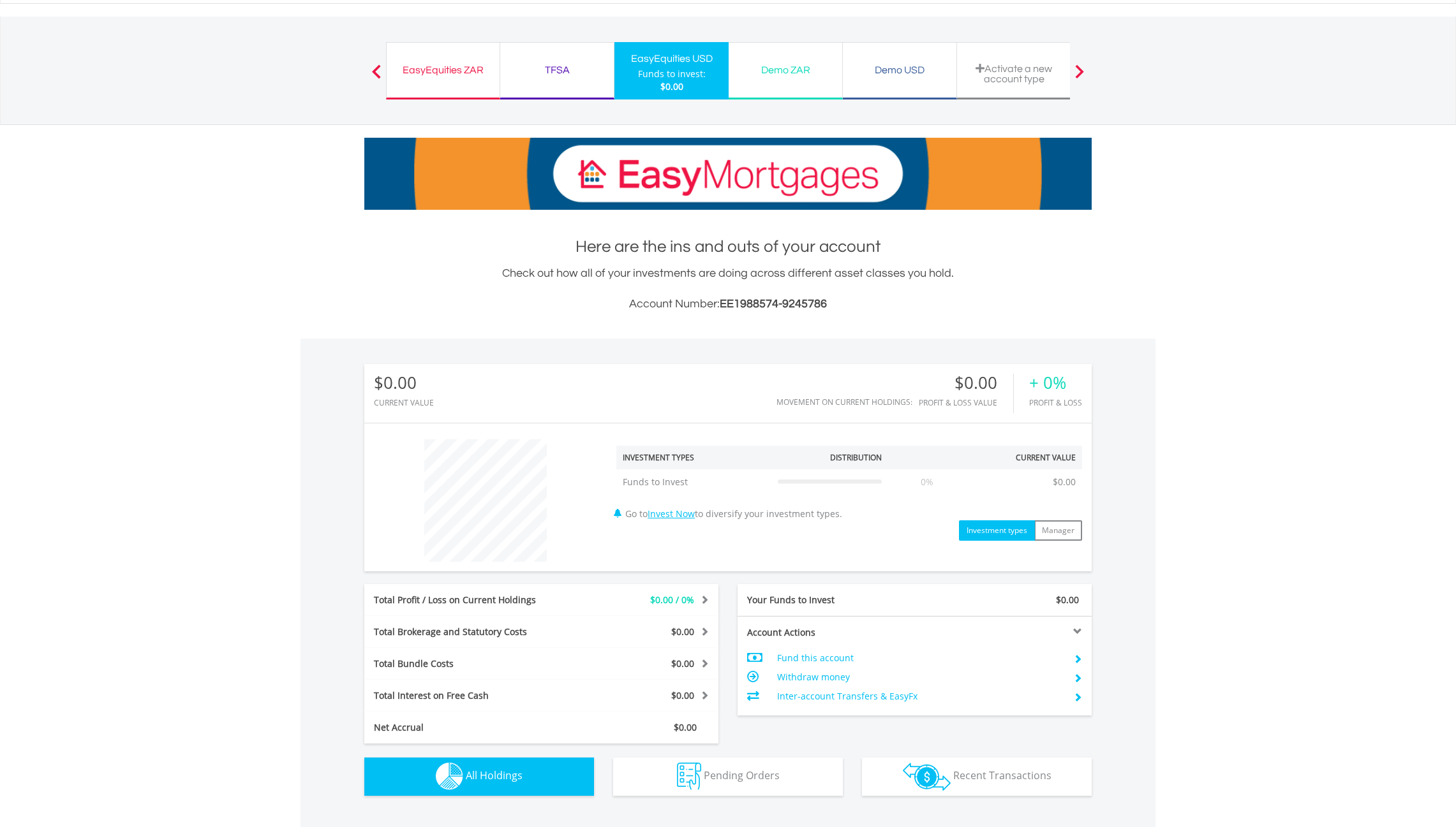
scroll to position [0, 0]
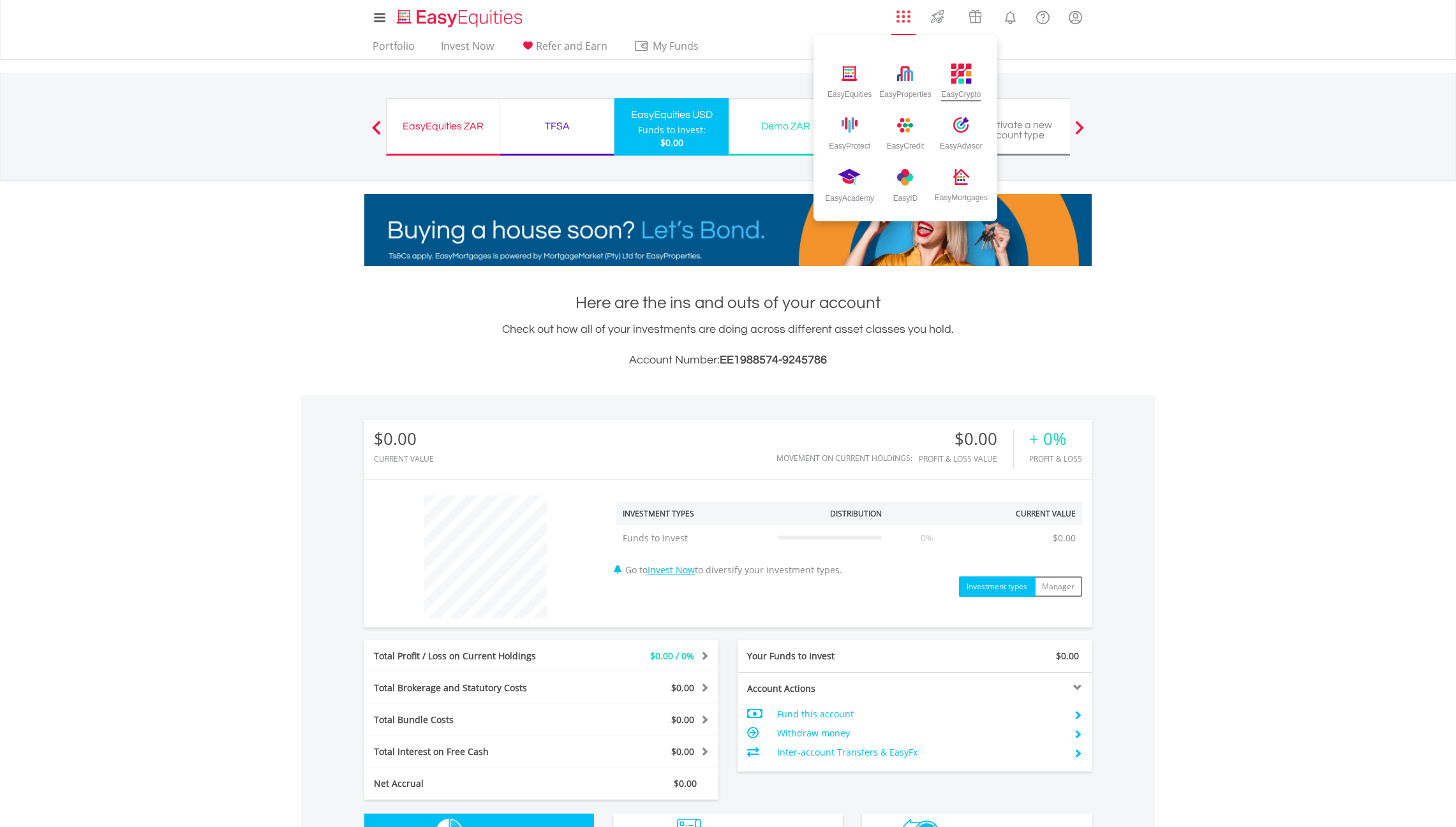
click at [951, 80] on div "EasyCrypto" at bounding box center [961, 76] width 56 height 52
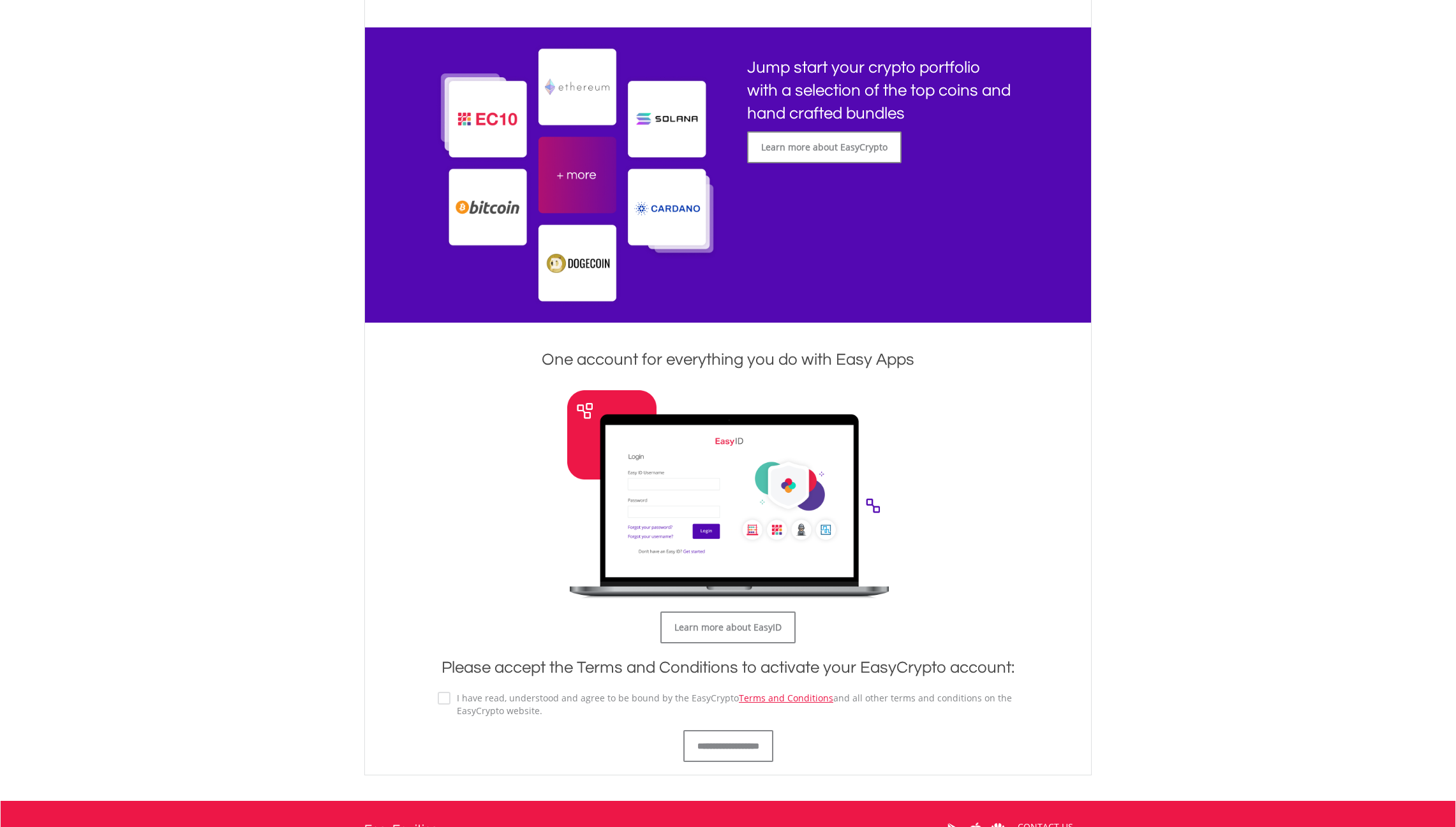
scroll to position [338, 0]
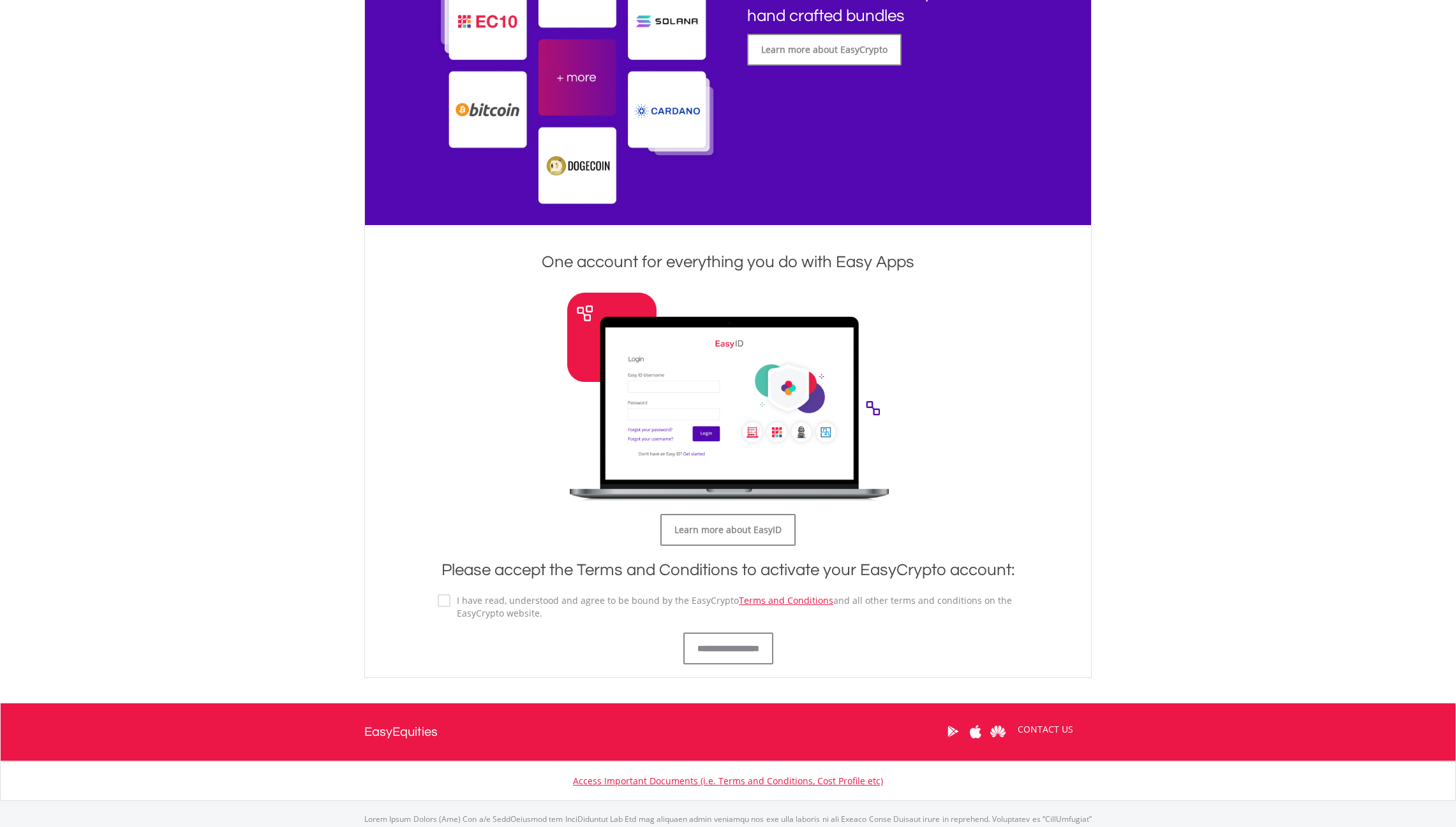
click at [522, 602] on label "I have read, understood and agree to be bound by the EasyCrypto Terms and Condi…" at bounding box center [734, 607] width 568 height 25
click at [722, 651] on input "**********" at bounding box center [728, 648] width 90 height 32
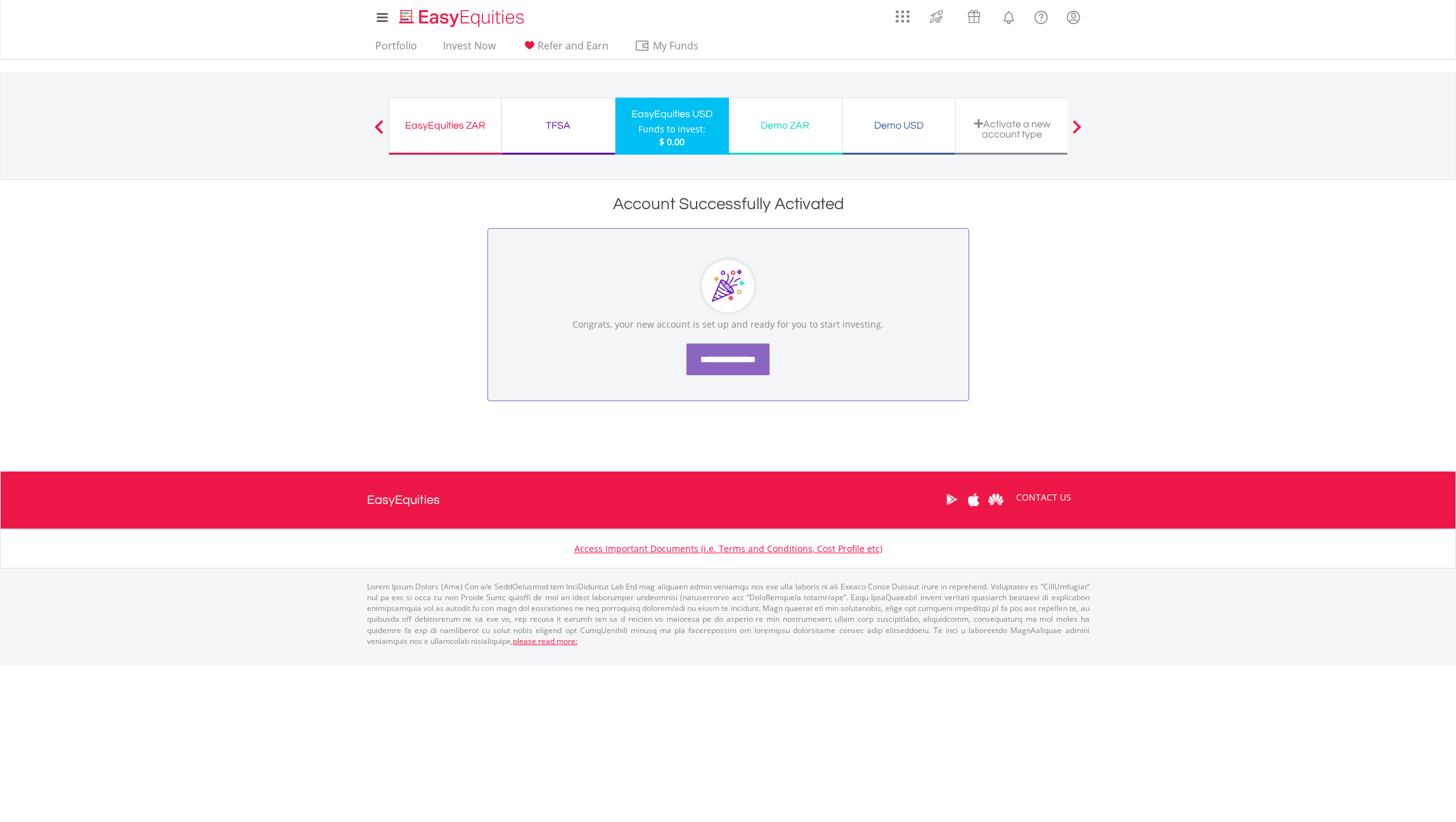
click at [744, 364] on input "**********" at bounding box center [727, 359] width 83 height 32
click at [560, 136] on div "TFSA Funds to invest: $ 0.00" at bounding box center [558, 126] width 113 height 57
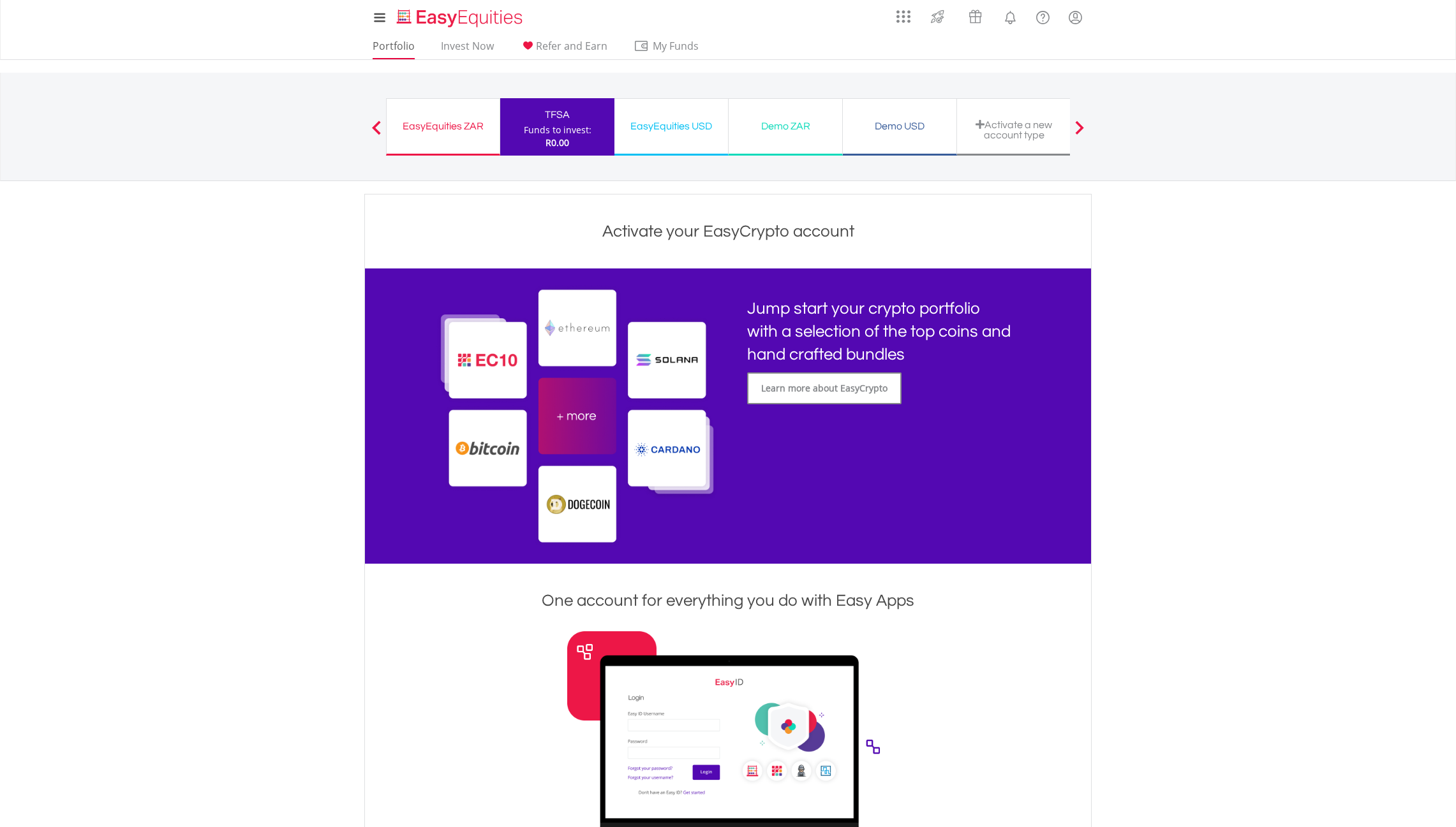
click at [398, 43] on link "Portfolio" at bounding box center [393, 49] width 52 height 20
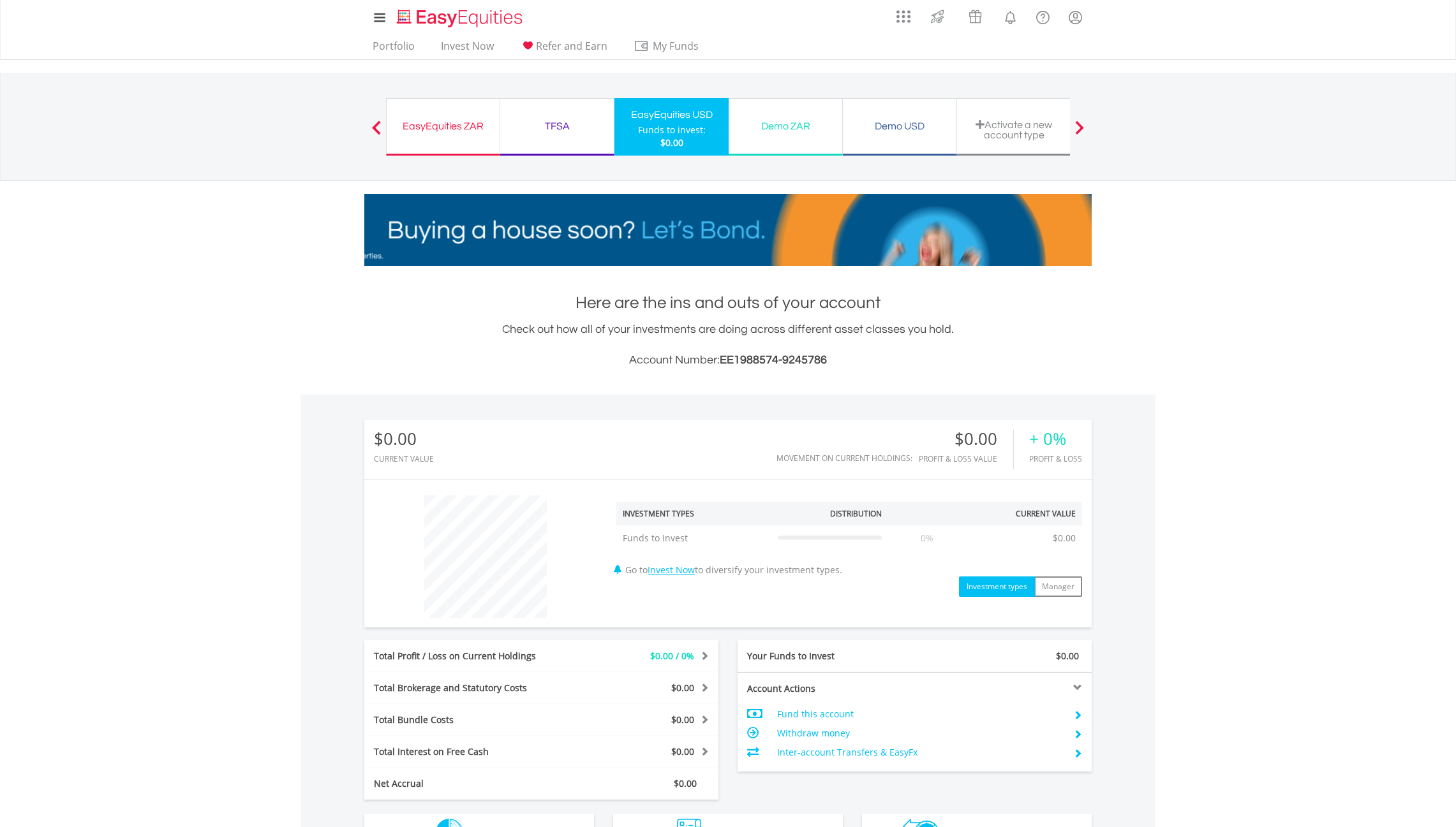
click at [375, 128] on span at bounding box center [376, 127] width 9 height 14
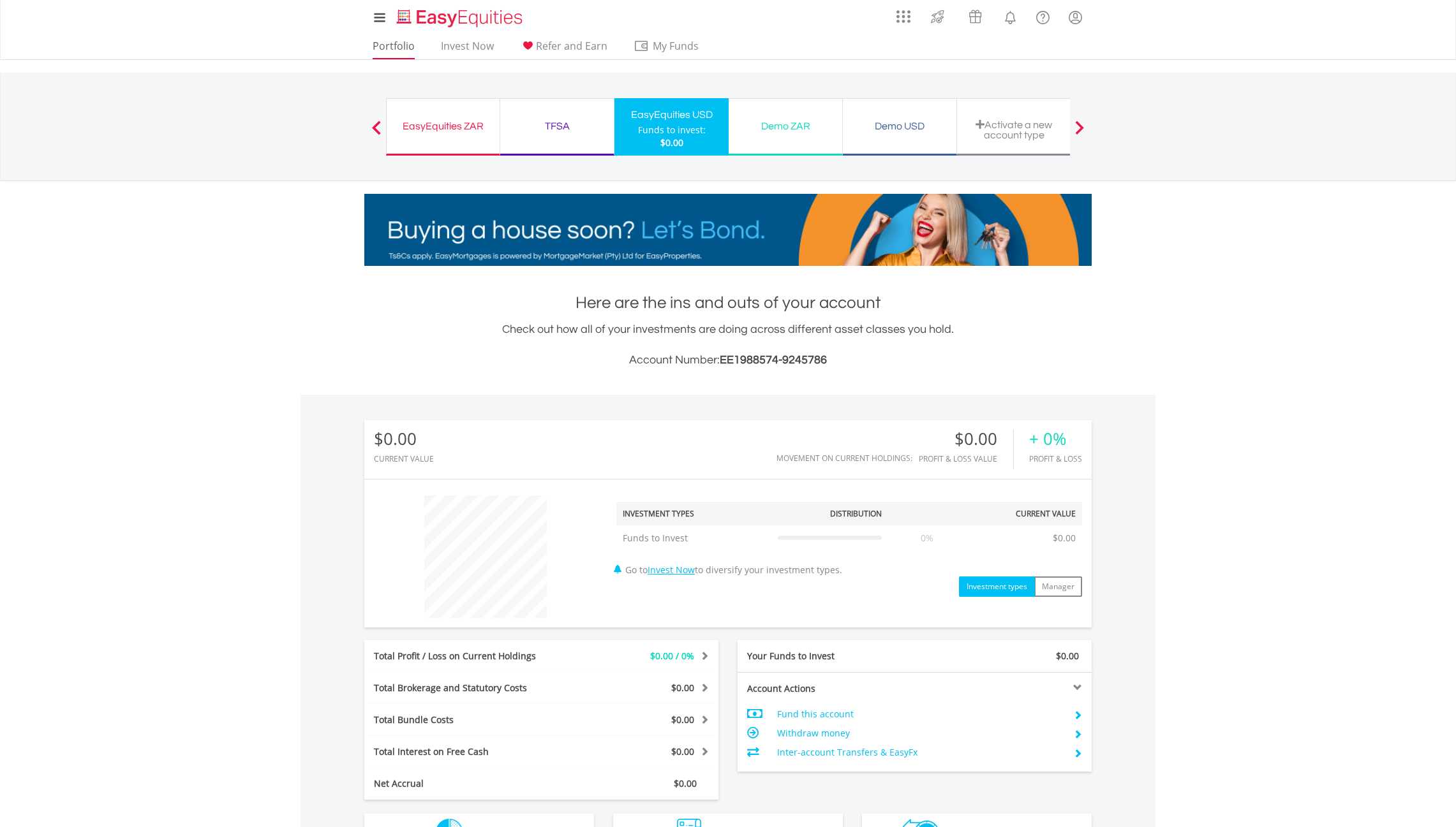
click at [389, 48] on link "Portfolio" at bounding box center [393, 49] width 52 height 20
